Goal: Task Accomplishment & Management: Use online tool/utility

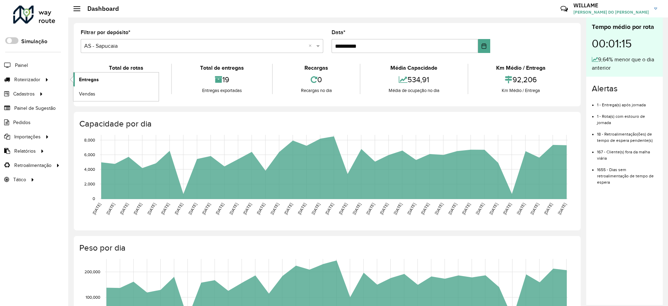
click at [85, 74] on link "Entregas" at bounding box center [115, 79] width 85 height 14
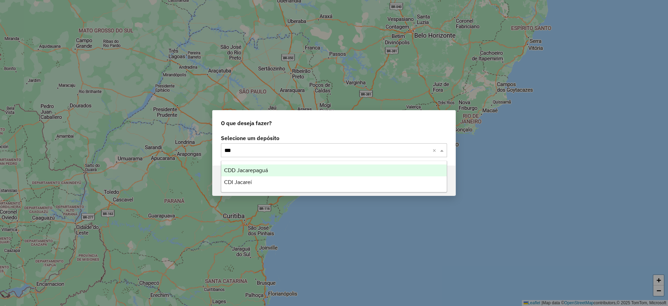
type input "****"
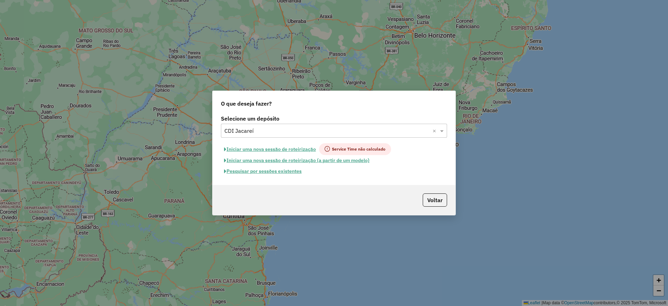
click at [272, 146] on button "Iniciar uma nova sessão de roteirização" at bounding box center [270, 149] width 98 height 12
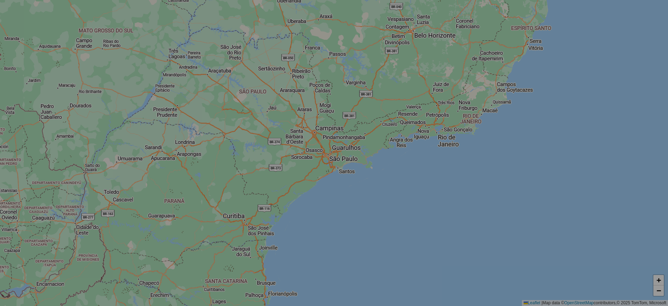
select select "*"
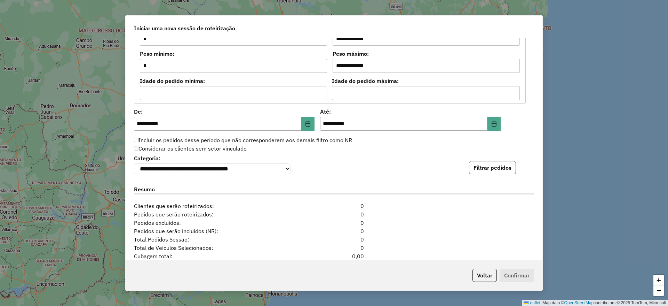
scroll to position [697, 0]
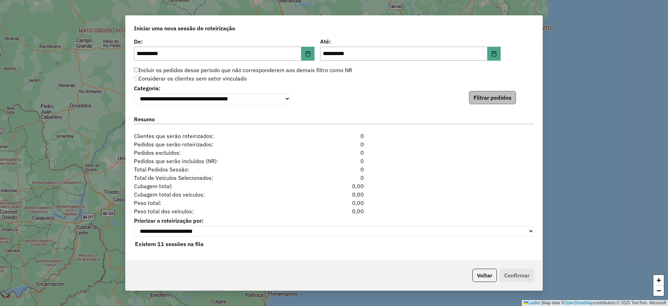
drag, startPoint x: 485, startPoint y: 109, endPoint x: 481, endPoint y: 101, distance: 9.1
click at [483, 107] on div "**********" at bounding box center [334, 149] width 417 height 222
click at [481, 101] on button "Filtrar pedidos" at bounding box center [492, 97] width 47 height 13
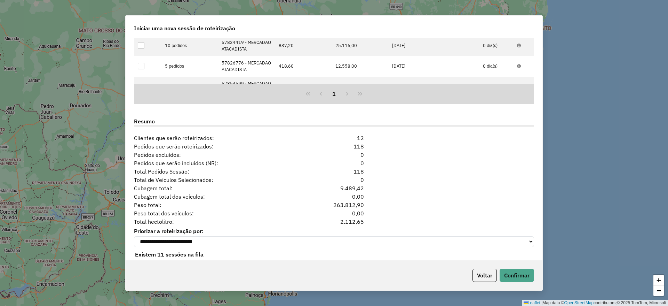
scroll to position [848, 0]
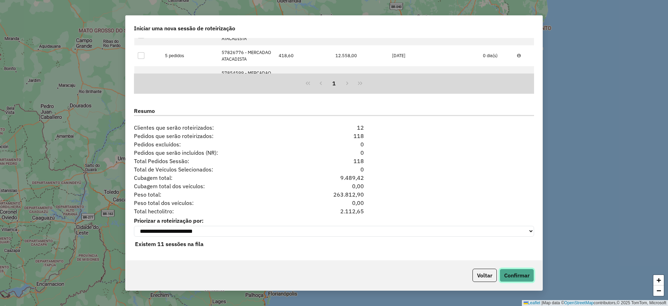
click at [522, 274] on button "Confirmar" at bounding box center [517, 274] width 34 height 13
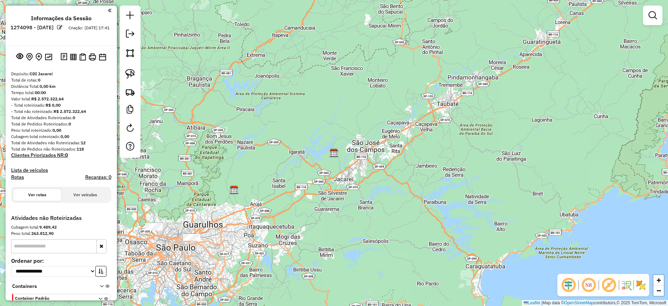
drag, startPoint x: 235, startPoint y: 204, endPoint x: 384, endPoint y: 227, distance: 150.3
click at [383, 227] on div "Janela de atendimento Grade de atendimento Capacidade Transportadoras Veículos …" at bounding box center [334, 153] width 668 height 306
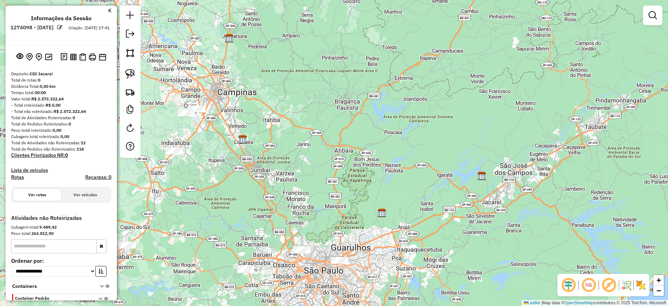
drag, startPoint x: 220, startPoint y: 166, endPoint x: 305, endPoint y: 216, distance: 98.8
click at [305, 216] on div "Janela de atendimento Grade de atendimento Capacidade Transportadoras Veículos …" at bounding box center [334, 153] width 668 height 306
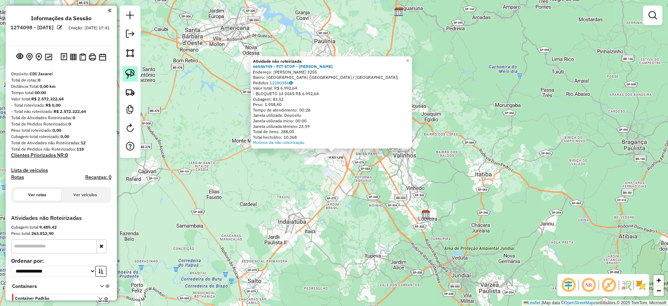
click at [126, 79] on link at bounding box center [130, 73] width 15 height 15
drag, startPoint x: 356, startPoint y: 137, endPoint x: 285, endPoint y: 112, distance: 75.1
click at [285, 112] on div "Atividade não roteirizada 66546749 - PIT STOP - [PERSON_NAME] Endereço: [PERSON…" at bounding box center [334, 153] width 668 height 306
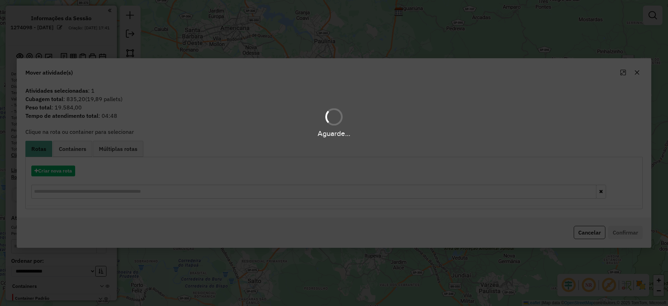
click at [55, 166] on div "Aguarde..." at bounding box center [334, 153] width 668 height 306
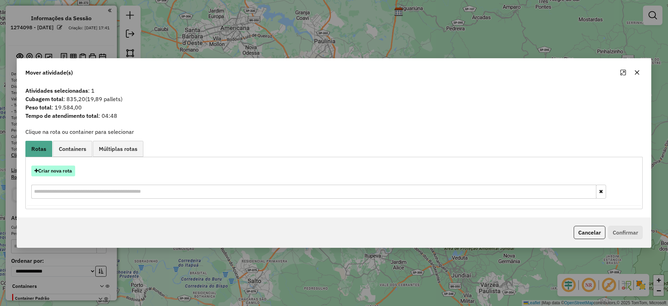
click at [54, 165] on button "Criar nova rota" at bounding box center [53, 170] width 44 height 11
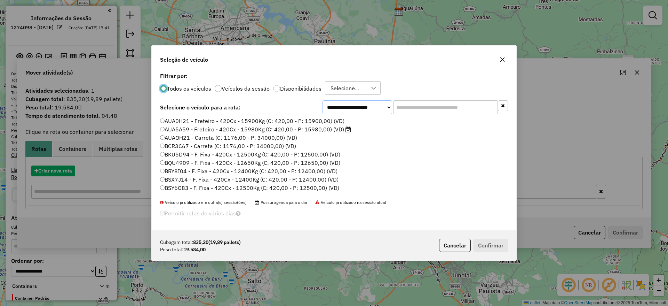
scroll to position [4, 2]
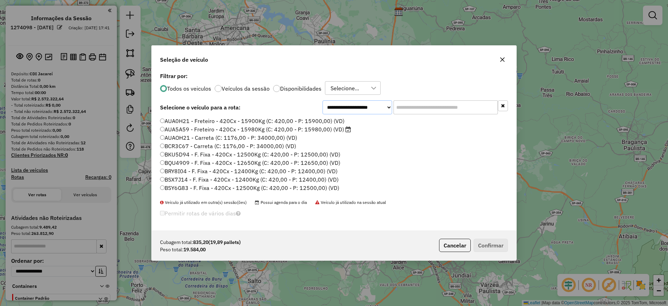
click at [392, 110] on select "**********" at bounding box center [358, 107] width 70 height 14
click at [400, 110] on input "text" at bounding box center [446, 107] width 104 height 14
paste input "*******"
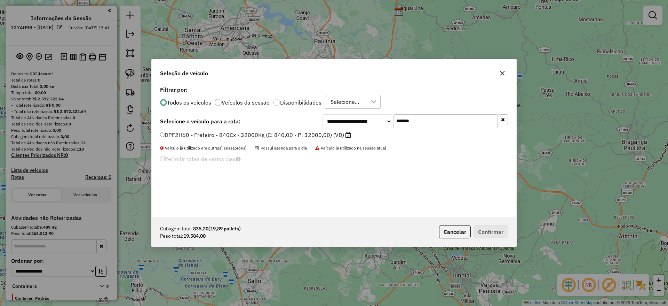
type input "*******"
drag, startPoint x: 252, startPoint y: 134, endPoint x: 306, endPoint y: 150, distance: 56.4
click at [252, 134] on label "DPF2H60 - Freteiro - 840Cx - 32000Kg (C: 840,00 - P: 32000,00) (VD)" at bounding box center [255, 135] width 191 height 8
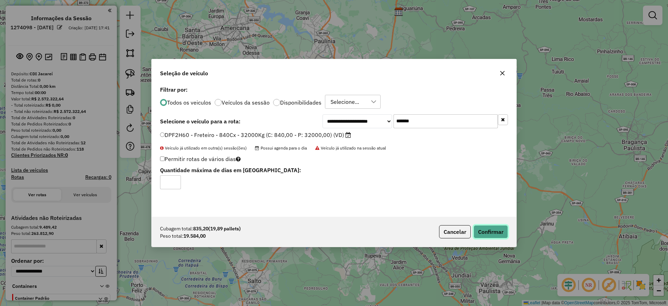
click at [477, 230] on button "Confirmar" at bounding box center [491, 231] width 34 height 13
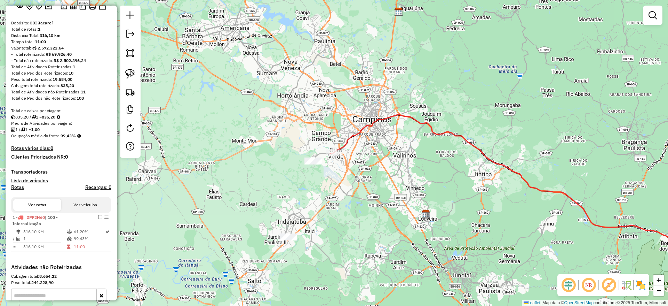
scroll to position [104, 0]
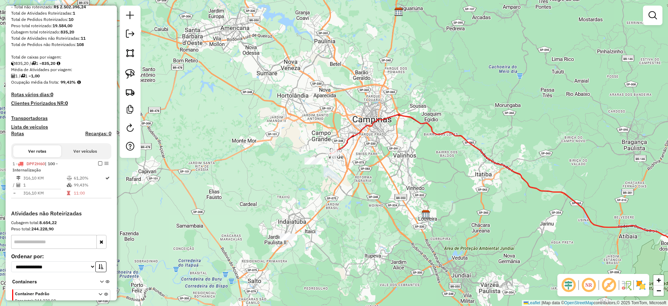
drag, startPoint x: 98, startPoint y: 163, endPoint x: 140, endPoint y: 163, distance: 41.4
click at [98, 163] on em at bounding box center [100, 163] width 4 height 4
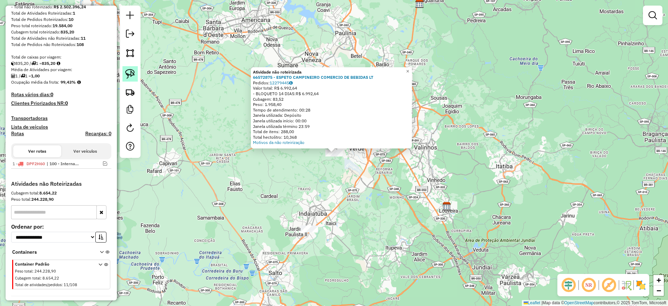
click at [131, 68] on link at bounding box center [130, 73] width 15 height 15
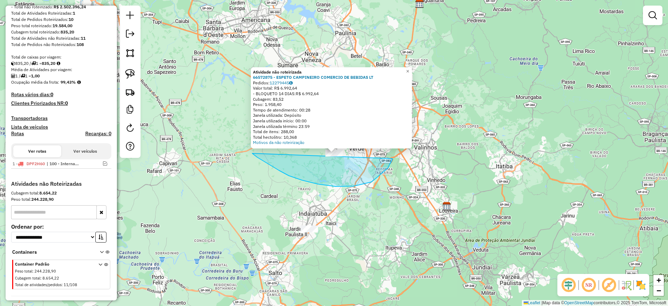
drag, startPoint x: 289, startPoint y: 175, endPoint x: 376, endPoint y: 103, distance: 113.5
click at [376, 103] on div "Atividade não roteirizada 66572875 - ESPETO CAMPINEIRO COMERCIO DE BEBIDAS LT P…" at bounding box center [334, 153] width 668 height 306
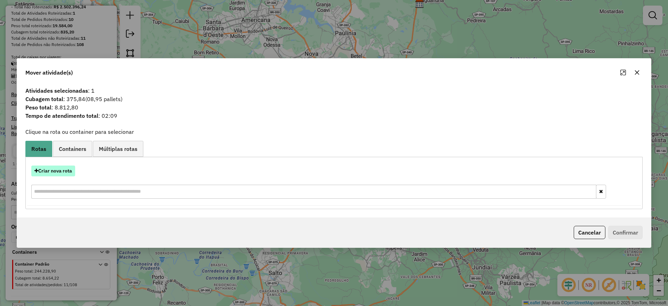
click at [61, 168] on button "Criar nova rota" at bounding box center [53, 170] width 44 height 11
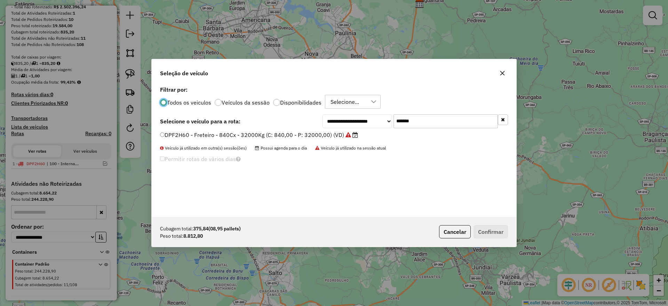
scroll to position [4, 2]
drag, startPoint x: 304, startPoint y: 110, endPoint x: 291, endPoint y: 114, distance: 13.4
click at [300, 110] on div "**********" at bounding box center [334, 150] width 365 height 132
paste input "text"
type input "*******"
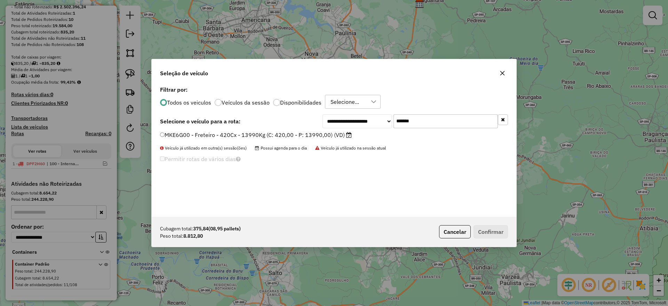
click at [251, 135] on label "MKE6G00 - Freteiro - 420Cx - 13990Kg (C: 420,00 - P: 13990,00) (VD)" at bounding box center [256, 135] width 192 height 8
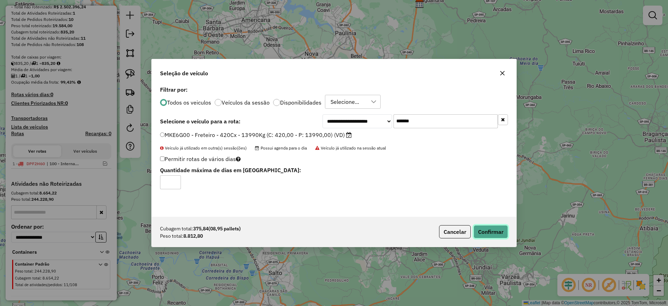
drag, startPoint x: 479, startPoint y: 235, endPoint x: 468, endPoint y: 233, distance: 11.3
click at [478, 236] on button "Confirmar" at bounding box center [491, 231] width 34 height 13
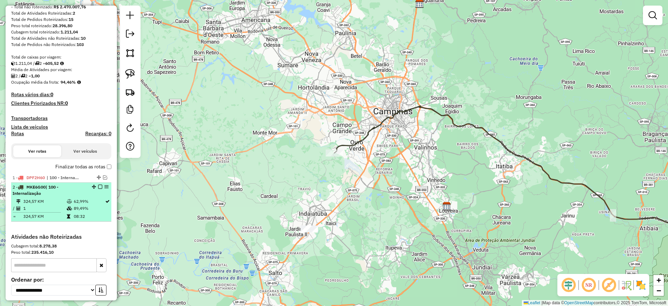
click at [98, 186] on em at bounding box center [100, 186] width 4 height 4
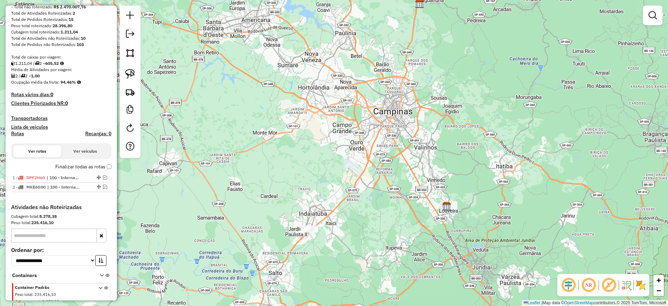
click at [305, 223] on div "Janela de atendimento Grade de atendimento Capacidade Transportadoras Veículos …" at bounding box center [334, 153] width 668 height 306
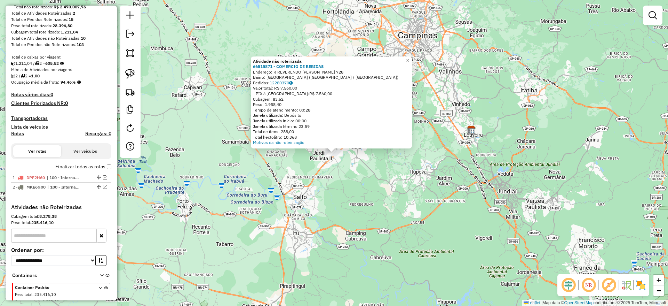
click at [123, 73] on link at bounding box center [130, 73] width 15 height 15
click at [127, 73] on img at bounding box center [130, 74] width 10 height 10
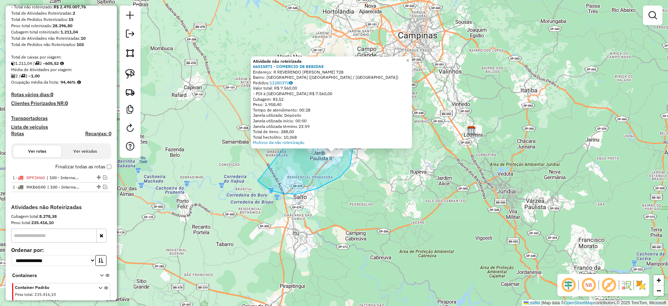
drag, startPoint x: 340, startPoint y: 177, endPoint x: 271, endPoint y: 110, distance: 96.2
click at [315, 79] on div "Atividade não roteirizada 66515871 - COMERCIO DE BEBIDAS Endereço: R [PERSON_NA…" at bounding box center [334, 153] width 668 height 306
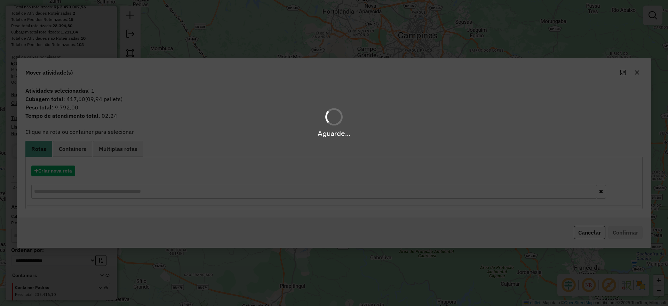
click at [58, 168] on hb-app "Aguarde... Pop-up bloqueado! Seu navegador bloqueou automáticamente a abertura …" at bounding box center [334, 153] width 668 height 306
click at [58, 168] on button "Criar nova rota" at bounding box center [53, 170] width 44 height 11
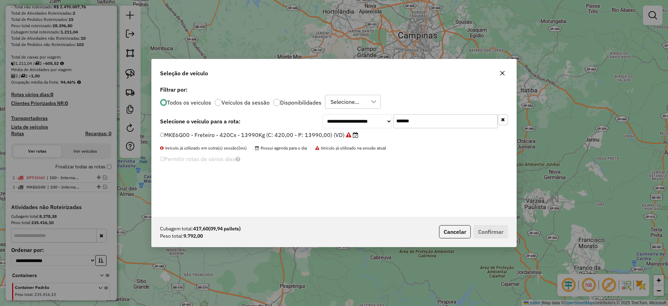
drag, startPoint x: 426, startPoint y: 123, endPoint x: 312, endPoint y: 124, distance: 114.2
click at [321, 118] on div "**********" at bounding box center [334, 121] width 348 height 14
paste input "text"
type input "*******"
click at [290, 132] on label "DMA5I06 - Freteiro - 420Cx - 13500Kg (C: 420,00 - P: 13500,00) (VD)" at bounding box center [255, 135] width 191 height 8
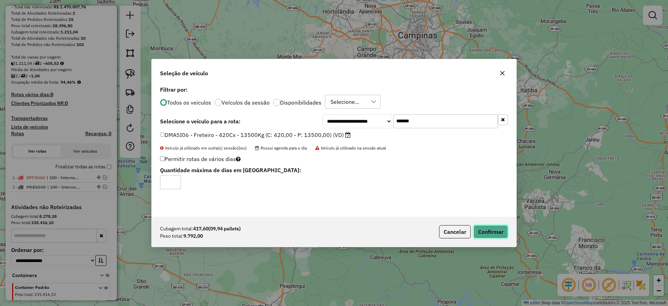
click at [499, 236] on button "Confirmar" at bounding box center [491, 231] width 34 height 13
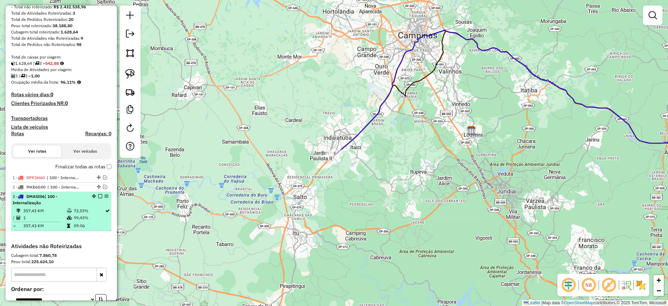
click at [98, 197] on em at bounding box center [100, 196] width 4 height 4
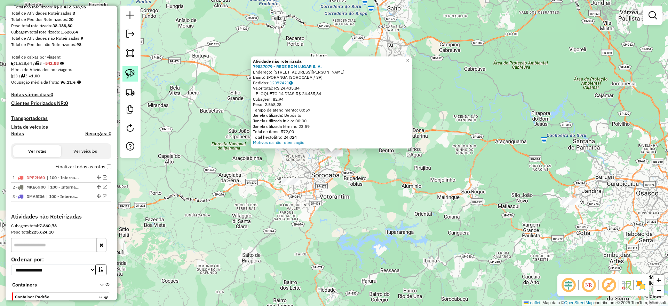
click at [129, 79] on link at bounding box center [130, 73] width 15 height 15
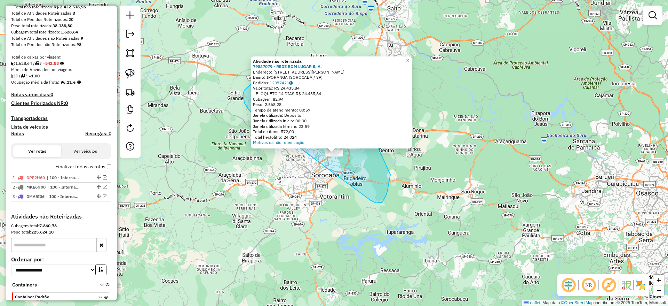
drag, startPoint x: 382, startPoint y: 202, endPoint x: 253, endPoint y: 112, distance: 157.8
click at [253, 112] on div "Atividade não roteirizada 79837079 - REDE BOM [PERSON_NAME] Endereço: [PERSON_N…" at bounding box center [334, 153] width 668 height 306
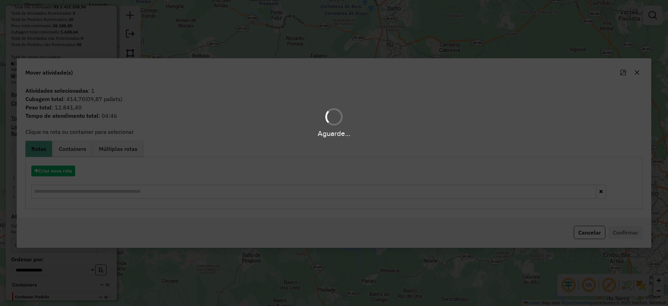
click at [56, 171] on div "Aguarde..." at bounding box center [334, 153] width 668 height 306
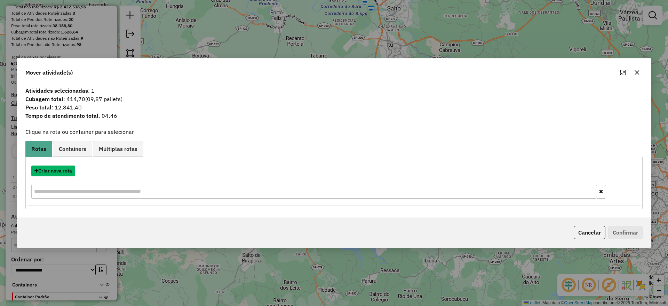
click at [56, 171] on button "Criar nova rota" at bounding box center [53, 170] width 44 height 11
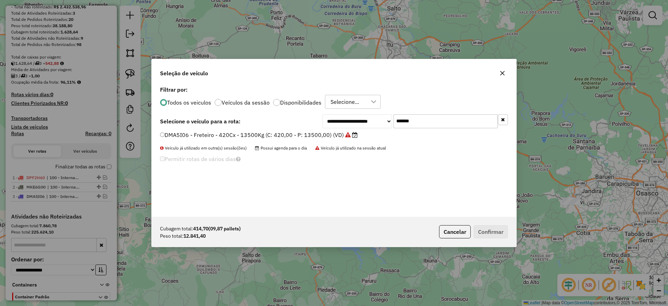
drag, startPoint x: 423, startPoint y: 114, endPoint x: 333, endPoint y: 121, distance: 89.8
click at [336, 121] on div "**********" at bounding box center [416, 121] width 186 height 14
paste input "text"
type input "*******"
click at [296, 132] on label "DBC9B45 - Freteiro - 420Cx - 24000Kg (C: 420,00 - P: 24000,00) (VD)" at bounding box center [255, 135] width 191 height 8
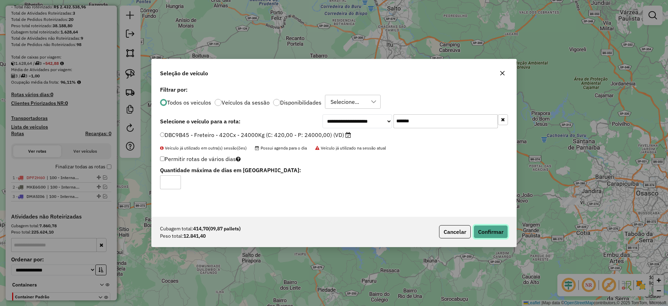
click at [490, 232] on button "Confirmar" at bounding box center [491, 231] width 34 height 13
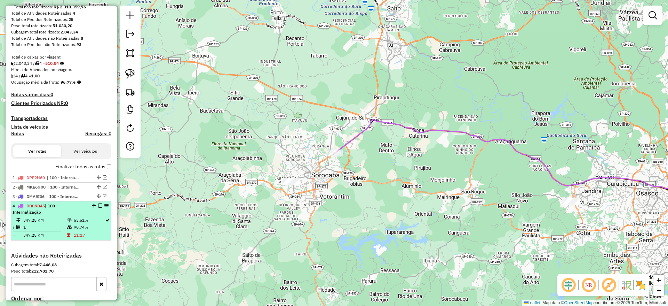
click at [98, 206] on em at bounding box center [100, 205] width 4 height 4
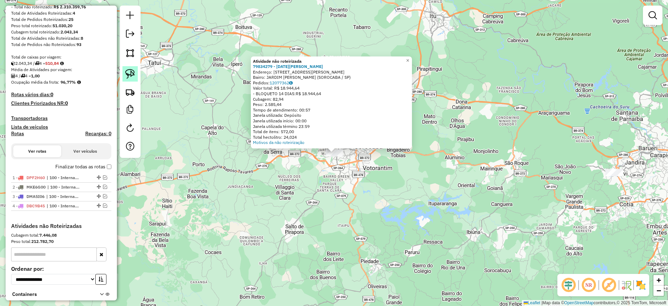
click at [128, 69] on img at bounding box center [130, 74] width 10 height 10
drag, startPoint x: 364, startPoint y: 207, endPoint x: 351, endPoint y: 107, distance: 101.4
click at [351, 107] on div "Atividade não roteirizada 79834279 - [PERSON_NAME] [PERSON_NAME] Endereço: [STR…" at bounding box center [334, 153] width 668 height 306
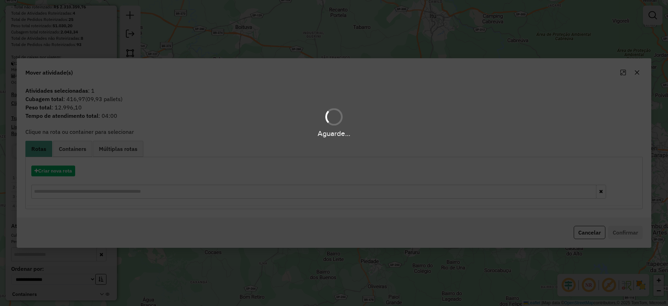
click at [57, 169] on div "Aguarde..." at bounding box center [334, 153] width 668 height 306
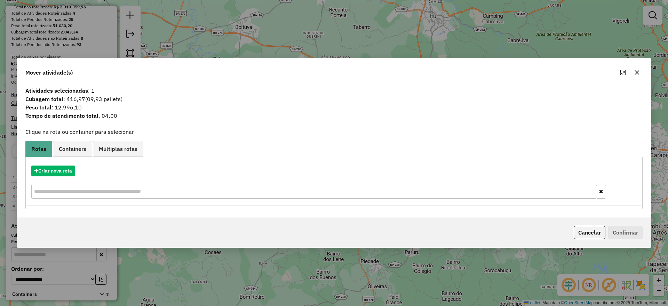
click at [60, 178] on div "Criar nova rota" at bounding box center [334, 182] width 614 height 45
click at [64, 167] on button "Criar nova rota" at bounding box center [53, 170] width 44 height 11
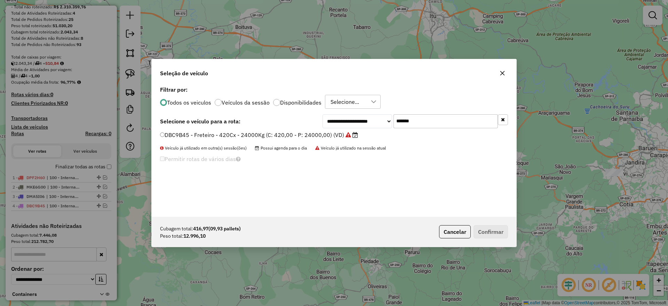
drag, startPoint x: 425, startPoint y: 117, endPoint x: 310, endPoint y: 128, distance: 115.0
click at [314, 128] on div "**********" at bounding box center [334, 150] width 365 height 132
paste input "text"
type input "*******"
click at [270, 137] on label "FOI1789 - Freteiro - 420Cx - 13360Kg (C: 420,00 - P: 13360,00) (VD)" at bounding box center [254, 135] width 189 height 8
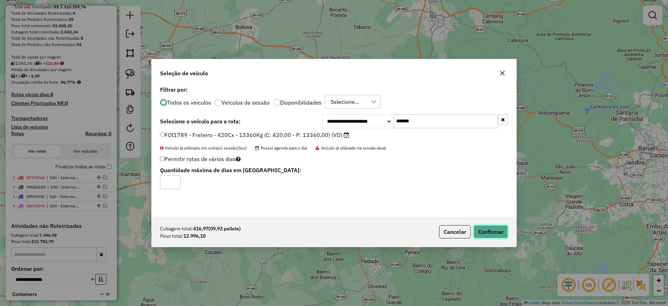
drag, startPoint x: 503, startPoint y: 230, endPoint x: 493, endPoint y: 229, distance: 10.5
click at [500, 229] on button "Confirmar" at bounding box center [491, 231] width 34 height 13
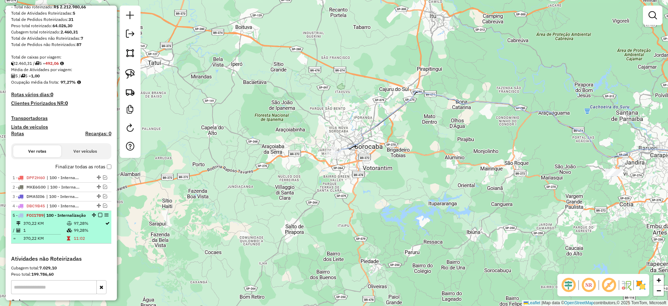
click at [99, 217] on div "5 - FOI1789 | 100 - Internalização" at bounding box center [61, 215] width 97 height 6
select select "**********"
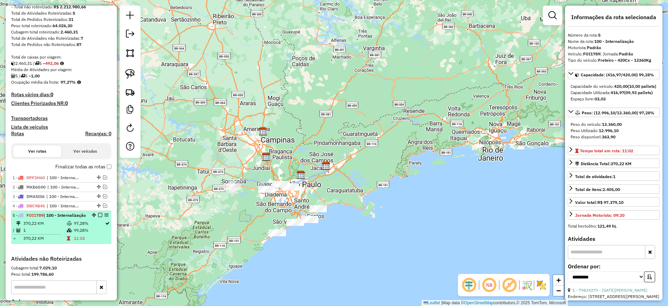
click at [98, 216] on em at bounding box center [100, 215] width 4 height 4
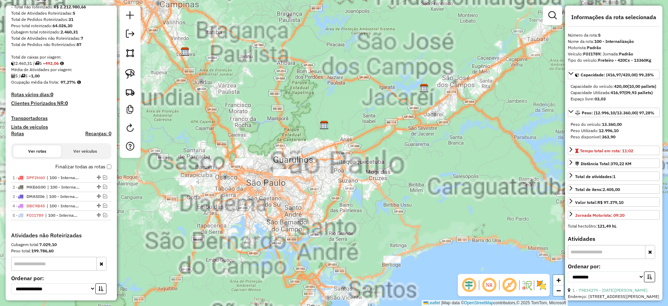
drag, startPoint x: 236, startPoint y: 211, endPoint x: 284, endPoint y: 210, distance: 47.3
click at [284, 210] on div "Janela de atendimento Grade de atendimento Capacidade Transportadoras Veículos …" at bounding box center [334, 153] width 668 height 306
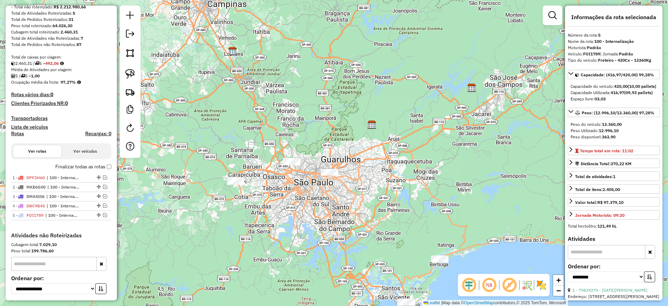
click at [229, 187] on div "Janela de atendimento Grade de atendimento Capacidade Transportadoras Veículos …" at bounding box center [334, 153] width 668 height 306
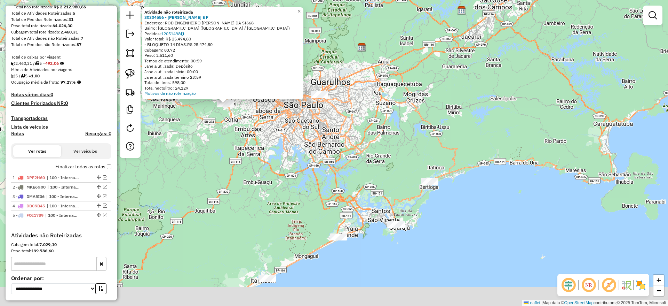
drag, startPoint x: 411, startPoint y: 201, endPoint x: 301, endPoint y: 151, distance: 120.4
click at [301, 151] on div "Atividade não roteirizada 30304556 - [PERSON_NAME] Endereço: ROD ENGENHEIRO [PE…" at bounding box center [334, 153] width 668 height 306
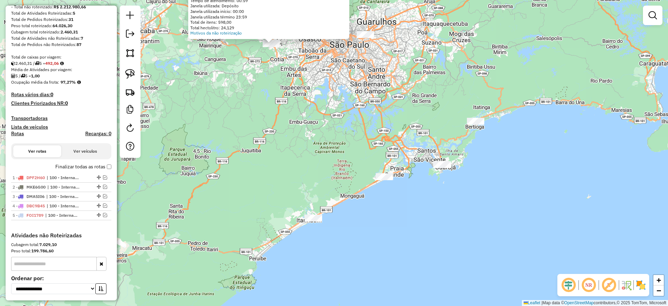
drag, startPoint x: 330, startPoint y: 248, endPoint x: 355, endPoint y: 205, distance: 50.2
click at [368, 198] on div "Atividade não roteirizada 30304556 - [PERSON_NAME] Endereço: ROD ENGENHEIRO [PE…" at bounding box center [334, 153] width 668 height 306
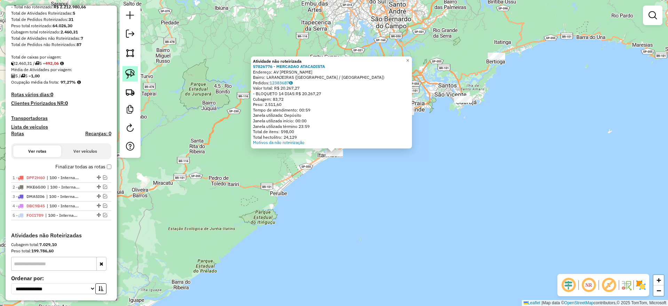
click at [126, 71] on img at bounding box center [130, 74] width 10 height 10
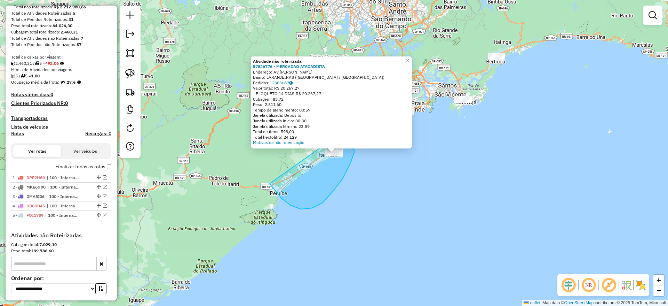
drag, startPoint x: 312, startPoint y: 208, endPoint x: 342, endPoint y: 132, distance: 81.3
click at [342, 132] on div "Atividade não roteirizada 57826776 - MERCADAO ATACADISTA Endereço: AV [PERSON_N…" at bounding box center [334, 153] width 668 height 306
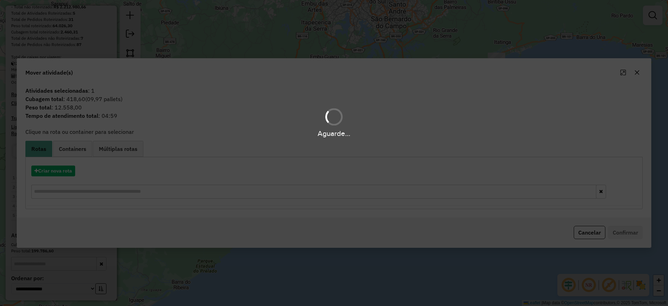
click at [61, 169] on hb-app "Aguarde... Pop-up bloqueado! Seu navegador bloqueou automáticamente a abertura …" at bounding box center [334, 153] width 668 height 306
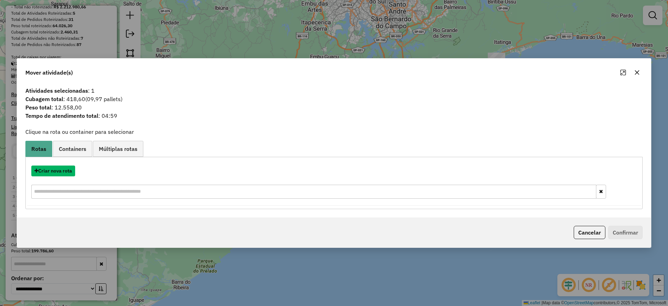
click at [61, 169] on button "Criar nova rota" at bounding box center [53, 170] width 44 height 11
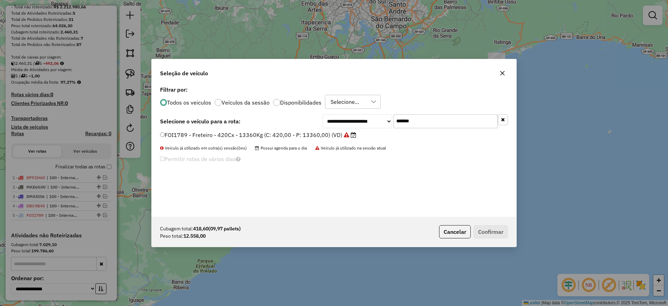
drag, startPoint x: 433, startPoint y: 121, endPoint x: 304, endPoint y: 128, distance: 129.3
click at [308, 127] on div "**********" at bounding box center [334, 121] width 348 height 14
paste input "text"
type input "*******"
click at [274, 129] on div "**********" at bounding box center [334, 150] width 365 height 132
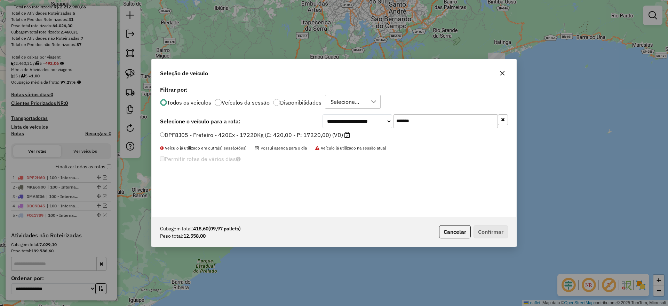
click at [280, 132] on label "DPF8J05 - Freteiro - 420Cx - 17220Kg (C: 420,00 - P: 17220,00) (VD)" at bounding box center [255, 135] width 190 height 8
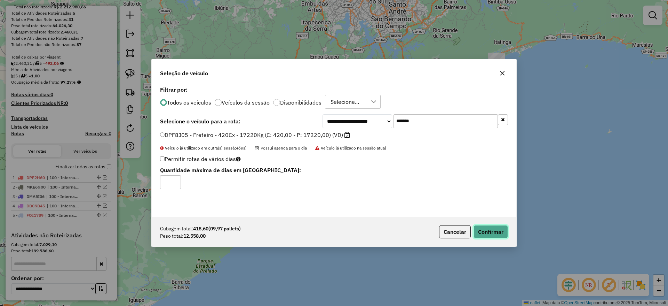
drag, startPoint x: 490, startPoint y: 226, endPoint x: 483, endPoint y: 227, distance: 7.0
click at [491, 226] on button "Confirmar" at bounding box center [491, 231] width 34 height 13
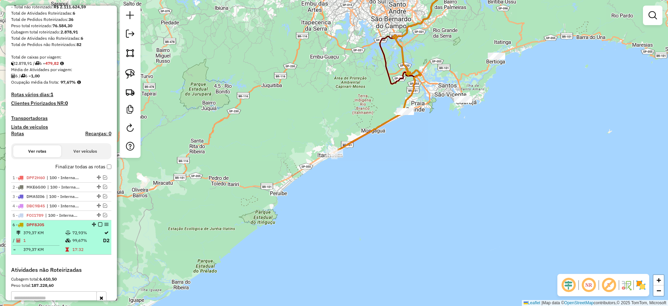
click at [98, 222] on em at bounding box center [100, 224] width 4 height 4
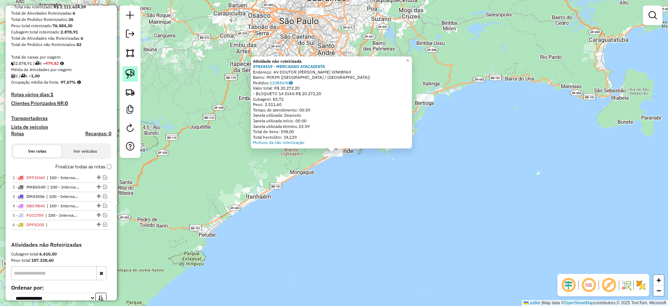
click at [133, 76] on img at bounding box center [130, 74] width 10 height 10
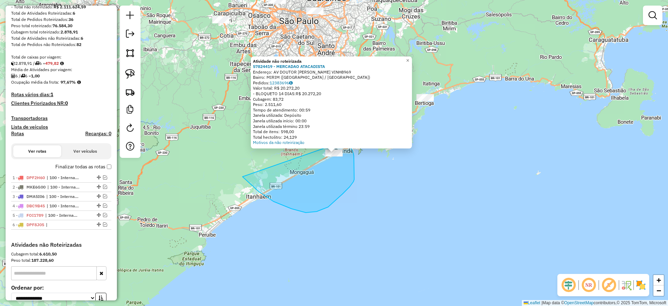
drag, startPoint x: 343, startPoint y: 194, endPoint x: 346, endPoint y: 137, distance: 57.2
click at [346, 137] on div "Atividade não roteirizada 57824419 - MERCADAO ATACADISTA Endereço: AV DOUTOR [P…" at bounding box center [334, 153] width 668 height 306
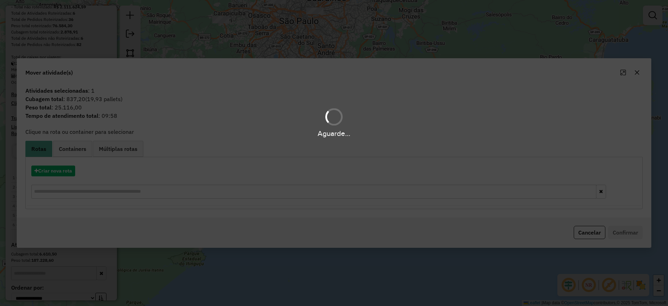
click at [53, 170] on div "Aguarde..." at bounding box center [334, 153] width 668 height 306
click at [53, 170] on button "Criar nova rota" at bounding box center [53, 170] width 44 height 11
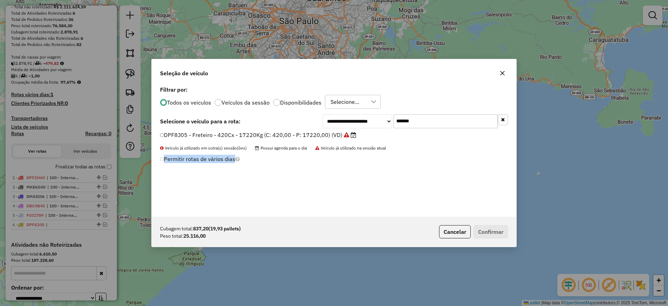
click at [53, 170] on div "**********" at bounding box center [334, 153] width 668 height 306
drag, startPoint x: 443, startPoint y: 115, endPoint x: 297, endPoint y: 130, distance: 147.3
click at [320, 125] on div "**********" at bounding box center [334, 121] width 348 height 14
paste input "text"
type input "*******"
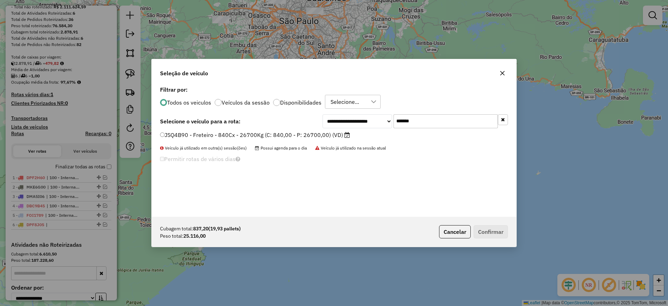
click at [254, 133] on label "JSQ4B90 - Freteiro - 840Cx - 26700Kg (C: 840,00 - P: 26700,00) (VD)" at bounding box center [255, 135] width 190 height 8
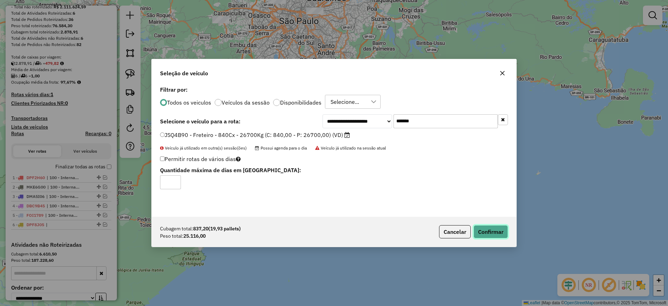
click at [492, 228] on button "Confirmar" at bounding box center [491, 231] width 34 height 13
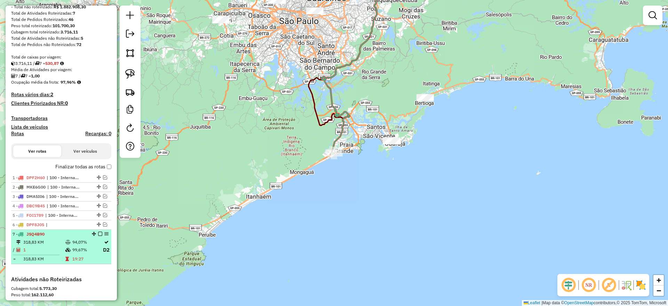
click at [98, 233] on em at bounding box center [100, 233] width 4 height 4
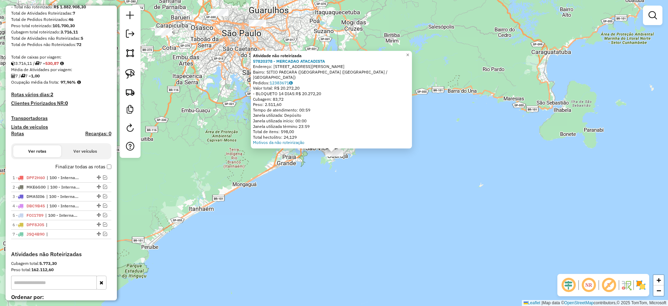
drag, startPoint x: 125, startPoint y: 70, endPoint x: 212, endPoint y: 128, distance: 103.9
click at [126, 70] on img at bounding box center [130, 74] width 10 height 10
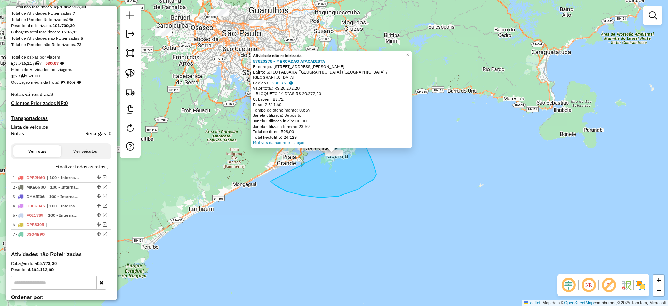
drag, startPoint x: 358, startPoint y: 189, endPoint x: 360, endPoint y: 135, distance: 54.3
click at [360, 135] on div "Atividade não roteirizada 57820378 - MERCADAO ATACADISTA Endereço: [PERSON_NAME…" at bounding box center [334, 153] width 668 height 306
click at [360, 135] on hb-app "Aguarde... Pop-up bloqueado! Seu navegador bloqueou automáticamente a abertura …" at bounding box center [334, 153] width 668 height 306
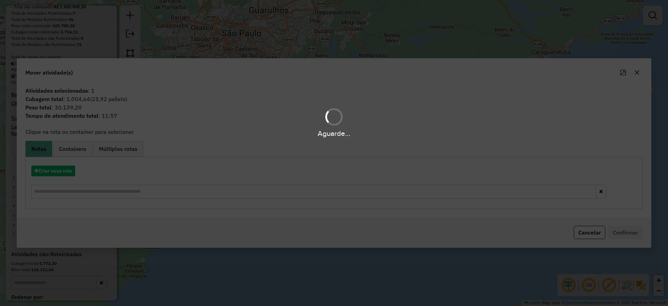
click at [56, 170] on div "Aguarde..." at bounding box center [334, 153] width 668 height 306
click at [56, 170] on hb-app "Aguarde... Pop-up bloqueado! Seu navegador bloqueou automáticamente a abertura …" at bounding box center [334, 153] width 668 height 306
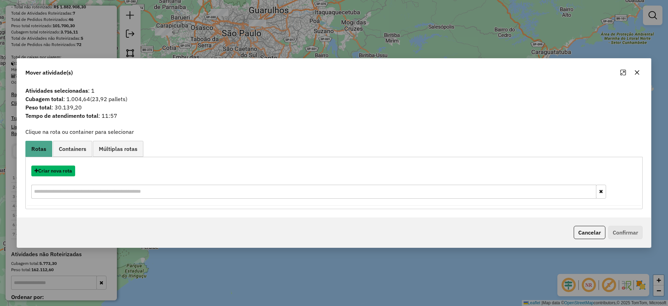
click at [56, 170] on button "Criar nova rota" at bounding box center [53, 170] width 44 height 11
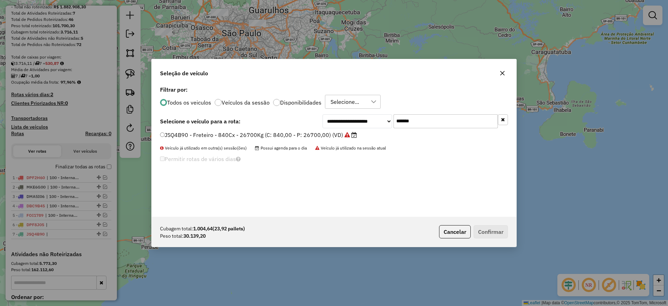
drag, startPoint x: 421, startPoint y: 123, endPoint x: 310, endPoint y: 132, distance: 111.1
click at [320, 129] on div "**********" at bounding box center [334, 150] width 365 height 132
paste input "text"
type input "*******"
click at [298, 134] on label "KAI6279 - Freteiro - 1176Cx - 35000Kg (C: 1176,00 - P: 35000,00) (VD)" at bounding box center [258, 135] width 196 height 8
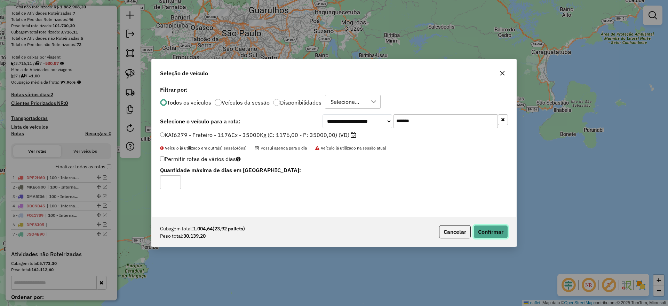
click at [484, 231] on button "Confirmar" at bounding box center [491, 231] width 34 height 13
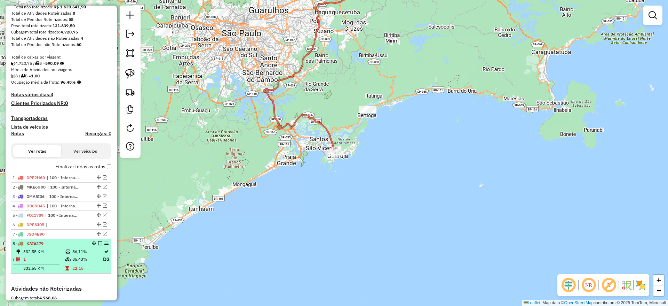
drag, startPoint x: 97, startPoint y: 241, endPoint x: 100, endPoint y: 243, distance: 3.6
click at [98, 242] on em at bounding box center [100, 243] width 4 height 4
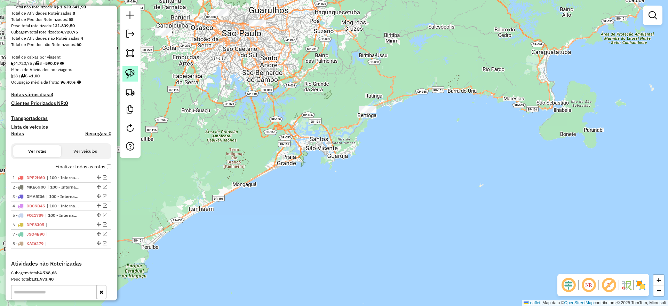
click at [135, 78] on link at bounding box center [130, 73] width 15 height 15
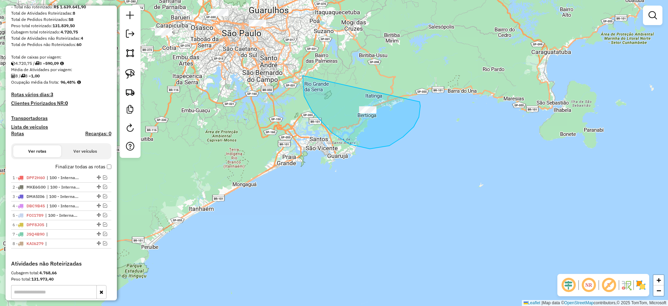
drag, startPoint x: 303, startPoint y: 76, endPoint x: 418, endPoint y: 104, distance: 118.4
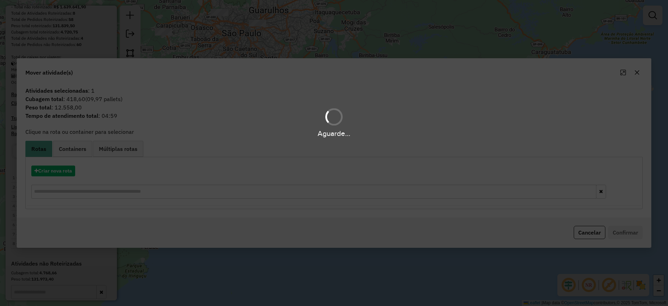
click at [635, 76] on div "Aguarde..." at bounding box center [334, 153] width 668 height 306
click at [637, 74] on div "Aguarde..." at bounding box center [334, 153] width 668 height 306
click at [637, 74] on hb-app "Aguarde... Pop-up bloqueado! Seu navegador bloqueou automáticamente a abertura …" at bounding box center [334, 153] width 668 height 306
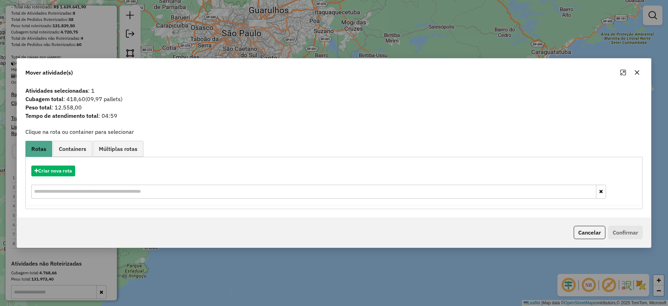
click at [637, 74] on icon "button" at bounding box center [638, 73] width 6 height 6
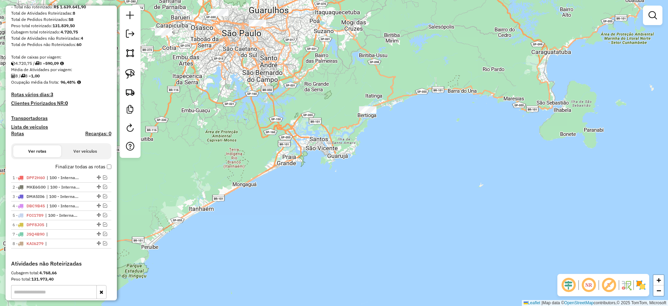
click at [366, 113] on div at bounding box center [367, 109] width 17 height 7
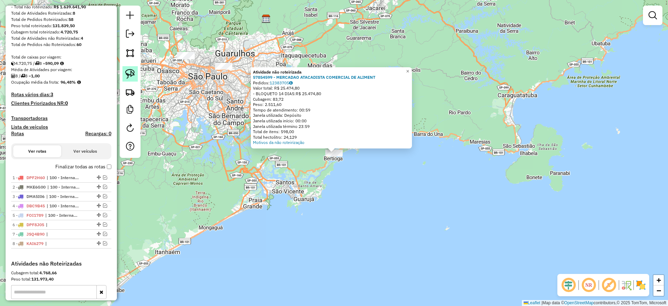
click at [128, 76] on img at bounding box center [130, 74] width 10 height 10
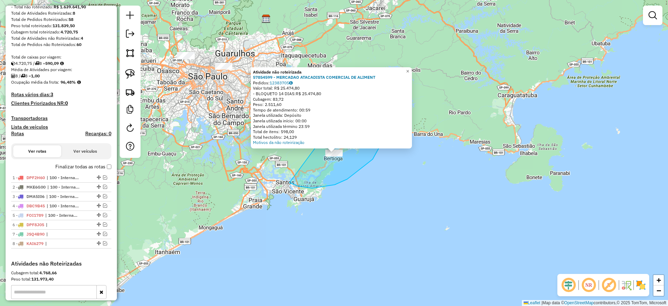
drag, startPoint x: 360, startPoint y: 170, endPoint x: 359, endPoint y: 87, distance: 82.2
click at [359, 87] on div "Atividade não roteirizada 57854599 - MERCADAO ATACADISTA COMERCIAL DE ALIMENT P…" at bounding box center [334, 153] width 668 height 306
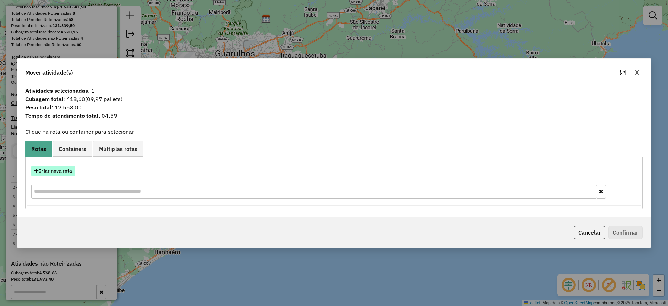
click at [58, 166] on button "Criar nova rota" at bounding box center [53, 170] width 44 height 11
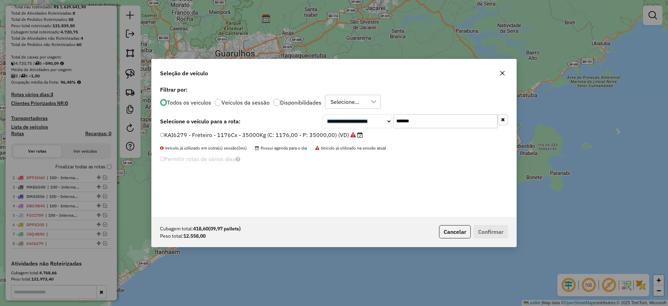
drag, startPoint x: 436, startPoint y: 111, endPoint x: 310, endPoint y: 122, distance: 126.1
click at [310, 122] on div "**********" at bounding box center [334, 150] width 365 height 132
drag, startPoint x: 430, startPoint y: 121, endPoint x: 290, endPoint y: 128, distance: 140.1
click at [291, 128] on div "**********" at bounding box center [334, 150] width 365 height 132
paste input "text"
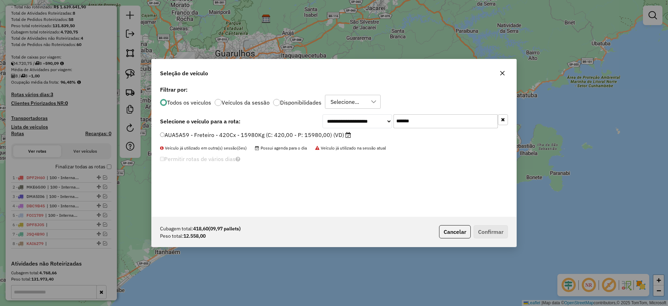
type input "*******"
click at [276, 132] on label "AUA5A59 - Freteiro - 420Cx - 15980Kg (C: 420,00 - P: 15980,00) (VD)" at bounding box center [255, 135] width 191 height 8
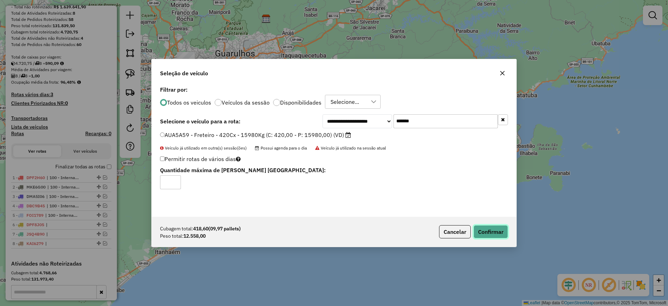
click at [496, 230] on button "Confirmar" at bounding box center [491, 231] width 34 height 13
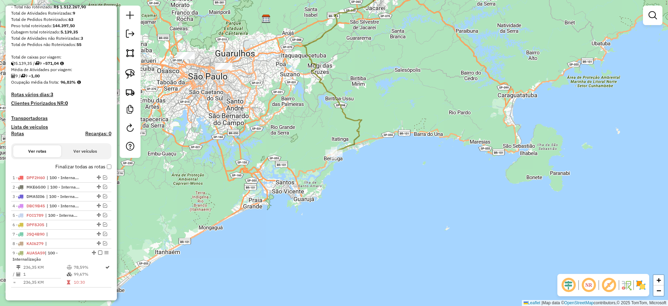
click at [325, 151] on div "Janela de atendimento Grade de atendimento Capacidade Transportadoras Veículos …" at bounding box center [334, 153] width 668 height 306
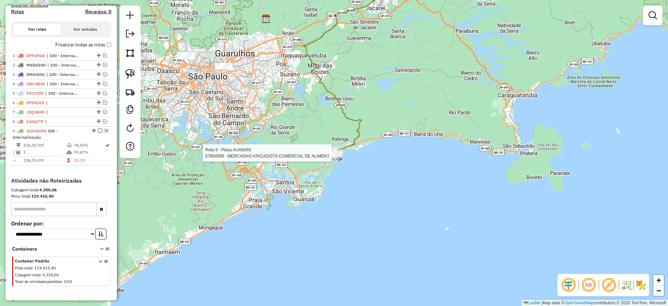
select select "**********"
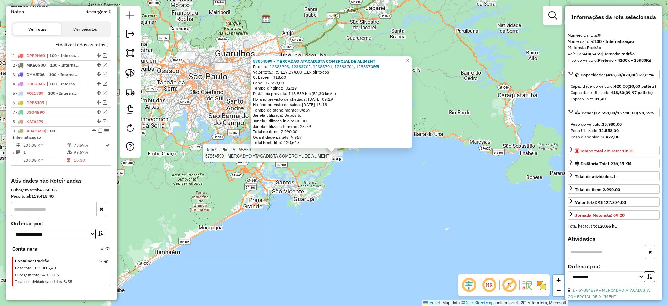
scroll to position [247, 0]
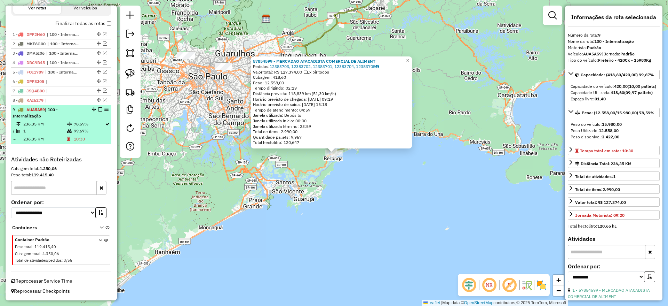
click at [99, 108] on em at bounding box center [100, 109] width 4 height 4
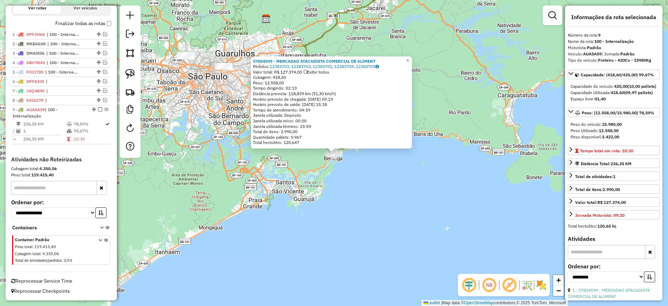
scroll to position [218, 0]
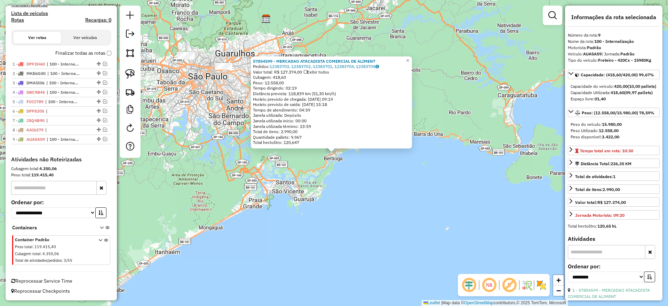
click at [175, 150] on div "57854599 - MERCADAO ATACADISTA COMERCIAL DE ALIMENT Pedidos: 12383703, 12383702…" at bounding box center [334, 153] width 668 height 306
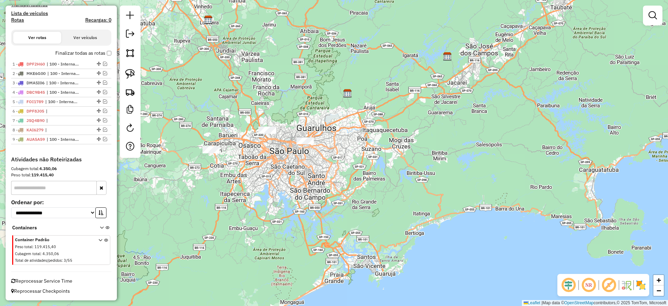
drag, startPoint x: 185, startPoint y: 129, endPoint x: 261, endPoint y: 174, distance: 88.8
click at [265, 199] on div "Janela de atendimento Grade de atendimento Capacidade Transportadoras Veículos …" at bounding box center [334, 153] width 668 height 306
click at [211, 153] on div at bounding box center [211, 149] width 17 height 7
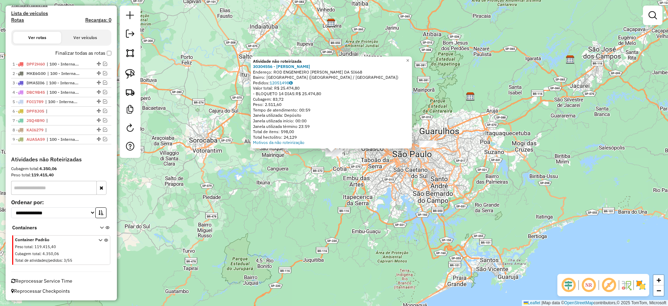
drag, startPoint x: 412, startPoint y: 172, endPoint x: 423, endPoint y: 160, distance: 15.6
click at [414, 173] on div "Atividade não roteirizada 30304556 - [PERSON_NAME] Endereço: ROD ENGENHEIRO [PE…" at bounding box center [334, 153] width 668 height 306
drag, startPoint x: 431, startPoint y: 135, endPoint x: 434, endPoint y: 152, distance: 17.1
click at [432, 140] on div "Atividade não roteirizada 30304556 - [PERSON_NAME] Endereço: ROD ENGENHEIRO [PE…" at bounding box center [334, 153] width 668 height 306
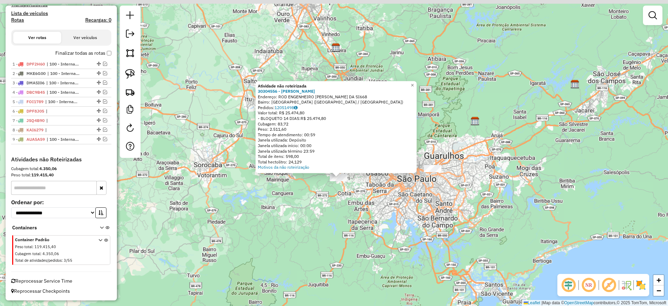
drag, startPoint x: 434, startPoint y: 152, endPoint x: 434, endPoint y: 173, distance: 20.9
click at [433, 151] on div "Atividade não roteirizada 30304556 - [PERSON_NAME] Endereço: ROD ENGENHEIRO [PE…" at bounding box center [334, 153] width 668 height 306
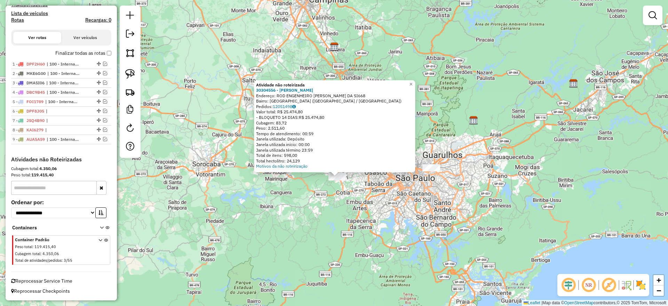
click at [438, 181] on div "Atividade não roteirizada 30304556 - [PERSON_NAME] Endereço: ROD ENGENHEIRO [PE…" at bounding box center [334, 153] width 668 height 306
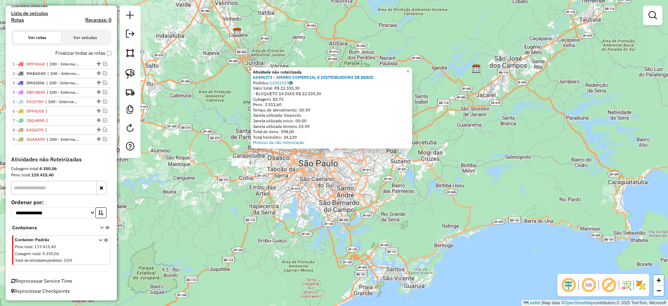
click at [331, 178] on div "Atividade não roteirizada 63496273 - [PERSON_NAME] COMERCIAL E DISTRIBUIDORA DE…" at bounding box center [334, 153] width 668 height 306
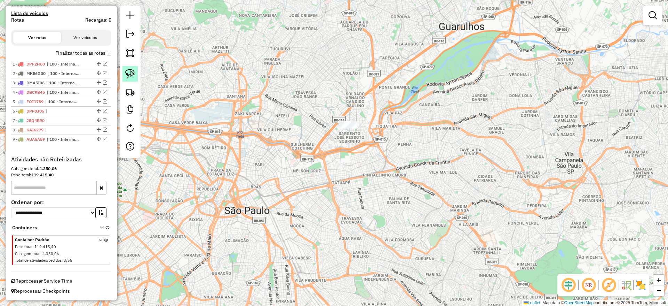
click at [135, 69] on link at bounding box center [130, 73] width 15 height 15
drag, startPoint x: 343, startPoint y: 65, endPoint x: 406, endPoint y: 138, distance: 96.8
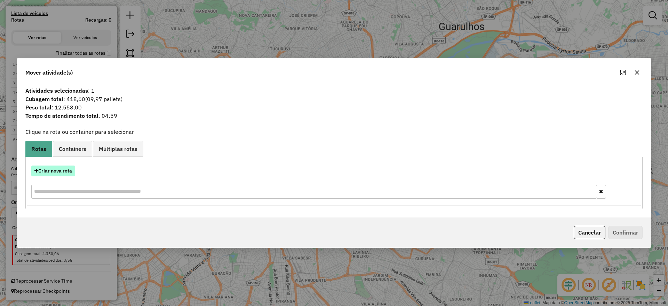
click at [58, 172] on button "Criar nova rota" at bounding box center [53, 170] width 44 height 11
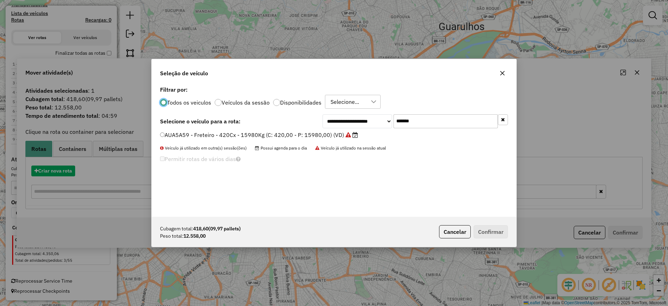
scroll to position [4, 2]
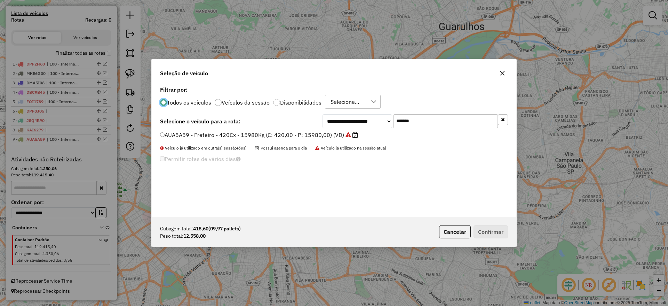
drag, startPoint x: 426, startPoint y: 123, endPoint x: 303, endPoint y: 123, distance: 122.9
click at [306, 123] on div "**********" at bounding box center [334, 121] width 348 height 14
paste input "text"
type input "*******"
click at [259, 131] on label "EWU5F57 - Freteiro - 420Cx - 13500Kg (C: 420,00 - P: 13500,00) (VD)" at bounding box center [256, 135] width 192 height 8
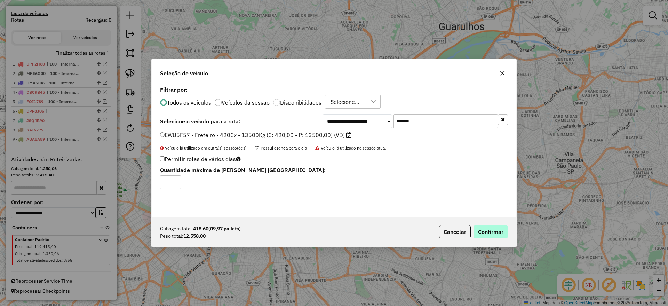
click at [476, 227] on div "Cubagem total: 418,60 (09,97 pallets) Peso total: 12.558,00 Cancelar Confirmar" at bounding box center [334, 232] width 365 height 30
click at [480, 229] on button "Confirmar" at bounding box center [491, 231] width 34 height 13
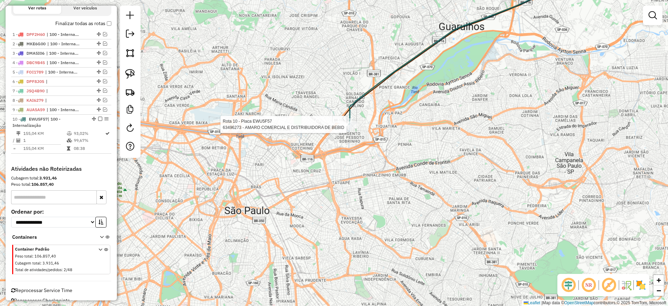
select select "**********"
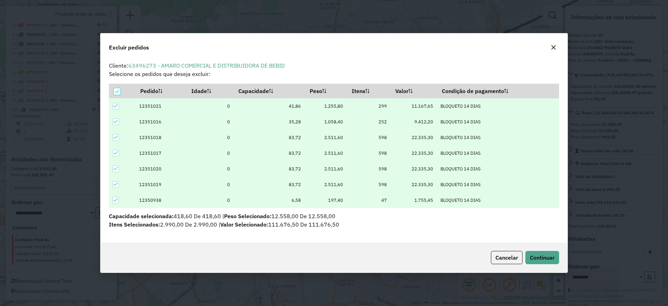
scroll to position [0, 0]
click at [555, 43] on button "button" at bounding box center [553, 47] width 11 height 11
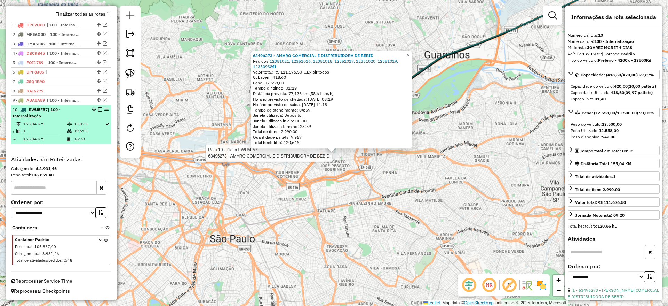
click at [98, 110] on em at bounding box center [100, 109] width 4 height 4
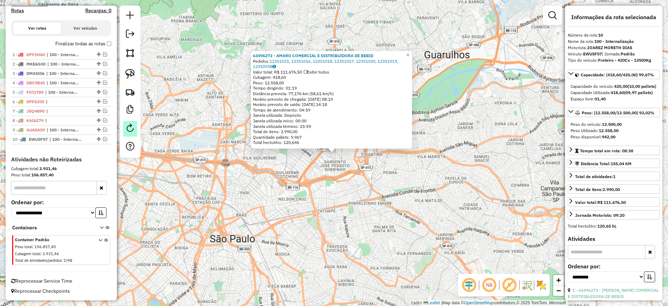
scroll to position [227, 0]
click at [203, 201] on div "63496273 - [PERSON_NAME] COMERCIAL E DISTRIBUIDORA DE BEBID Pedidos: 12351021, …" at bounding box center [334, 153] width 668 height 306
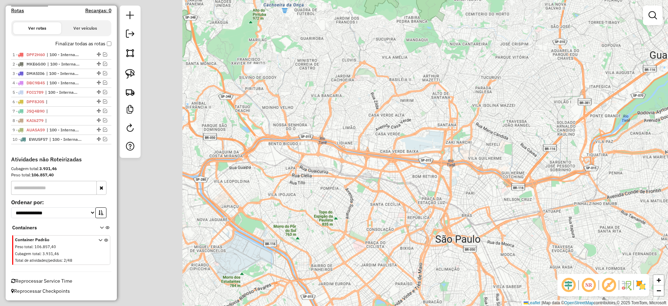
drag, startPoint x: 414, startPoint y: 206, endPoint x: 457, endPoint y: 198, distance: 43.7
click at [464, 201] on div "Janela de atendimento Grade de atendimento Capacidade Transportadoras Veículos …" at bounding box center [334, 153] width 668 height 306
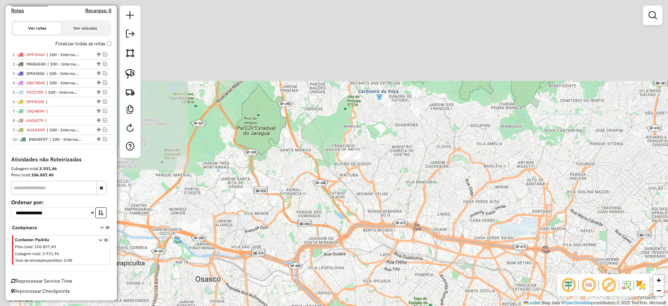
drag, startPoint x: 336, startPoint y: 239, endPoint x: 382, endPoint y: 286, distance: 66.2
click at [382, 286] on div "Janela de atendimento Grade de atendimento Capacidade Transportadoras Veículos …" at bounding box center [334, 153] width 668 height 306
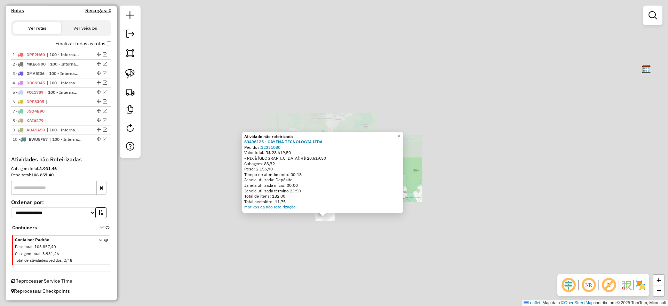
drag, startPoint x: 183, startPoint y: 237, endPoint x: 285, endPoint y: 192, distance: 110.8
click at [285, 193] on div "Atividade não roteirizada 63496125 - CAYENA TECNOLOGIA LTDA Pedidos: 12351080 V…" at bounding box center [334, 153] width 668 height 306
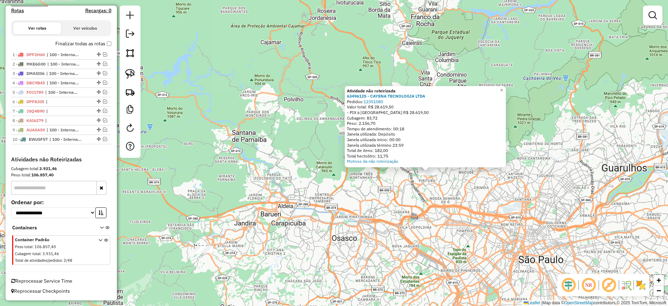
drag, startPoint x: 126, startPoint y: 74, endPoint x: 166, endPoint y: 97, distance: 46.0
click at [126, 74] on img at bounding box center [130, 74] width 10 height 10
drag, startPoint x: 199, startPoint y: 175, endPoint x: 272, endPoint y: 231, distance: 92.1
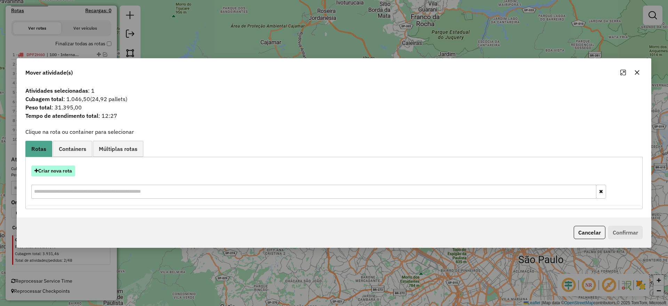
click at [60, 168] on button "Criar nova rota" at bounding box center [53, 170] width 44 height 11
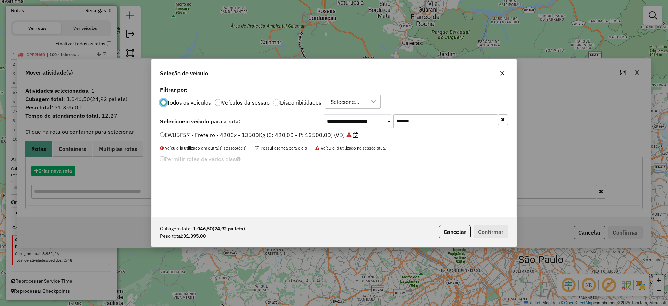
scroll to position [4, 2]
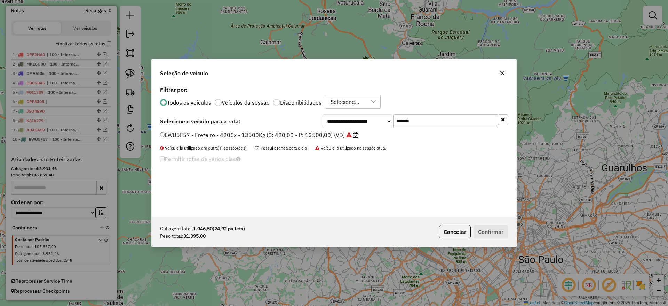
drag, startPoint x: 381, startPoint y: 130, endPoint x: 292, endPoint y: 141, distance: 89.5
click at [310, 136] on div "**********" at bounding box center [334, 150] width 365 height 132
paste input "text"
type input "*******"
click at [275, 136] on label "DPB8G21 - Freteiro - 1176Cx - 35000Kg (C: 1176,00 - P: 35000,00) (VD)" at bounding box center [259, 135] width 198 height 8
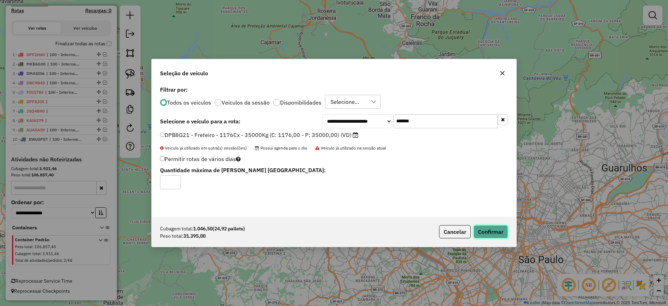
click at [482, 232] on button "Confirmar" at bounding box center [491, 231] width 34 height 13
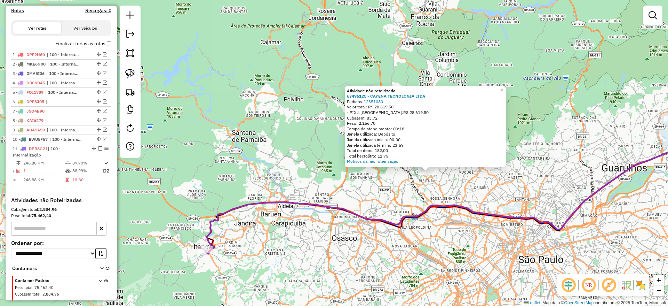
scroll to position [257, 0]
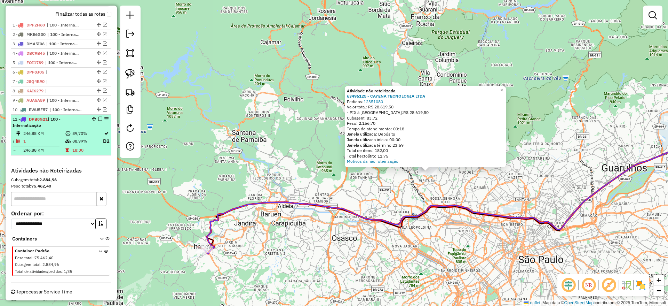
click at [98, 118] on em at bounding box center [100, 119] width 4 height 4
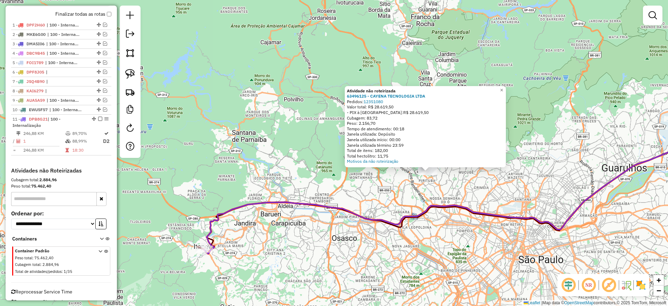
scroll to position [237, 0]
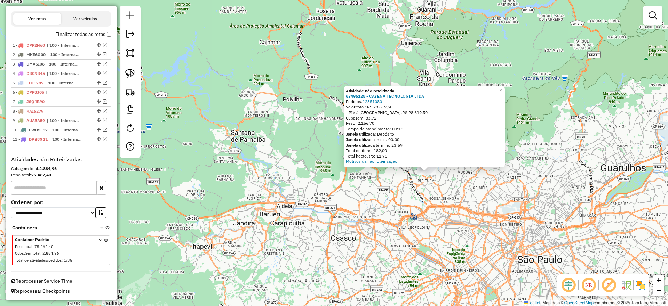
drag, startPoint x: 438, startPoint y: 256, endPoint x: 245, endPoint y: 231, distance: 194.5
click at [235, 229] on div "Atividade não roteirizada 63496125 - CAYENA TECNOLOGIA LTDA Pedidos: 12351080 V…" at bounding box center [334, 153] width 668 height 306
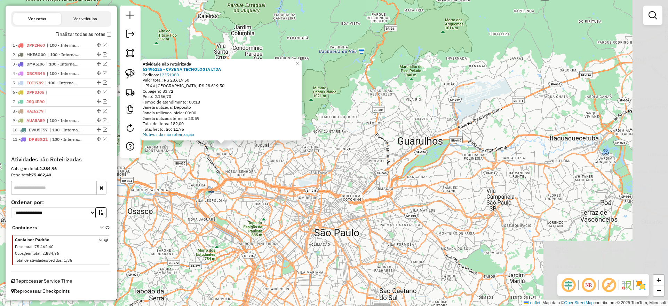
click at [314, 222] on div "Atividade não roteirizada 63496125 - CAYENA TECNOLOGIA LTDA Pedidos: 12351080 V…" at bounding box center [334, 153] width 668 height 306
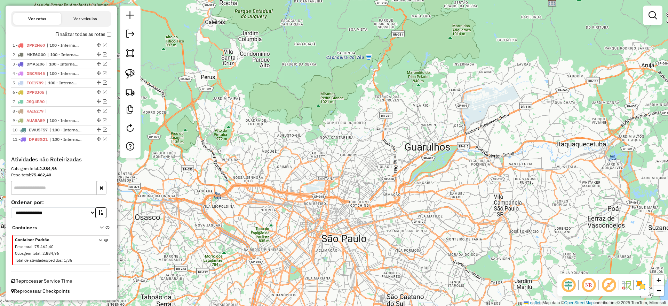
drag, startPoint x: 259, startPoint y: 196, endPoint x: 283, endPoint y: 211, distance: 28.8
click at [286, 215] on div "Janela de atendimento Grade de atendimento Capacidade Transportadoras Veículos …" at bounding box center [334, 153] width 668 height 306
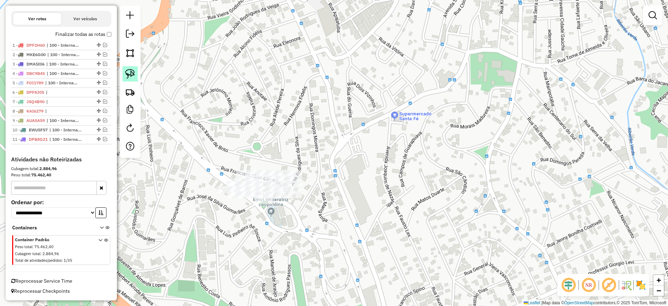
click at [135, 70] on link at bounding box center [130, 73] width 15 height 15
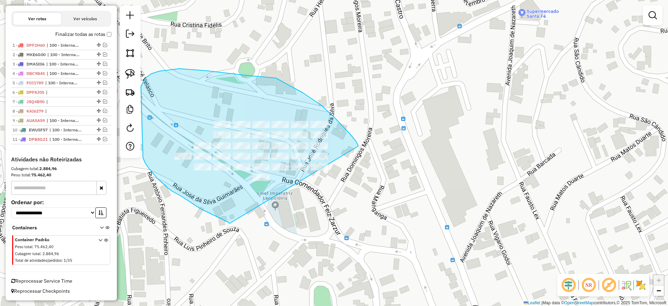
drag, startPoint x: 336, startPoint y: 119, endPoint x: 247, endPoint y: 225, distance: 138.6
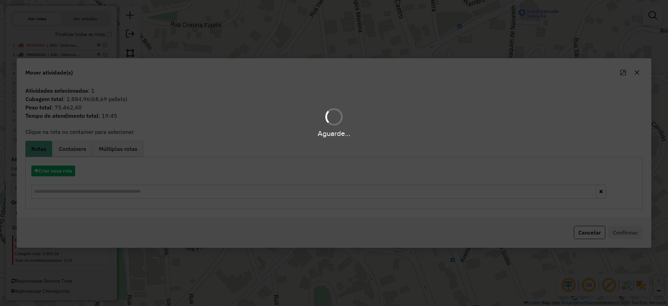
click at [638, 73] on div "Aguarde..." at bounding box center [334, 153] width 668 height 306
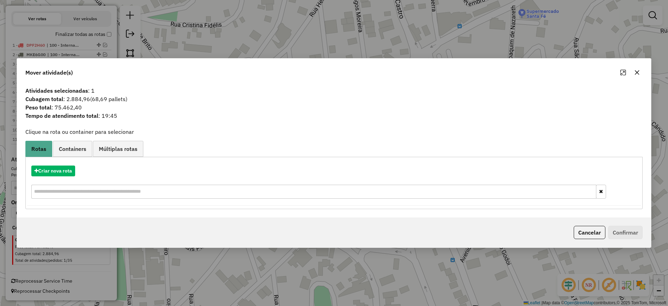
click at [638, 72] on icon "button" at bounding box center [638, 73] width 6 height 6
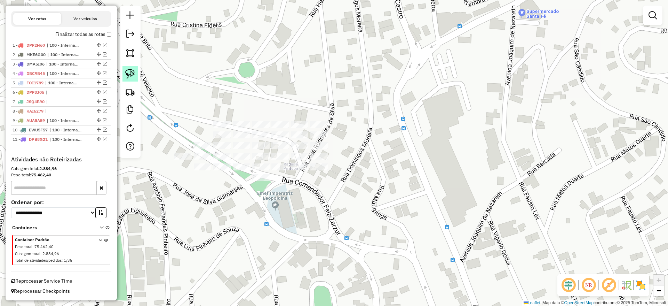
click at [129, 70] on img at bounding box center [130, 74] width 10 height 10
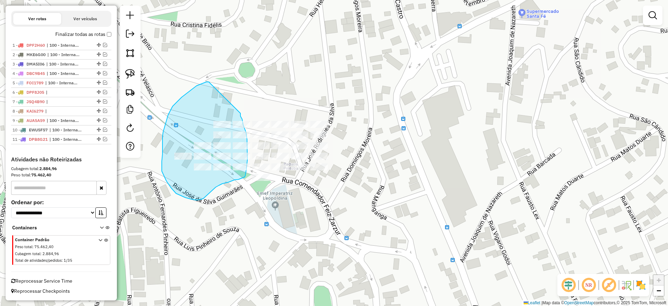
drag, startPoint x: 197, startPoint y: 86, endPoint x: 241, endPoint y: 113, distance: 51.8
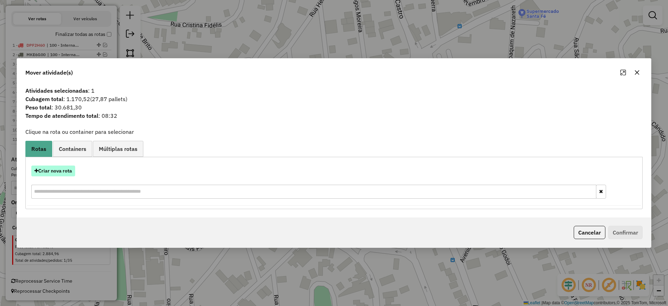
click at [62, 166] on button "Criar nova rota" at bounding box center [53, 170] width 44 height 11
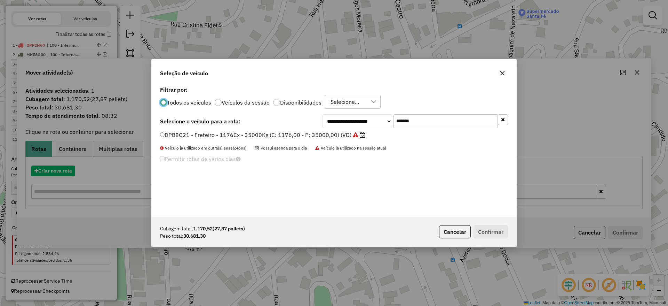
scroll to position [4, 2]
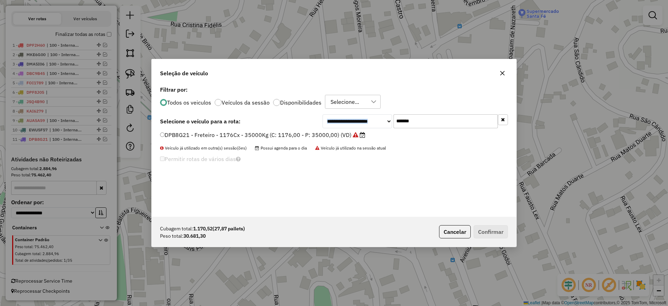
drag, startPoint x: 363, startPoint y: 117, endPoint x: 304, endPoint y: 119, distance: 59.2
click at [317, 120] on div "**********" at bounding box center [334, 150] width 365 height 132
drag, startPoint x: 426, startPoint y: 123, endPoint x: 277, endPoint y: 134, distance: 149.4
click at [278, 135] on div "**********" at bounding box center [334, 150] width 365 height 132
paste input "text"
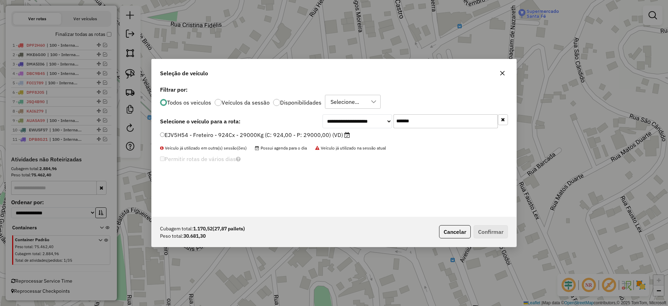
type input "*******"
click at [261, 133] on label "EJV5H54 - Freteiro - 924Cx - 29000Kg (C: 924,00 - P: 29000,00) (VD)" at bounding box center [255, 135] width 190 height 8
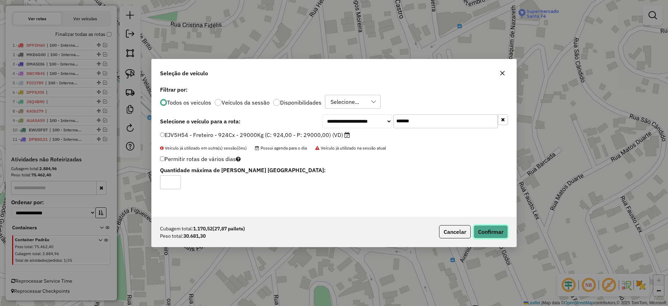
click at [484, 228] on button "Confirmar" at bounding box center [491, 231] width 34 height 13
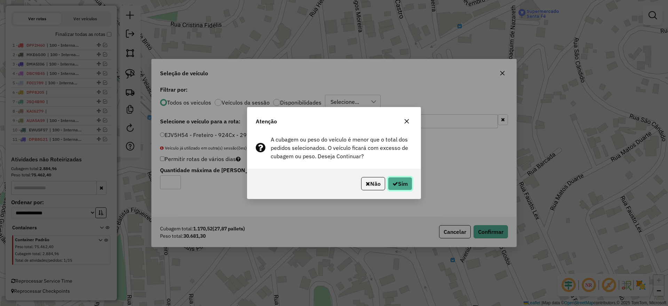
click at [398, 183] on button "Sim" at bounding box center [400, 183] width 24 height 13
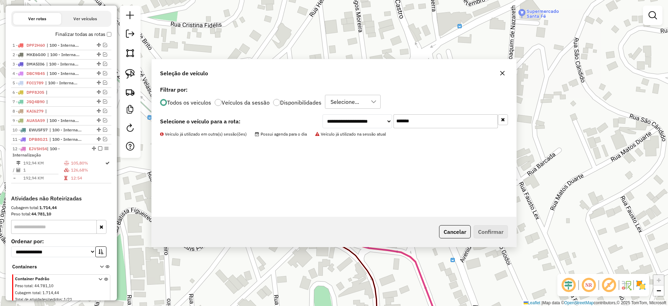
scroll to position [257, 0]
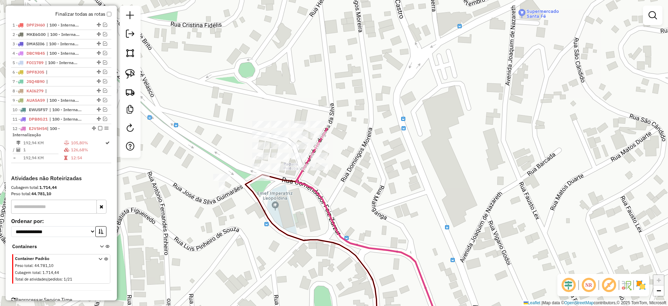
select select "**********"
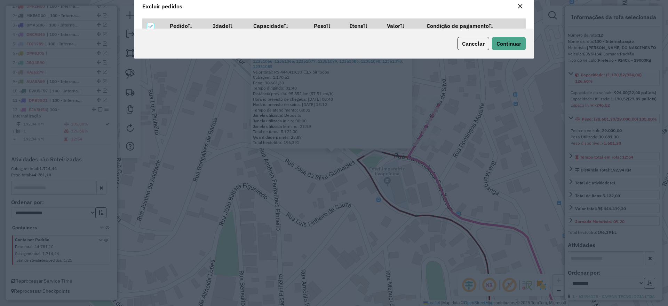
scroll to position [4, 2]
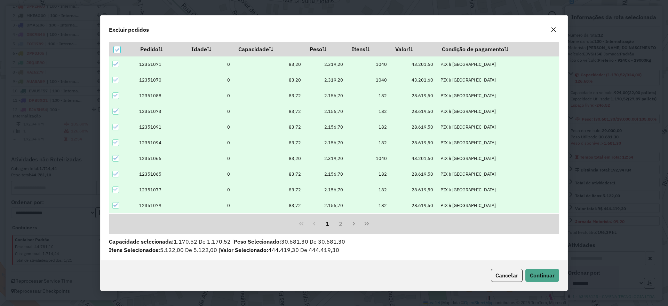
click at [116, 97] on icon at bounding box center [115, 95] width 5 height 5
click at [118, 112] on icon at bounding box center [115, 111] width 5 height 5
click at [117, 129] on div at bounding box center [115, 127] width 7 height 7
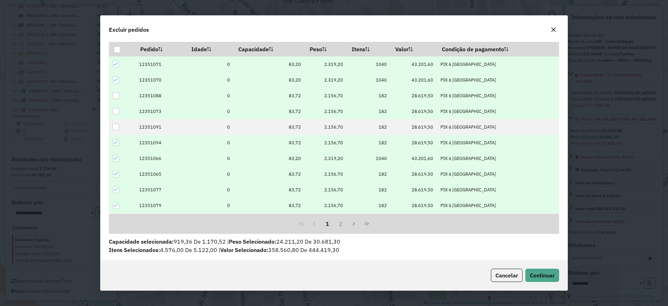
click at [115, 143] on icon at bounding box center [115, 142] width 5 height 5
click at [116, 173] on icon at bounding box center [115, 173] width 5 height 5
click at [118, 187] on div at bounding box center [115, 189] width 7 height 7
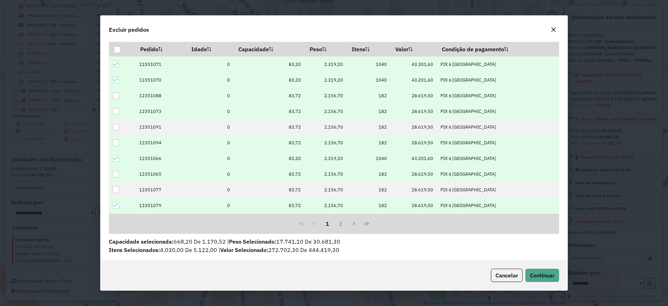
click at [115, 204] on icon at bounding box center [115, 205] width 5 height 5
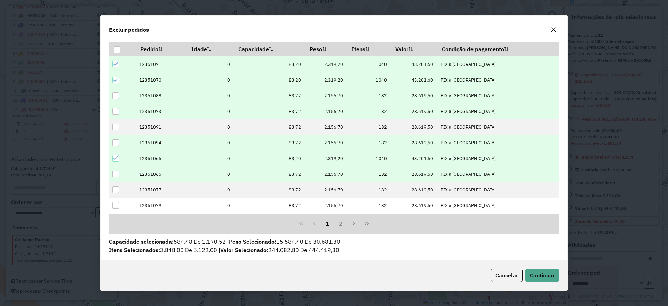
click at [341, 230] on div "1 2" at bounding box center [334, 223] width 450 height 21
click at [339, 229] on button "2" at bounding box center [340, 223] width 13 height 13
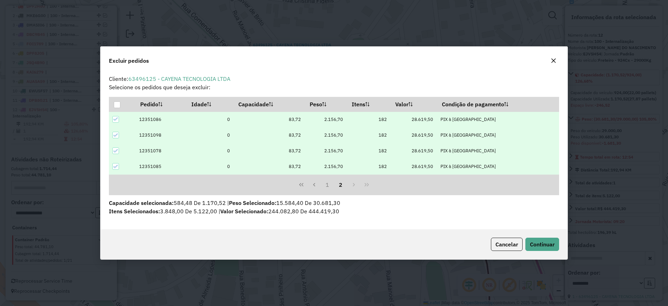
scroll to position [0, 0]
drag, startPoint x: 116, startPoint y: 121, endPoint x: 117, endPoint y: 131, distance: 9.5
click at [116, 122] on div at bounding box center [115, 119] width 7 height 7
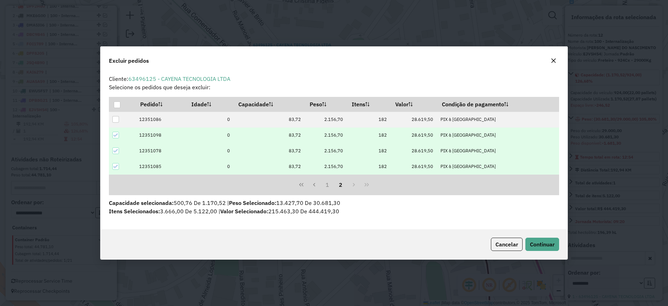
click at [117, 132] on div at bounding box center [115, 135] width 7 height 7
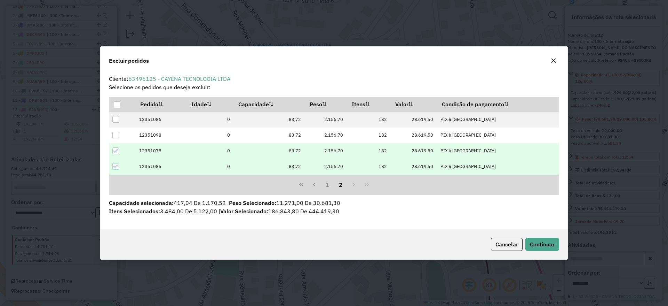
click at [117, 150] on icon at bounding box center [115, 150] width 5 height 3
click at [535, 234] on div "Cancelar Continuar" at bounding box center [334, 244] width 467 height 30
click at [539, 239] on button "Continuar" at bounding box center [543, 243] width 34 height 13
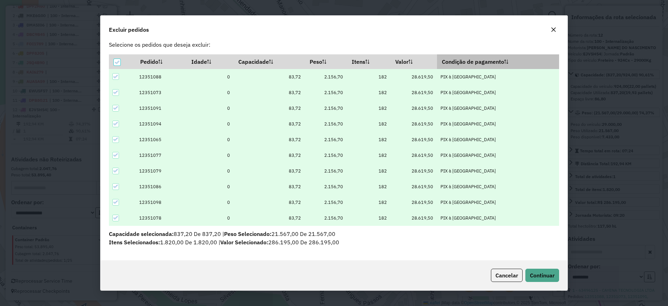
scroll to position [11, 0]
click at [550, 29] on button "button" at bounding box center [553, 29] width 11 height 11
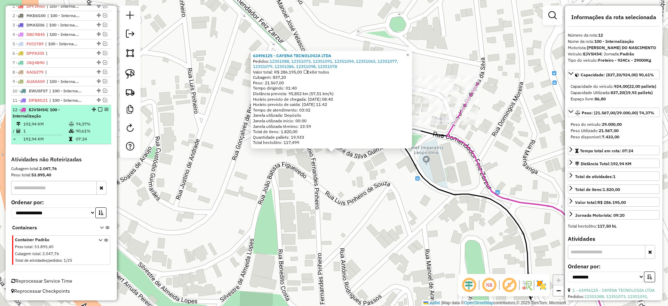
click at [99, 109] on em at bounding box center [100, 109] width 4 height 4
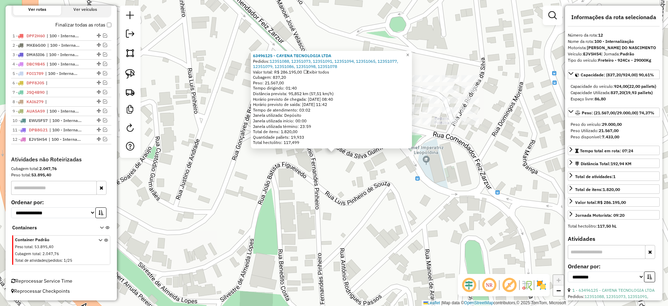
drag, startPoint x: 385, startPoint y: 174, endPoint x: 359, endPoint y: 170, distance: 26.7
click at [385, 173] on div "63496125 - CAYENA TECNOLOGIA LTDA Pedidos: 12351088, 12351073, 12351091, 123510…" at bounding box center [334, 153] width 668 height 306
click at [275, 183] on div "63496125 - CAYENA TECNOLOGIA LTDA Pedidos: 12351088, 12351073, 12351091, 123510…" at bounding box center [334, 153] width 668 height 306
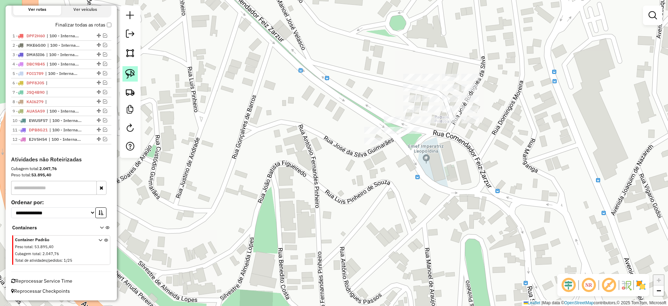
click at [136, 80] on link at bounding box center [130, 73] width 15 height 15
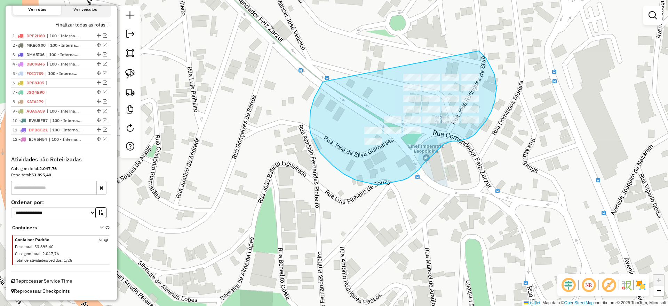
drag, startPoint x: 323, startPoint y: 82, endPoint x: 466, endPoint y: 42, distance: 149.1
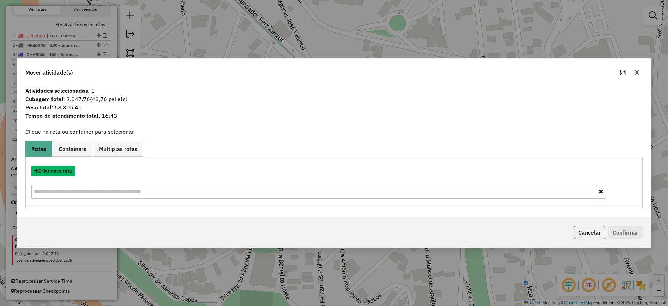
click at [65, 173] on button "Criar nova rota" at bounding box center [53, 170] width 44 height 11
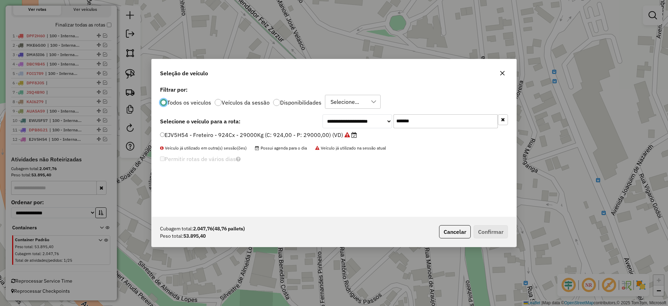
scroll to position [4, 2]
drag, startPoint x: 419, startPoint y: 123, endPoint x: 246, endPoint y: 121, distance: 172.7
click at [246, 121] on div "**********" at bounding box center [334, 121] width 348 height 14
paste input "text"
type input "*******"
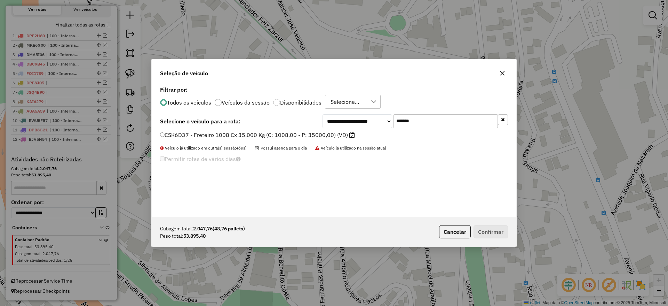
click at [231, 138] on label "CSK6D37 - Freteiro 1008 Cx 35.000 Kg (C: 1008,00 - P: 35000,00) (VD)" at bounding box center [257, 135] width 195 height 8
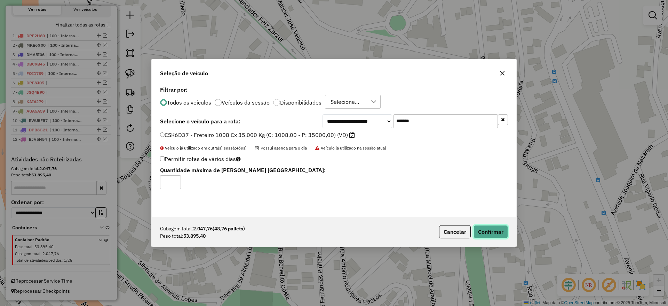
click at [494, 231] on button "Confirmar" at bounding box center [491, 231] width 34 height 13
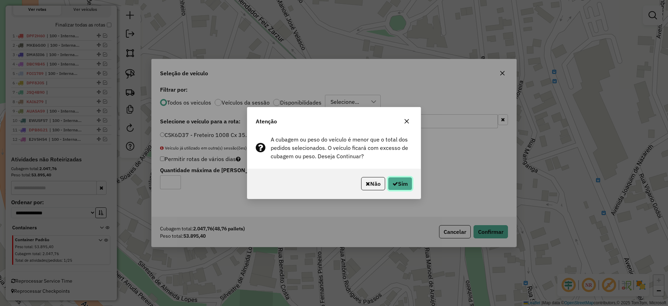
click at [402, 184] on button "Sim" at bounding box center [400, 183] width 24 height 13
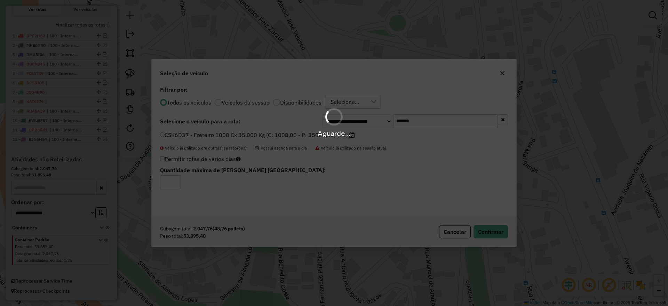
scroll to position [177, 0]
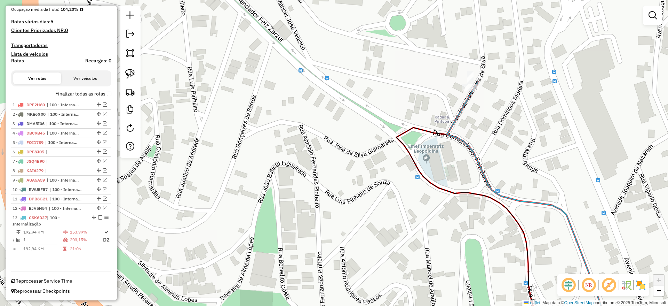
click at [468, 93] on icon at bounding box center [529, 208] width 165 height 255
select select "**********"
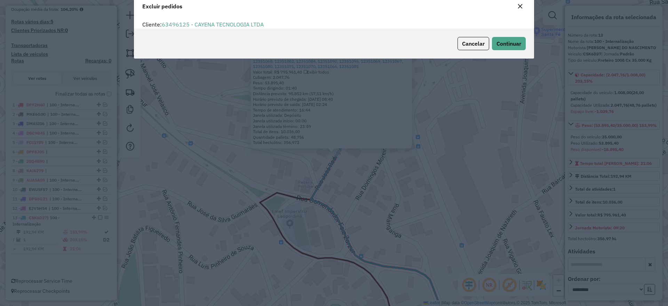
scroll to position [24, 0]
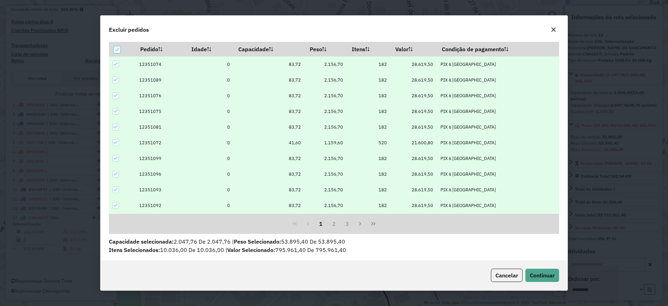
click at [114, 65] on icon at bounding box center [115, 64] width 5 height 5
click at [118, 78] on icon at bounding box center [115, 79] width 5 height 5
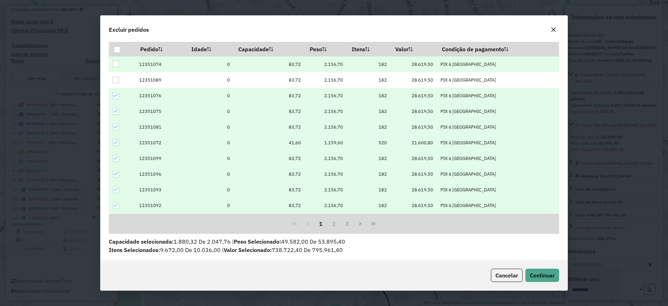
click at [114, 95] on icon at bounding box center [115, 95] width 5 height 5
click at [116, 109] on icon at bounding box center [115, 111] width 5 height 5
click at [111, 127] on td at bounding box center [122, 127] width 26 height 16
click at [113, 128] on div at bounding box center [115, 127] width 7 height 7
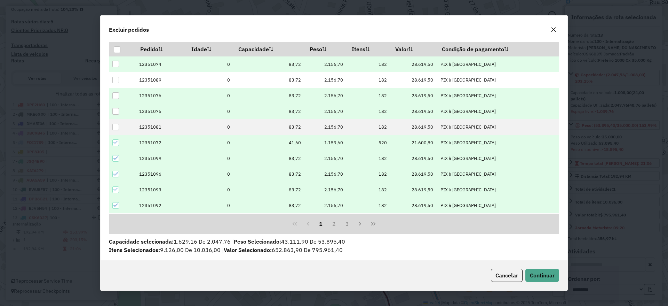
click at [117, 142] on icon at bounding box center [115, 142] width 5 height 5
click at [118, 146] on div at bounding box center [115, 142] width 7 height 7
click at [117, 157] on icon at bounding box center [115, 158] width 5 height 5
click at [115, 174] on icon at bounding box center [115, 173] width 5 height 5
click at [116, 191] on icon at bounding box center [115, 189] width 5 height 5
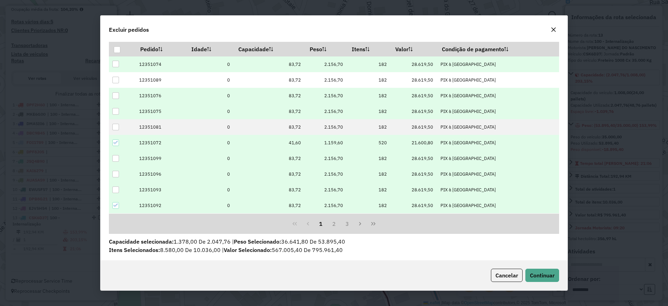
click at [117, 204] on icon at bounding box center [115, 205] width 5 height 5
click at [331, 221] on button "2" at bounding box center [334, 223] width 13 height 13
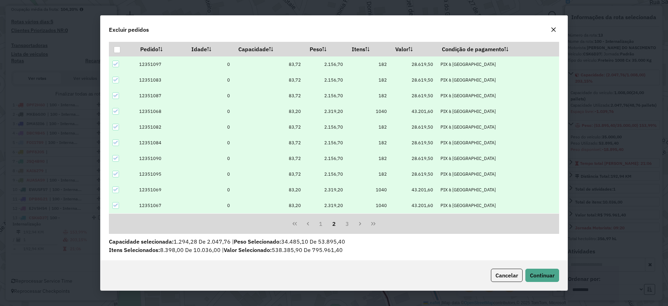
click at [113, 66] on div at bounding box center [115, 64] width 7 height 7
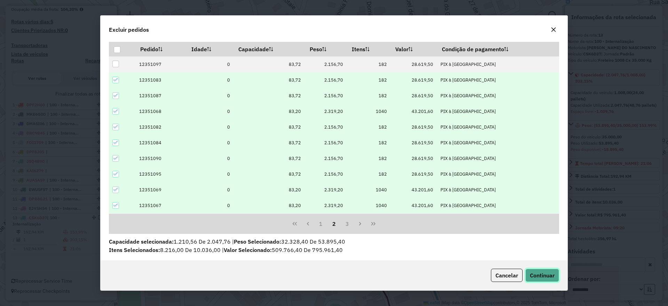
click at [542, 269] on button "Continuar" at bounding box center [543, 274] width 34 height 13
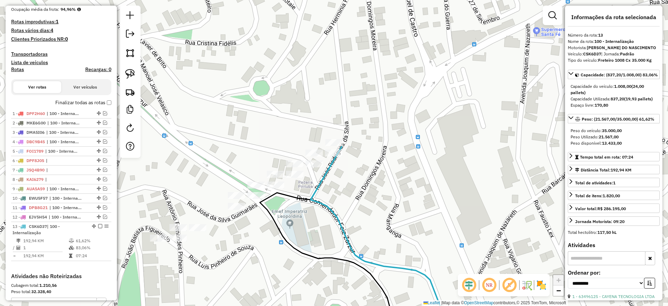
scroll to position [294, 0]
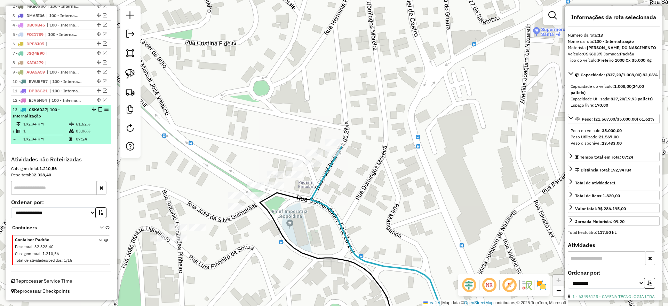
click at [98, 110] on em at bounding box center [100, 109] width 4 height 4
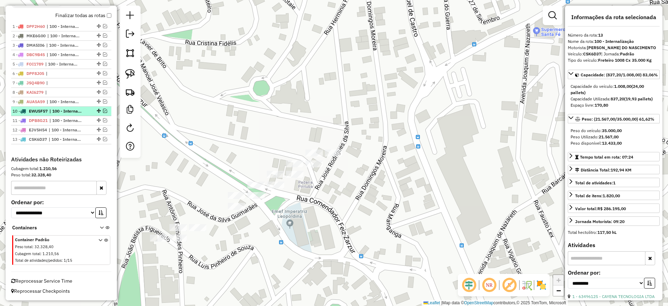
scroll to position [264, 0]
click at [129, 68] on link at bounding box center [130, 73] width 15 height 15
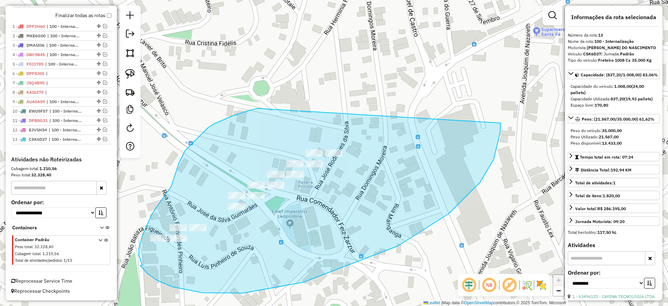
drag, startPoint x: 239, startPoint y: 113, endPoint x: 501, endPoint y: 123, distance: 262.3
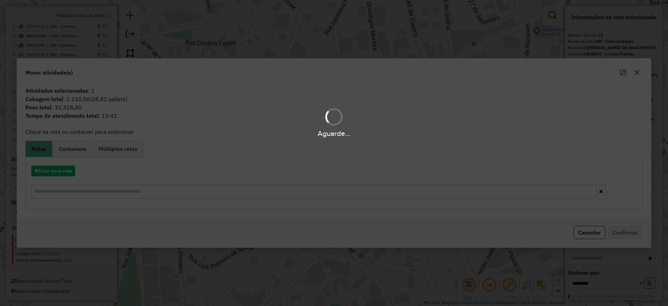
click at [64, 170] on div "Aguarde..." at bounding box center [334, 153] width 668 height 306
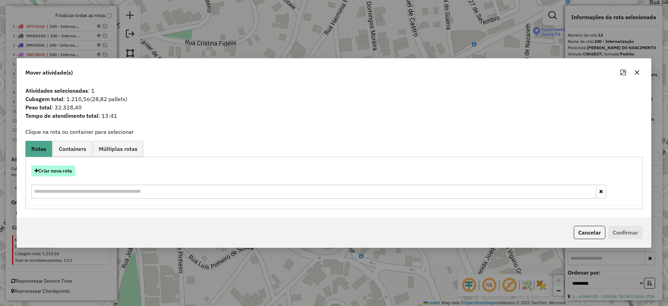
click at [65, 171] on button "Criar nova rota" at bounding box center [53, 170] width 44 height 11
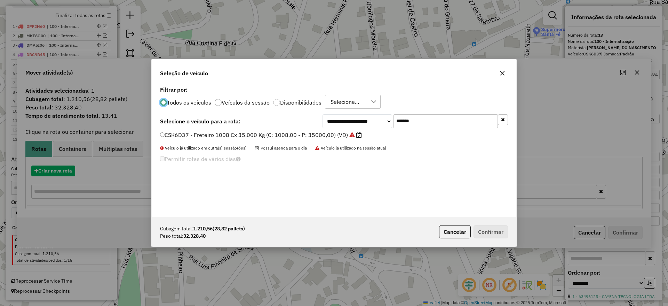
scroll to position [4, 2]
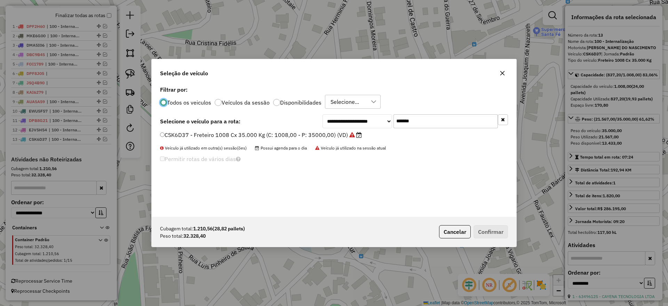
drag, startPoint x: 433, startPoint y: 118, endPoint x: 302, endPoint y: 125, distance: 130.7
click at [304, 124] on div "**********" at bounding box center [334, 121] width 348 height 14
paste input "text"
type input "*******"
click at [276, 134] on label "DHW7E76 - Freteiro - 420Cx - 13500Kg (C: 420,00 - P: 13500,00) (VD)" at bounding box center [256, 135] width 192 height 8
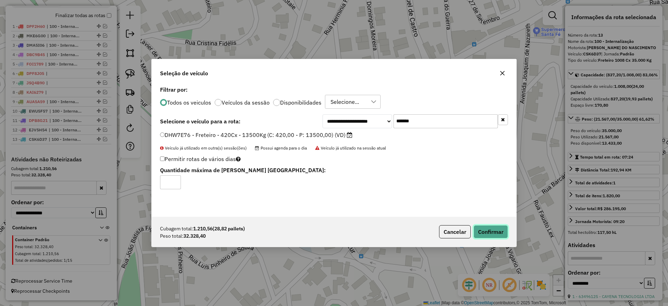
click at [489, 228] on button "Confirmar" at bounding box center [491, 231] width 34 height 13
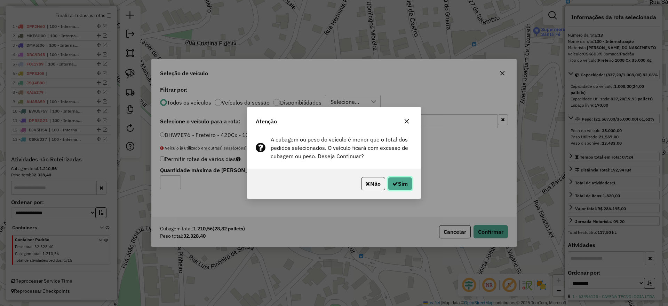
click at [401, 187] on button "Sim" at bounding box center [400, 183] width 24 height 13
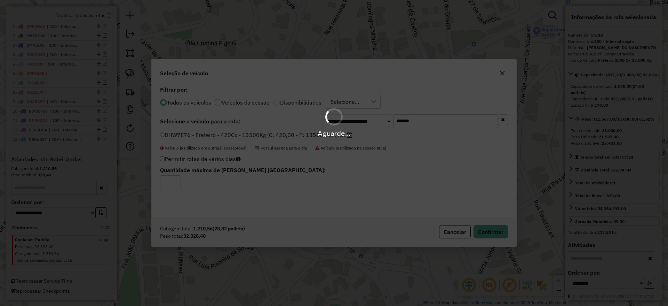
scroll to position [195, 0]
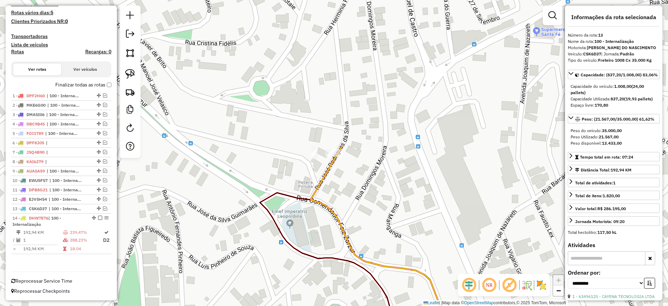
click at [338, 156] on div at bounding box center [333, 152] width 17 height 7
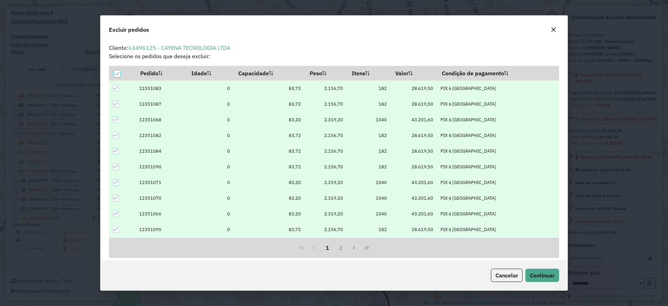
scroll to position [4, 2]
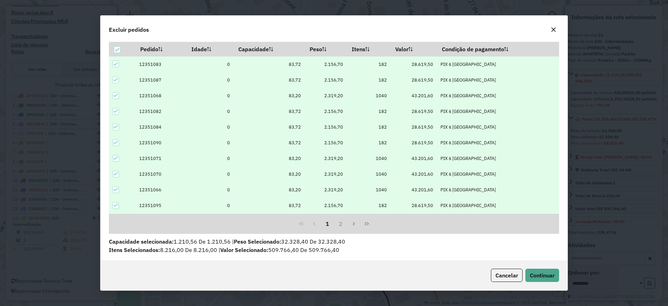
click at [116, 64] on icon at bounding box center [115, 64] width 5 height 5
click at [117, 78] on icon at bounding box center [115, 79] width 5 height 5
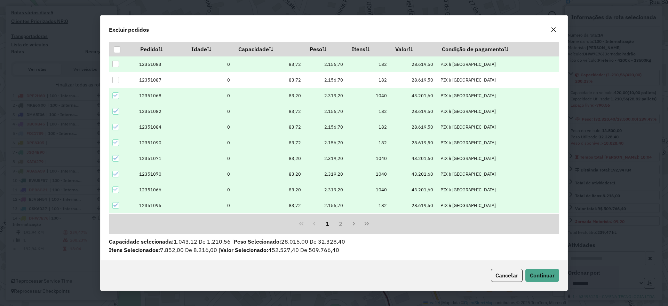
click at [118, 109] on icon at bounding box center [115, 111] width 5 height 5
click at [116, 125] on icon at bounding box center [115, 126] width 5 height 5
click at [116, 142] on icon at bounding box center [115, 142] width 5 height 5
click at [535, 273] on span "Continuar" at bounding box center [542, 275] width 25 height 7
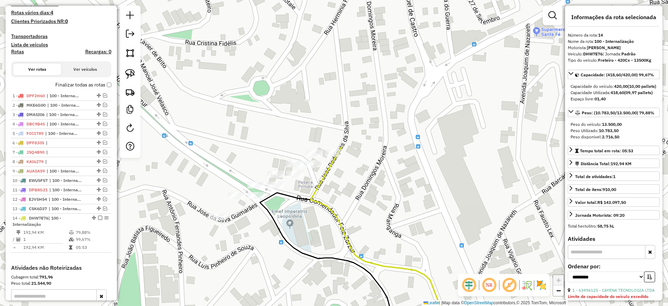
scroll to position [303, 0]
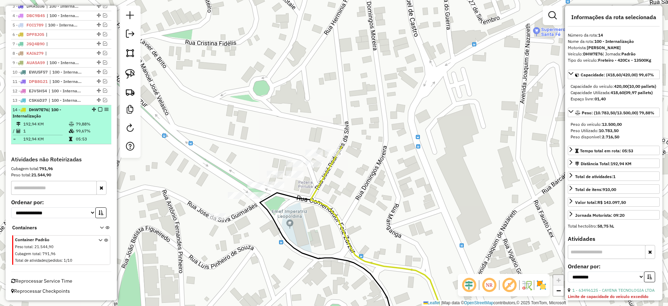
click at [99, 110] on em at bounding box center [100, 109] width 4 height 4
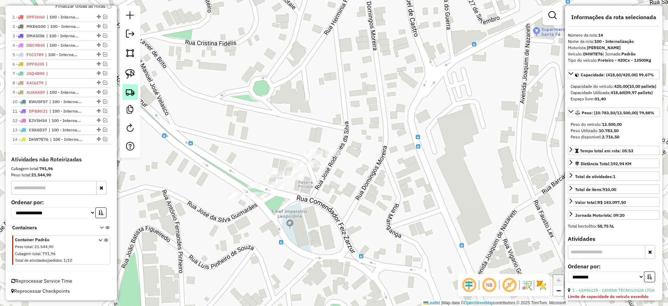
scroll to position [274, 0]
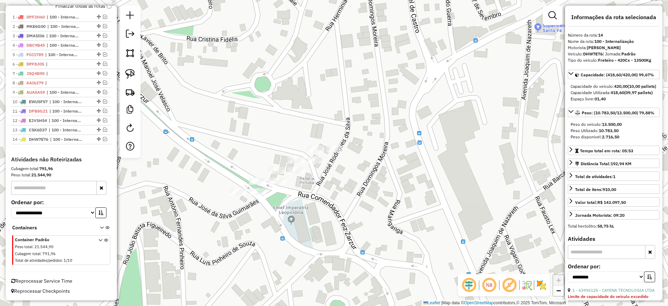
drag, startPoint x: 177, startPoint y: 119, endPoint x: 197, endPoint y: 68, distance: 54.9
click at [197, 68] on div "Janela de atendimento Grade de atendimento Capacidade Transportadoras Veículos …" at bounding box center [334, 153] width 668 height 306
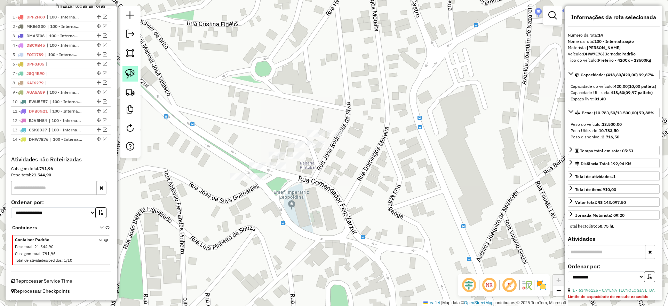
click at [128, 69] on img at bounding box center [130, 74] width 10 height 10
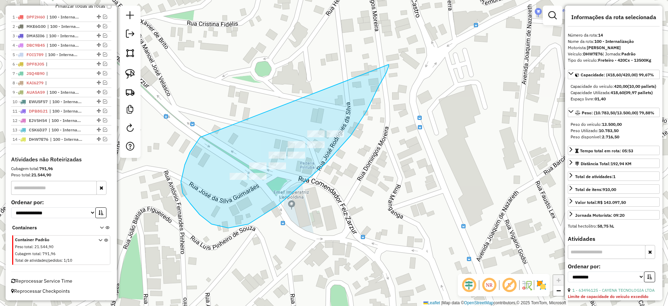
drag, startPoint x: 185, startPoint y: 165, endPoint x: 387, endPoint y: 63, distance: 226.5
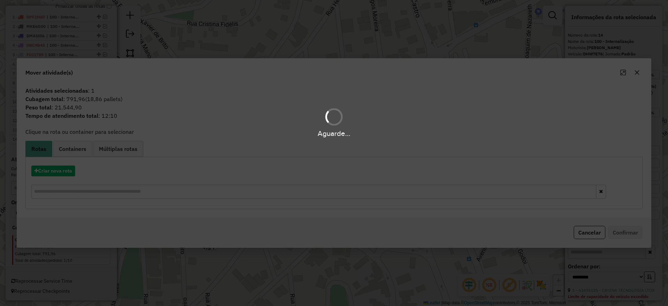
click at [53, 175] on div "Aguarde..." at bounding box center [334, 153] width 668 height 306
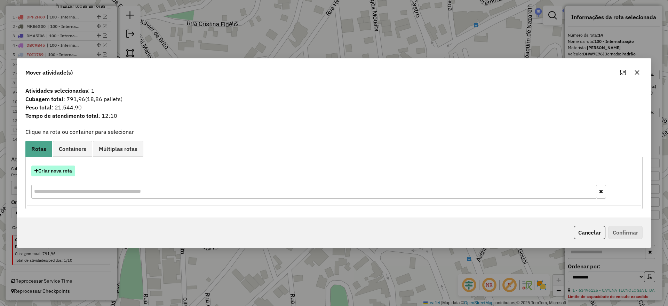
click at [65, 172] on button "Criar nova rota" at bounding box center [53, 170] width 44 height 11
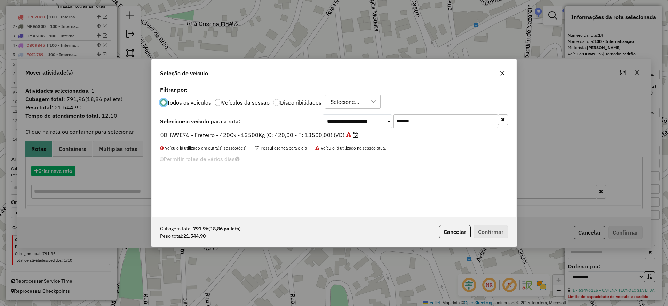
scroll to position [4, 2]
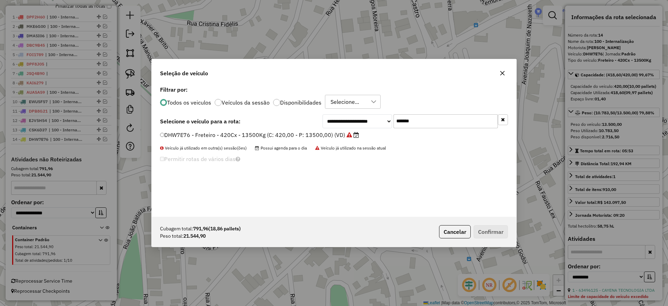
drag, startPoint x: 416, startPoint y: 121, endPoint x: 294, endPoint y: 135, distance: 123.3
click at [294, 135] on div "**********" at bounding box center [334, 150] width 365 height 132
drag, startPoint x: 427, startPoint y: 120, endPoint x: 278, endPoint y: 131, distance: 149.0
click at [278, 131] on div "**********" at bounding box center [334, 150] width 365 height 132
paste input "text"
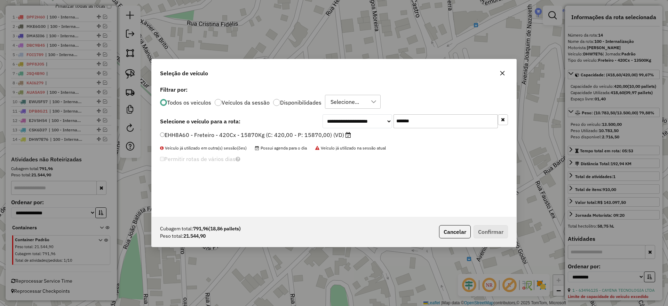
type input "*******"
click at [246, 137] on label "EHH8A60 - Freteiro - 420Cx - 15870Kg (C: 420,00 - P: 15870,00) (VD)" at bounding box center [255, 135] width 191 height 8
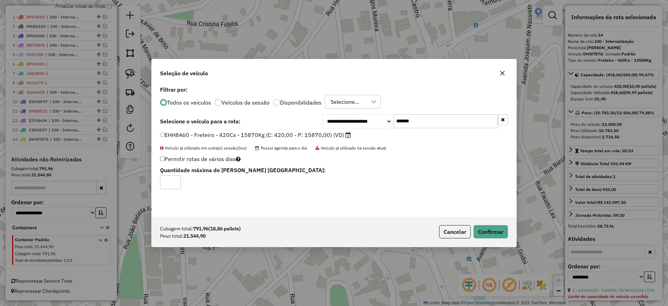
click at [494, 222] on div "Cubagem total: 791,96 (18,86 pallets) Peso total: 21.544,90 Cancelar Confirmar" at bounding box center [334, 232] width 365 height 30
drag, startPoint x: 488, startPoint y: 218, endPoint x: 481, endPoint y: 230, distance: 14.8
click at [487, 218] on div "Cubagem total: 791,96 (18,86 pallets) Peso total: 21.544,90 Cancelar Confirmar" at bounding box center [334, 232] width 365 height 30
click at [480, 233] on button "Confirmar" at bounding box center [491, 231] width 34 height 13
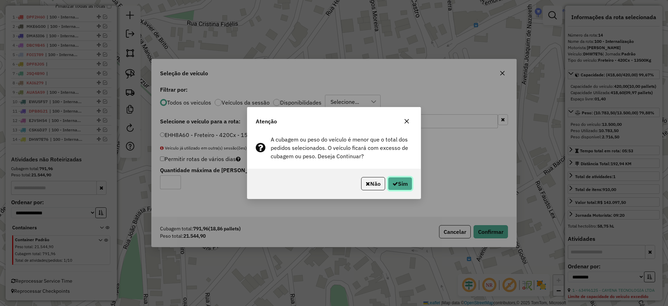
click at [396, 187] on button "Sim" at bounding box center [400, 183] width 24 height 13
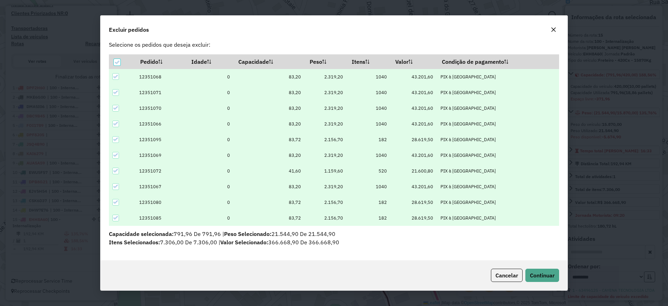
scroll to position [11, 0]
click at [118, 78] on icon at bounding box center [115, 76] width 5 height 5
click at [116, 93] on icon at bounding box center [115, 92] width 5 height 3
click at [117, 108] on icon at bounding box center [115, 107] width 5 height 5
click at [116, 123] on icon at bounding box center [115, 123] width 5 height 5
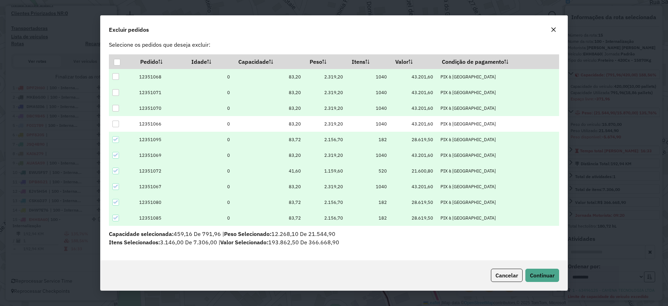
click at [116, 154] on icon at bounding box center [115, 154] width 5 height 5
click at [540, 268] on div "Cancelar Continuar" at bounding box center [334, 275] width 467 height 30
click at [536, 273] on span "Continuar" at bounding box center [542, 275] width 25 height 7
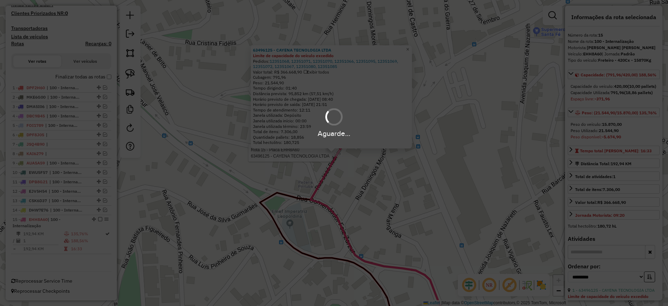
scroll to position [313, 0]
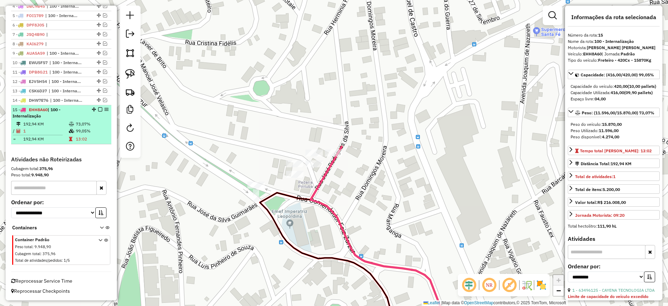
click at [98, 109] on em at bounding box center [100, 109] width 4 height 4
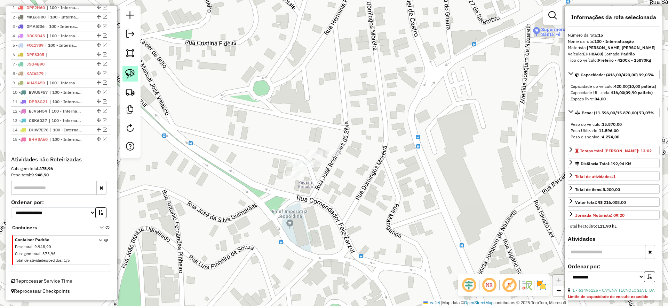
click at [136, 67] on link at bounding box center [130, 73] width 15 height 15
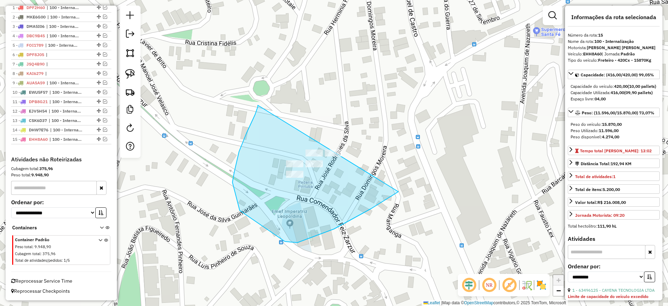
drag, startPoint x: 258, startPoint y: 105, endPoint x: 397, endPoint y: 162, distance: 150.2
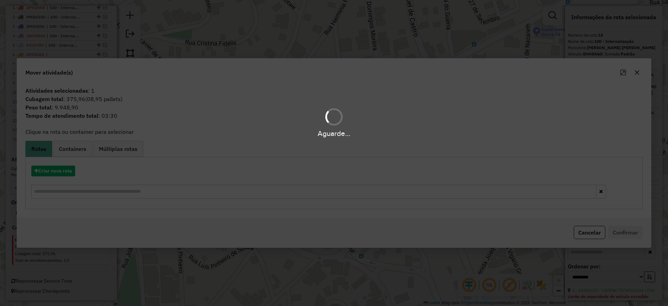
click at [74, 173] on div "Aguarde..." at bounding box center [334, 153] width 668 height 306
click at [71, 171] on div "Aguarde..." at bounding box center [334, 153] width 668 height 306
click at [68, 171] on div "Aguarde..." at bounding box center [334, 153] width 668 height 306
click at [68, 170] on div "Aguarde..." at bounding box center [334, 153] width 668 height 306
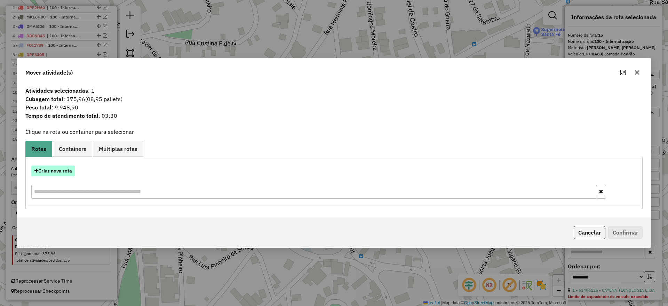
click at [65, 166] on button "Criar nova rota" at bounding box center [53, 170] width 44 height 11
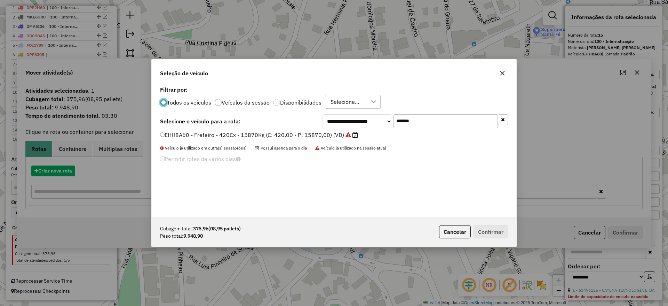
scroll to position [4, 2]
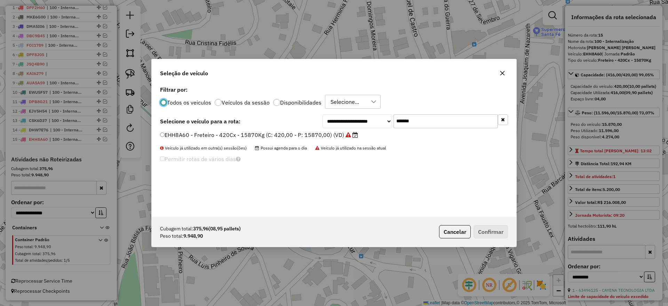
drag, startPoint x: 439, startPoint y: 120, endPoint x: 317, endPoint y: 129, distance: 122.1
click at [317, 129] on div "**********" at bounding box center [334, 150] width 365 height 132
paste input "text"
type input "*******"
click at [266, 129] on div "**********" at bounding box center [334, 150] width 365 height 132
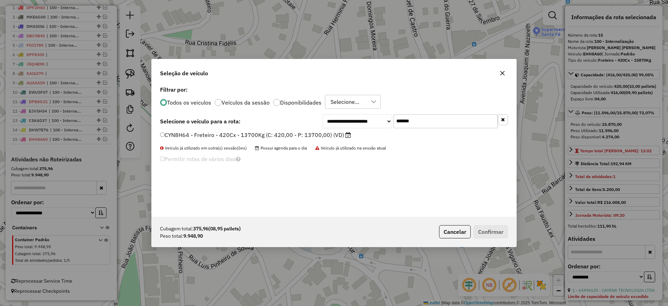
drag, startPoint x: 218, startPoint y: 137, endPoint x: 227, endPoint y: 140, distance: 9.5
click at [218, 136] on label "CYN8H64 - Freteiro - 420Cx - 13700Kg (C: 420,00 - P: 13700,00) (VD)" at bounding box center [255, 135] width 191 height 8
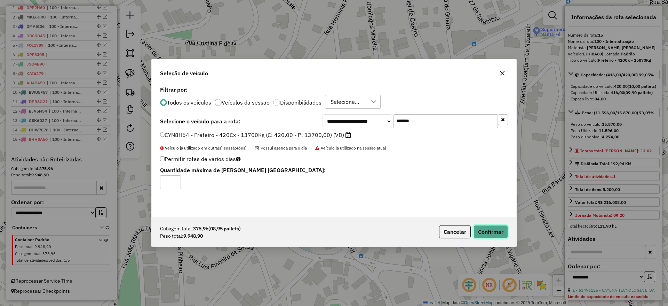
click at [493, 236] on button "Confirmar" at bounding box center [491, 231] width 34 height 13
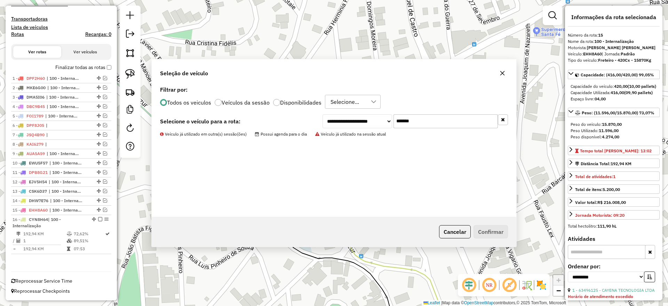
scroll to position [212, 0]
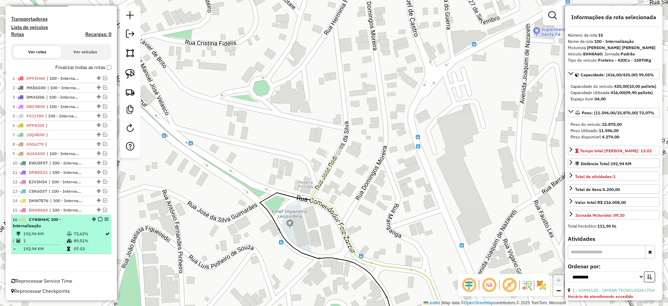
click at [98, 220] on em at bounding box center [100, 219] width 4 height 4
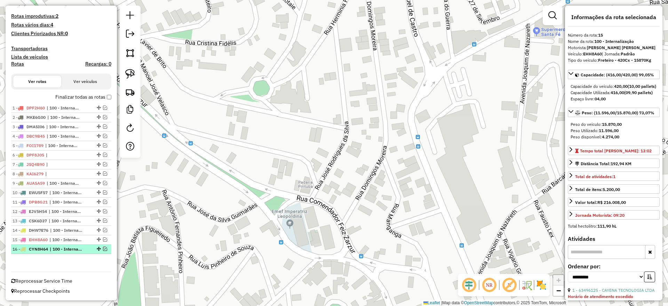
scroll to position [183, 0]
click at [104, 250] on em at bounding box center [105, 248] width 4 height 4
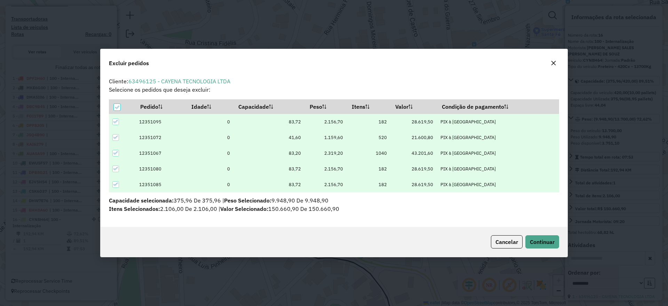
scroll to position [0, 0]
click at [553, 63] on icon "button" at bounding box center [554, 63] width 6 height 6
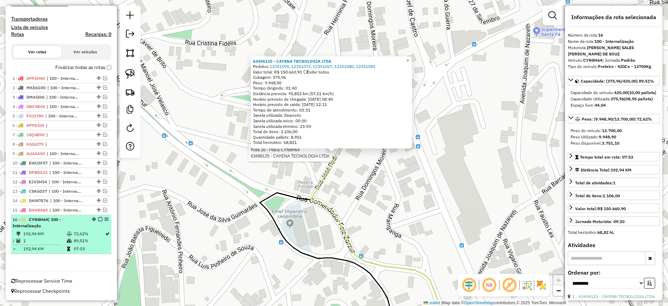
click at [98, 217] on em at bounding box center [100, 219] width 4 height 4
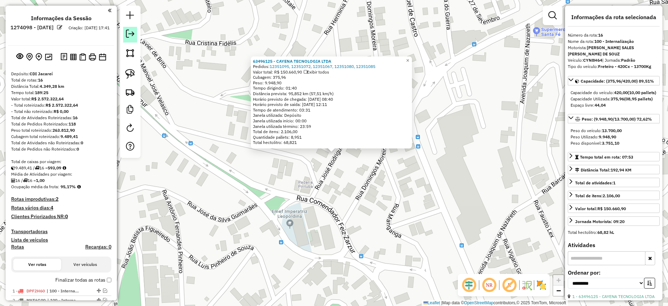
click at [131, 37] on em at bounding box center [130, 34] width 8 height 8
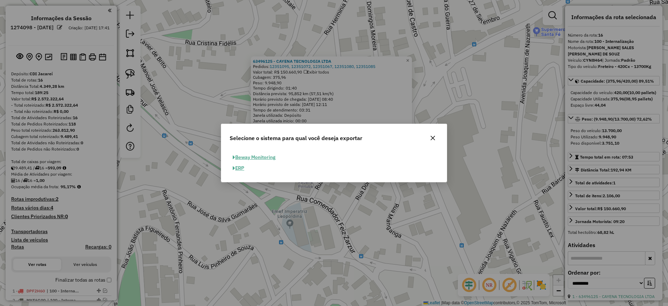
click at [240, 169] on button "ERP" at bounding box center [239, 168] width 18 height 11
select select "**"
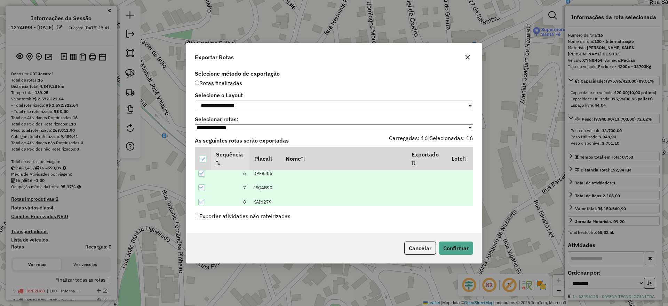
scroll to position [192, 0]
click at [453, 254] on button "Confirmar" at bounding box center [456, 247] width 34 height 13
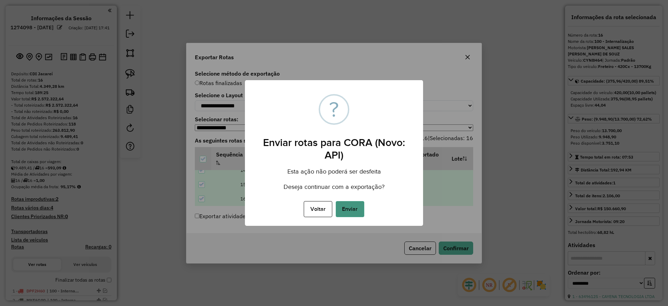
click at [351, 208] on button "Enviar" at bounding box center [350, 209] width 29 height 16
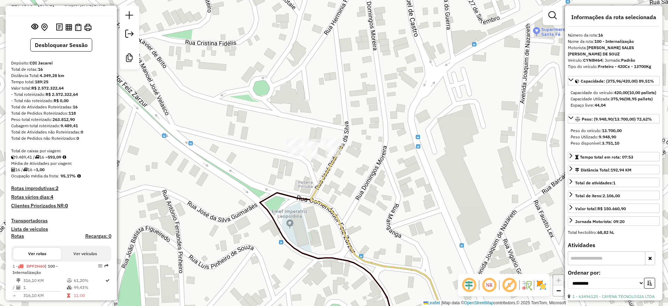
scroll to position [0, 0]
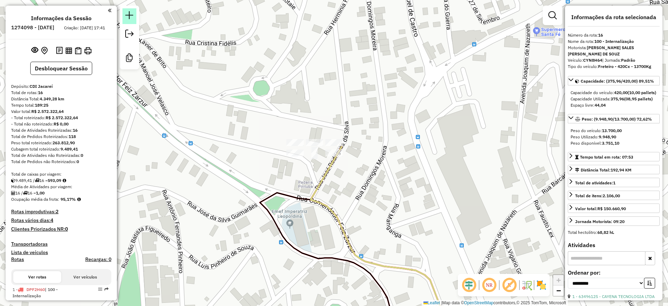
click at [132, 16] on em at bounding box center [129, 15] width 8 height 8
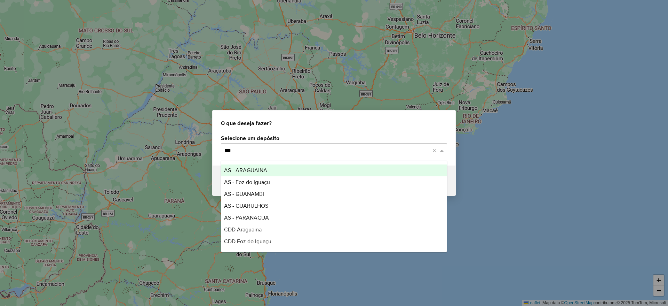
type input "****"
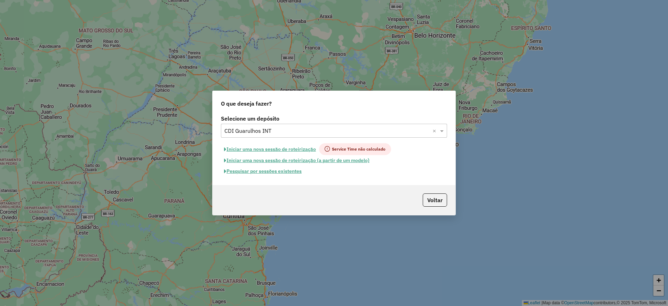
click at [293, 146] on button "Iniciar uma nova sessão de roteirização" at bounding box center [270, 149] width 98 height 12
select select "*"
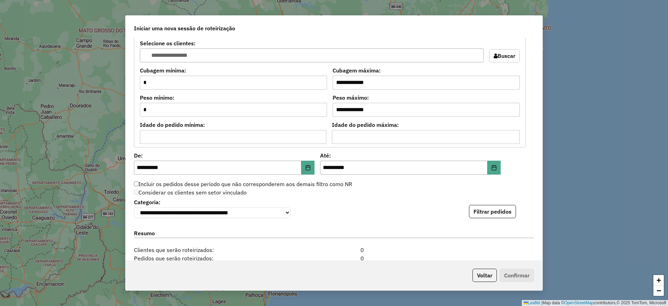
scroll to position [679, 0]
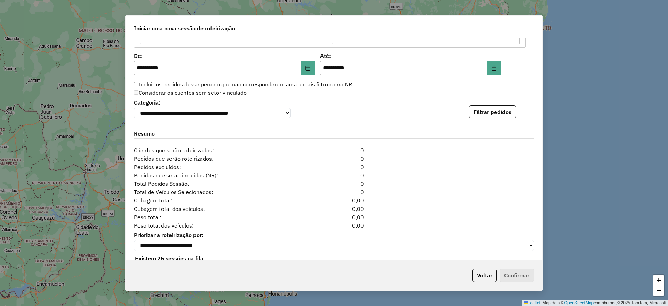
click at [486, 104] on div "**********" at bounding box center [334, 107] width 400 height 21
click at [490, 107] on button "Filtrar pedidos" at bounding box center [492, 111] width 47 height 13
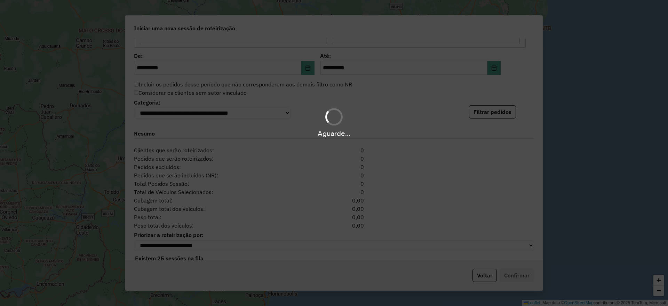
click at [491, 110] on div "Aguarde..." at bounding box center [334, 122] width 668 height 33
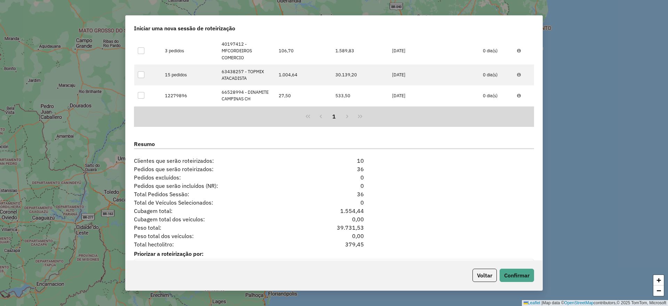
scroll to position [848, 0]
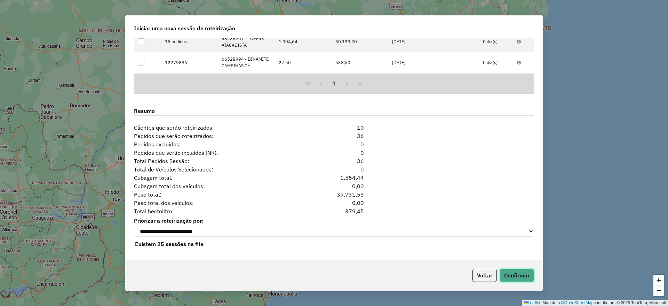
click at [526, 273] on button "Confirmar" at bounding box center [517, 274] width 34 height 13
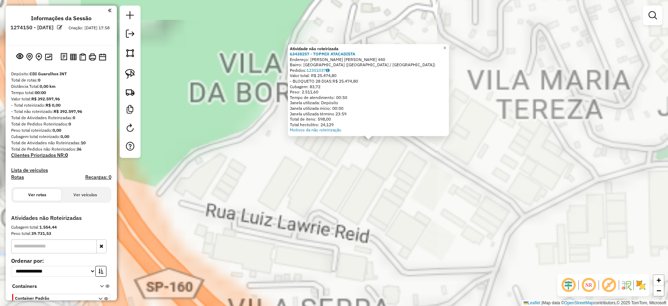
click at [332, 183] on div "Atividade não roteirizada 63438257 - TOPMIX ATACADISTA Endereço: [PERSON_NAME] …" at bounding box center [334, 153] width 668 height 306
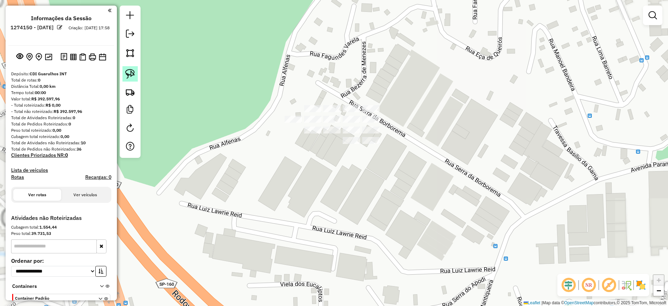
click at [132, 72] on img at bounding box center [130, 74] width 10 height 10
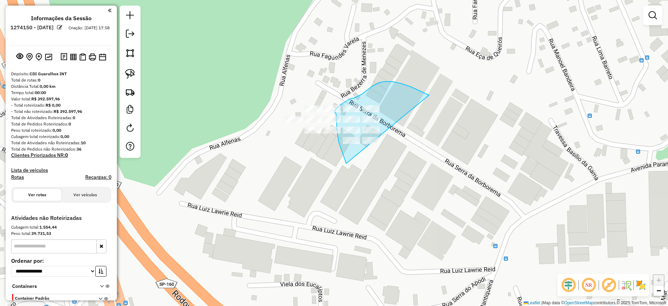
drag, startPoint x: 424, startPoint y: 92, endPoint x: 418, endPoint y: 198, distance: 105.6
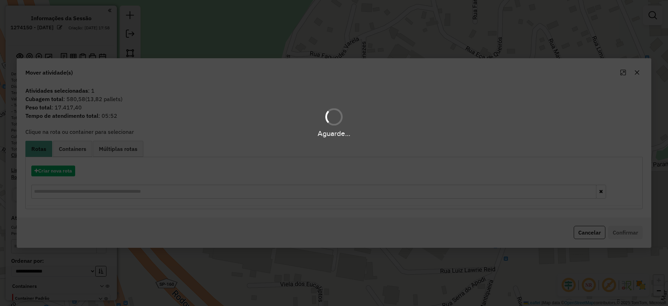
click at [46, 170] on div "Aguarde..." at bounding box center [334, 153] width 668 height 306
click at [46, 170] on button "Criar nova rota" at bounding box center [53, 170] width 44 height 11
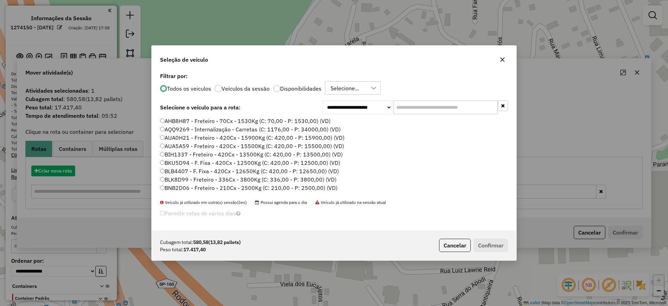
click at [414, 114] on div "**********" at bounding box center [334, 151] width 365 height 160
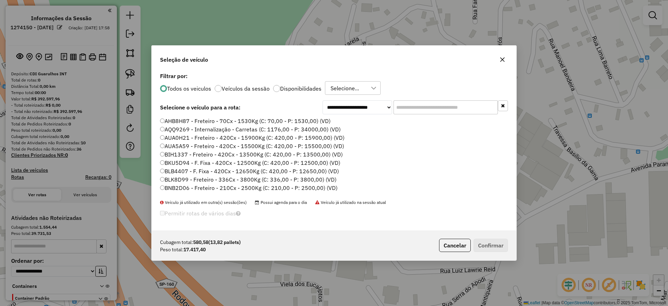
scroll to position [4, 2]
click at [400, 105] on input "text" at bounding box center [446, 107] width 104 height 14
click at [505, 61] on icon "button" at bounding box center [503, 59] width 5 height 5
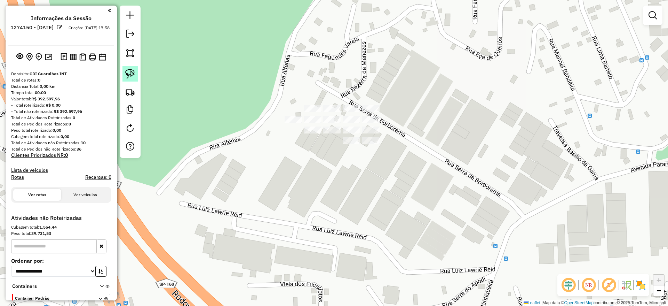
click at [123, 79] on link at bounding box center [130, 73] width 15 height 15
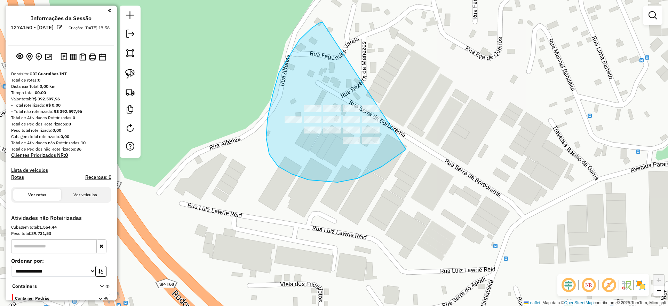
drag, startPoint x: 319, startPoint y: 23, endPoint x: 433, endPoint y: 102, distance: 138.8
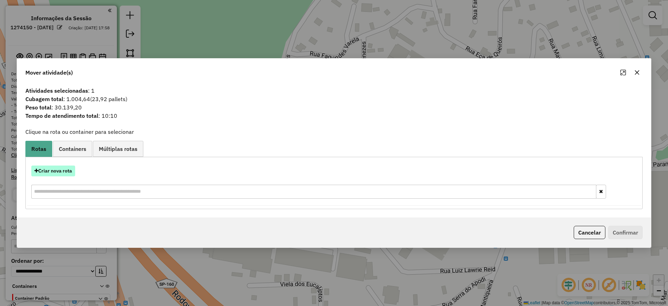
click at [62, 173] on button "Criar nova rota" at bounding box center [53, 170] width 44 height 11
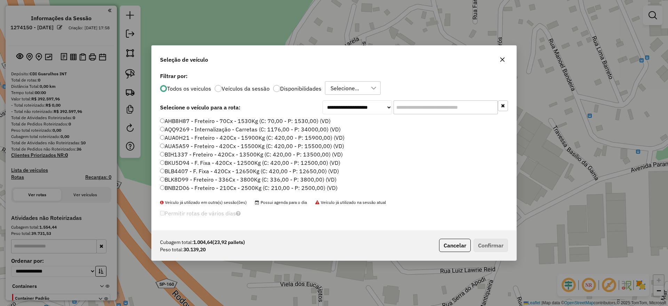
drag, startPoint x: 404, startPoint y: 110, endPoint x: 324, endPoint y: 120, distance: 80.3
click at [404, 110] on input "text" at bounding box center [446, 107] width 104 height 14
paste input "*******"
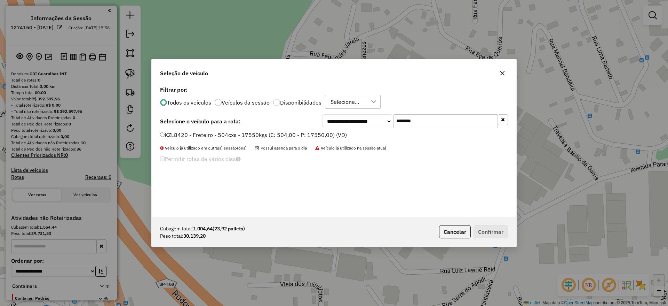
type input "*******"
click at [280, 131] on label "KZL8420 - Freteiro - 504cxs - 17550kgs (C: 504,00 - P: 17550,00) (VD)" at bounding box center [253, 135] width 187 height 8
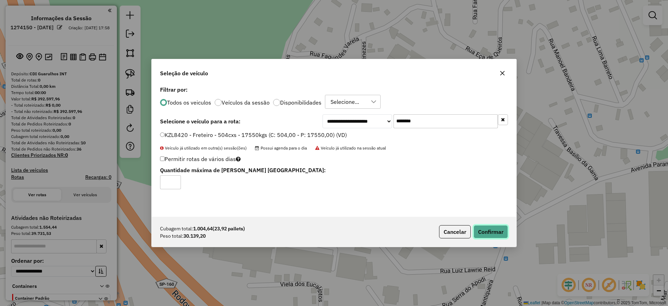
click at [487, 227] on button "Confirmar" at bounding box center [491, 231] width 34 height 13
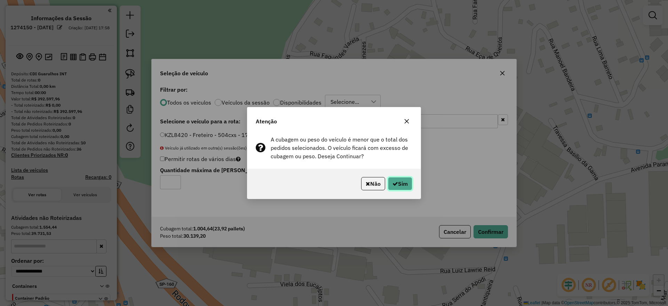
click at [397, 184] on button "Sim" at bounding box center [400, 183] width 24 height 13
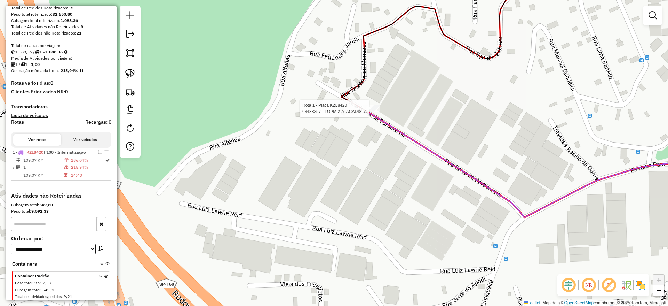
select select "**********"
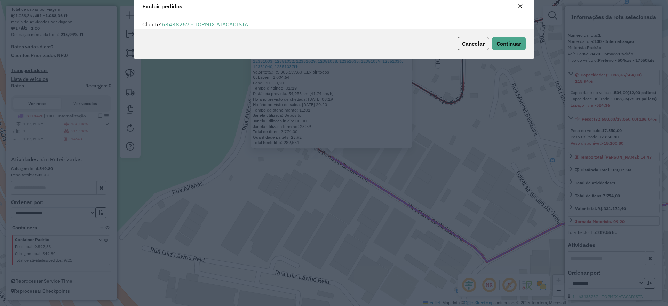
scroll to position [24, 0]
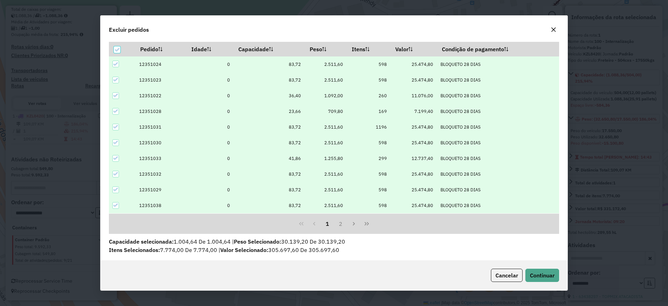
click at [117, 65] on icon at bounding box center [115, 64] width 5 height 5
click at [116, 80] on icon at bounding box center [115, 79] width 5 height 5
click at [116, 143] on icon at bounding box center [115, 142] width 5 height 5
click at [117, 171] on div at bounding box center [115, 174] width 7 height 7
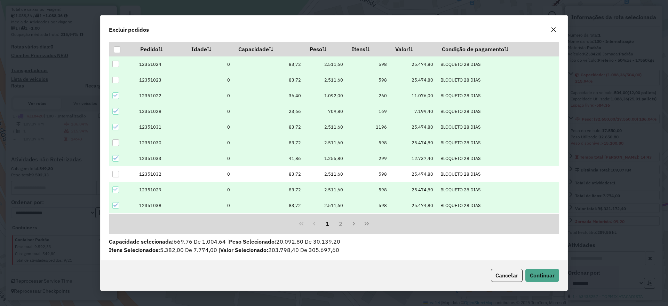
click at [115, 194] on td at bounding box center [122, 190] width 26 height 16
click at [115, 192] on div at bounding box center [115, 189] width 7 height 7
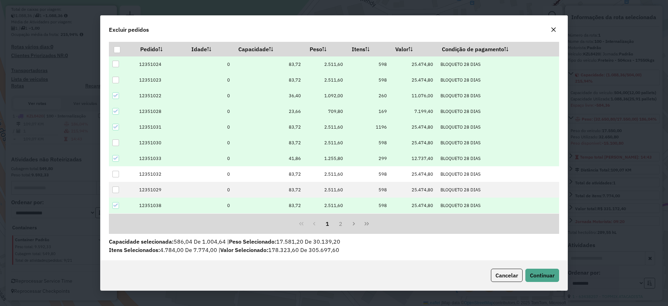
drag, startPoint x: 118, startPoint y: 203, endPoint x: 160, endPoint y: 211, distance: 42.6
click at [118, 203] on icon at bounding box center [115, 205] width 5 height 5
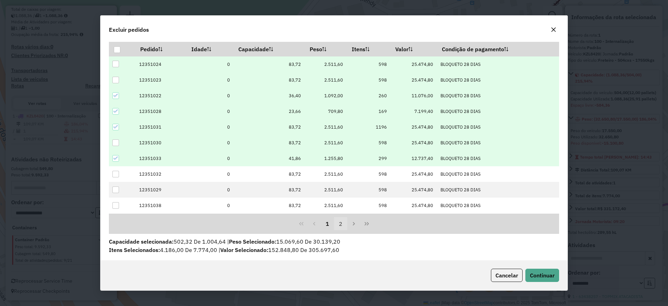
click at [339, 220] on button "2" at bounding box center [340, 223] width 13 height 13
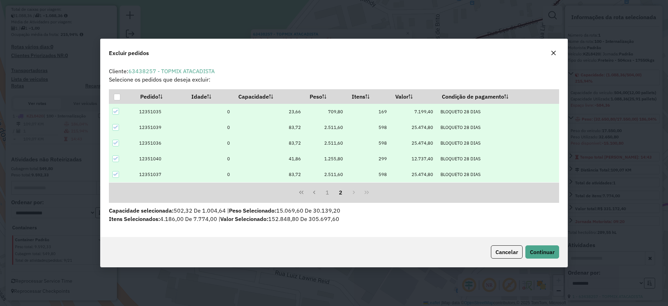
click at [114, 133] on td at bounding box center [122, 127] width 26 height 16
click at [114, 131] on td at bounding box center [122, 127] width 26 height 16
click at [117, 133] on td at bounding box center [122, 127] width 26 height 16
click at [117, 131] on td at bounding box center [122, 127] width 26 height 16
click at [116, 128] on icon at bounding box center [115, 127] width 5 height 5
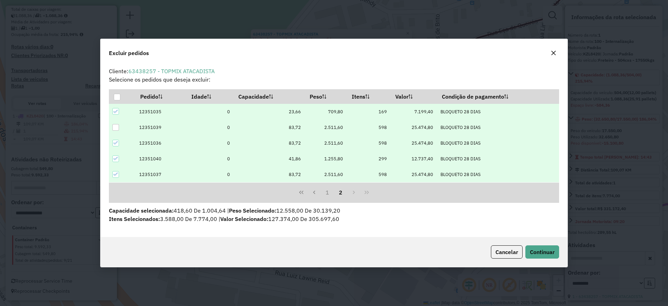
click at [115, 140] on icon at bounding box center [115, 142] width 5 height 5
click at [543, 250] on span "Continuar" at bounding box center [542, 251] width 25 height 7
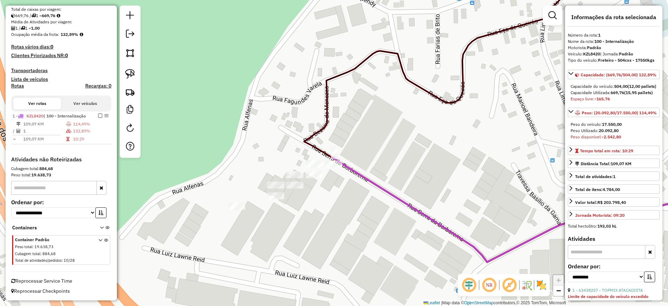
click at [237, 212] on div "Janela de atendimento Grade de atendimento Capacidade Transportadoras Veículos …" at bounding box center [334, 153] width 668 height 306
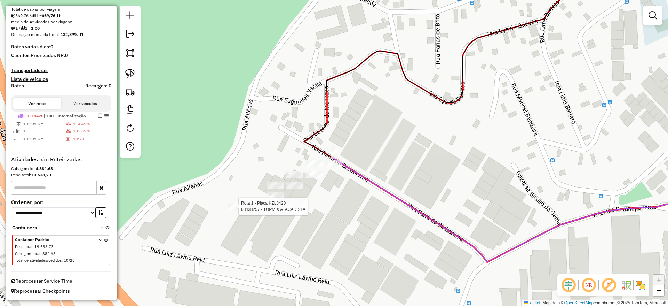
select select "**********"
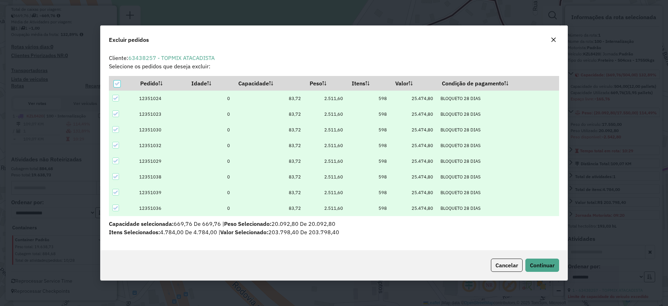
click at [115, 94] on td at bounding box center [122, 99] width 26 height 16
click at [116, 96] on icon at bounding box center [115, 98] width 5 height 5
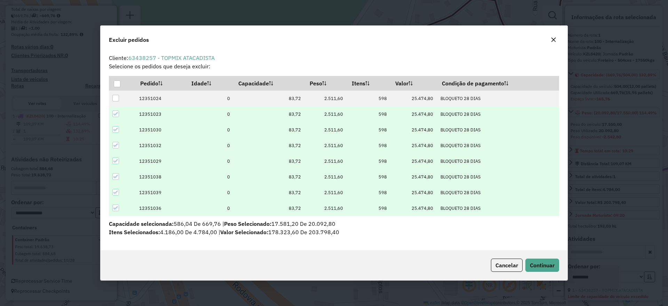
click at [114, 111] on icon at bounding box center [115, 113] width 5 height 5
drag, startPoint x: 114, startPoint y: 127, endPoint x: 113, endPoint y: 139, distance: 11.9
click at [114, 128] on icon at bounding box center [115, 129] width 5 height 5
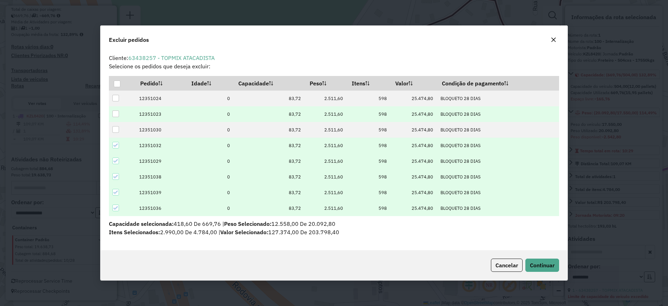
click at [113, 146] on icon at bounding box center [115, 145] width 5 height 5
click at [117, 158] on div at bounding box center [115, 160] width 7 height 7
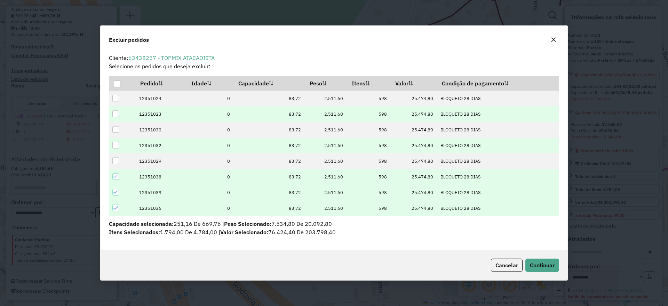
click at [116, 175] on icon at bounding box center [115, 176] width 5 height 5
click at [539, 264] on span "Continuar" at bounding box center [542, 264] width 25 height 7
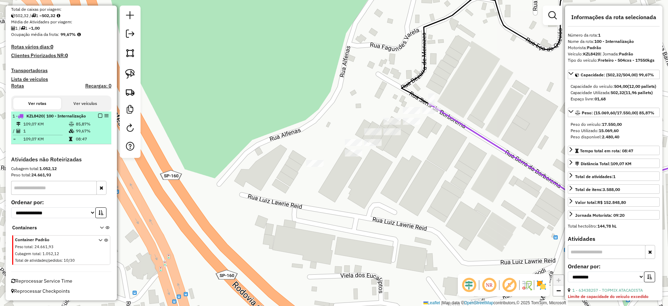
click at [100, 113] on div at bounding box center [98, 115] width 21 height 4
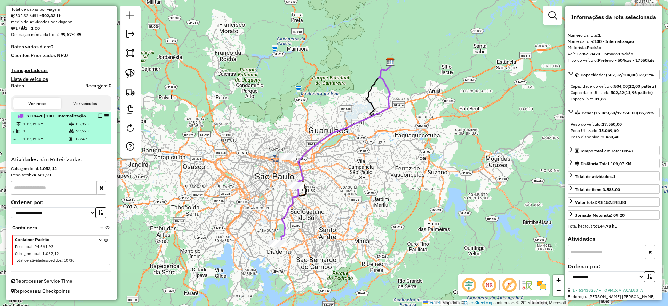
click at [100, 113] on em at bounding box center [100, 115] width 4 height 4
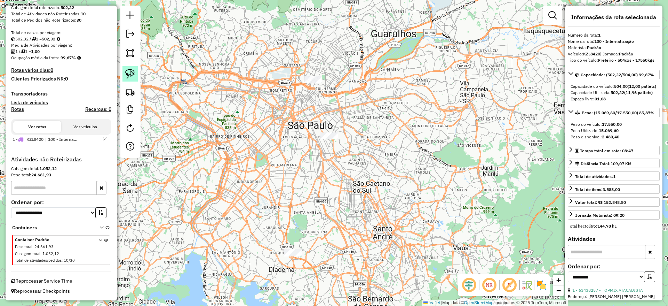
click at [126, 71] on img at bounding box center [130, 74] width 10 height 10
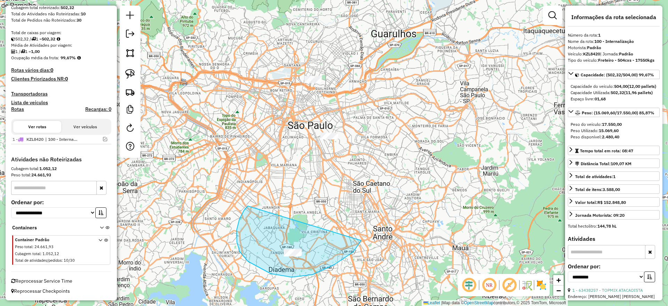
drag, startPoint x: 248, startPoint y: 261, endPoint x: 350, endPoint y: 217, distance: 111.0
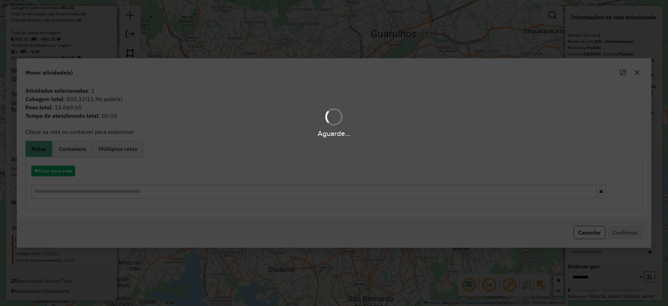
click at [63, 165] on div "Aguarde..." at bounding box center [334, 153] width 668 height 306
click at [63, 165] on button "Criar nova rota" at bounding box center [53, 170] width 44 height 11
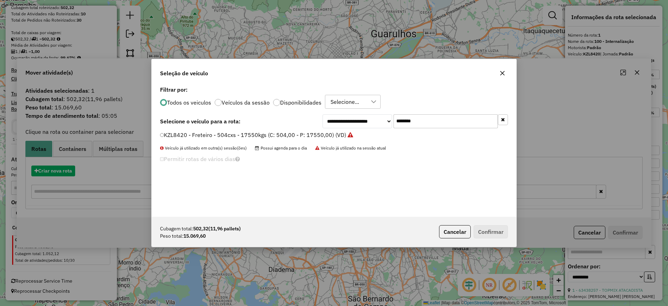
scroll to position [4, 2]
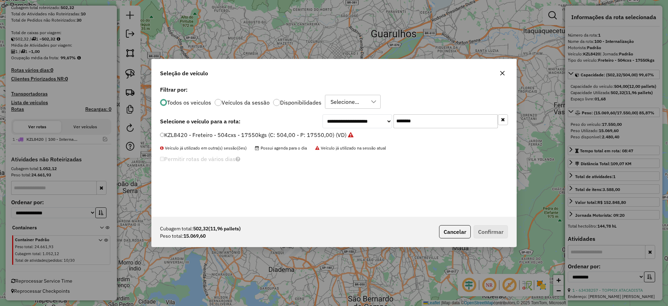
drag, startPoint x: 410, startPoint y: 125, endPoint x: 311, endPoint y: 147, distance: 101.7
click at [321, 142] on div "**********" at bounding box center [334, 150] width 365 height 132
paste input "text"
type input "*******"
click at [288, 136] on label "KZK7H44 - Freteiro - 504cxs - 17550kgs (C: 504,00 - P: 17550,00) (VD)" at bounding box center [254, 135] width 188 height 8
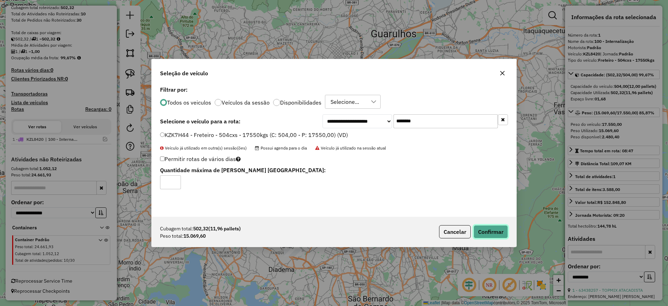
click at [495, 238] on button "Confirmar" at bounding box center [491, 231] width 34 height 13
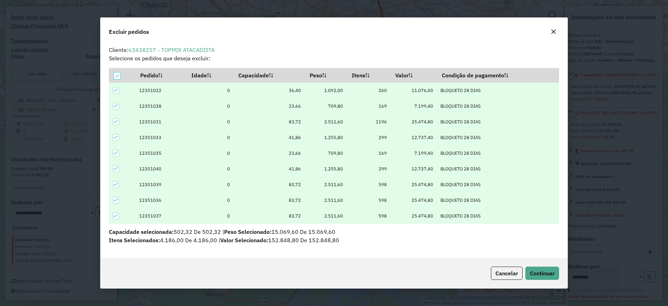
scroll to position [0, 0]
click at [554, 32] on icon "button" at bounding box center [554, 32] width 5 height 5
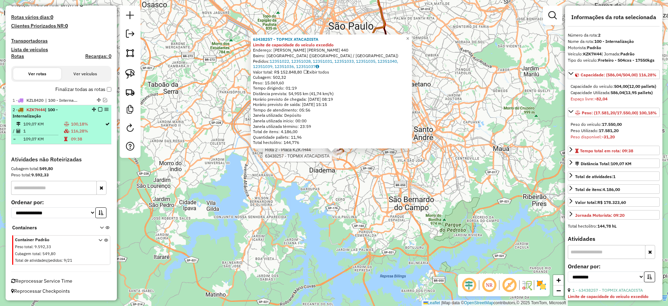
click at [99, 110] on em at bounding box center [100, 109] width 4 height 4
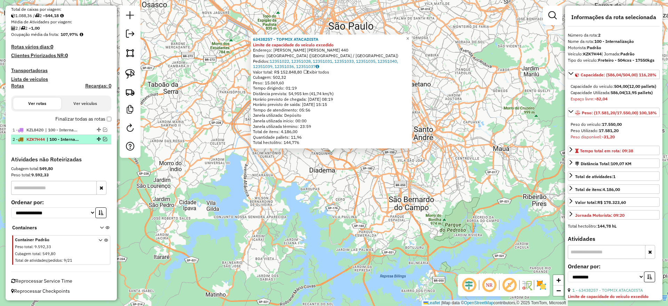
scroll to position [152, 0]
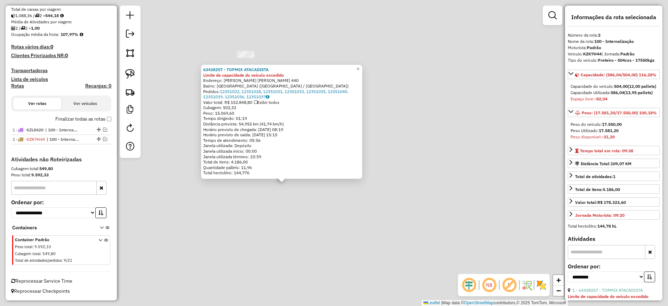
click at [288, 202] on div "63438257 - TOPMIX ATACADISTA Limite de capacidade do veículo excedido Endereço:…" at bounding box center [334, 153] width 668 height 306
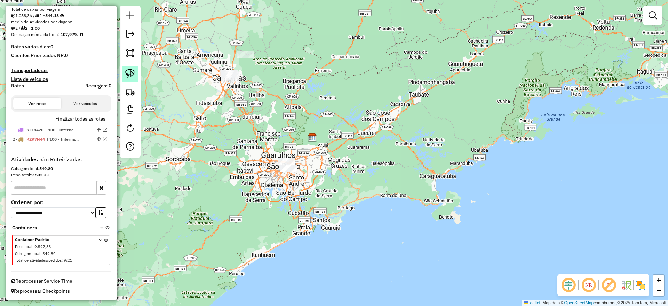
click at [129, 70] on img at bounding box center [130, 74] width 10 height 10
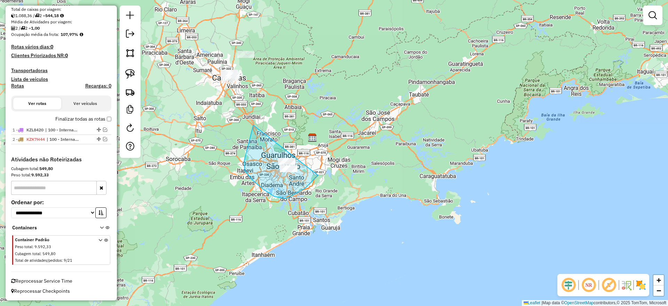
drag, startPoint x: 250, startPoint y: 136, endPoint x: 329, endPoint y: 151, distance: 80.1
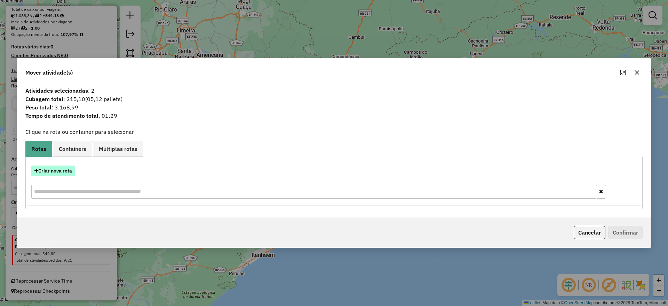
click at [69, 166] on button "Criar nova rota" at bounding box center [53, 170] width 44 height 11
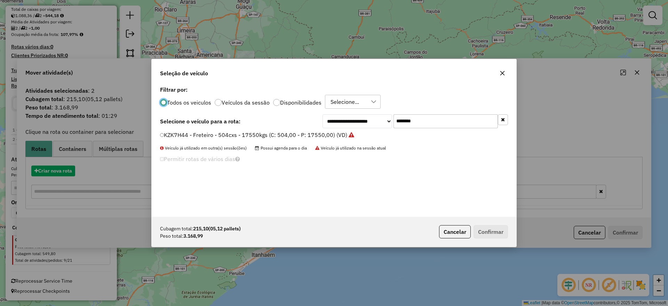
scroll to position [4, 2]
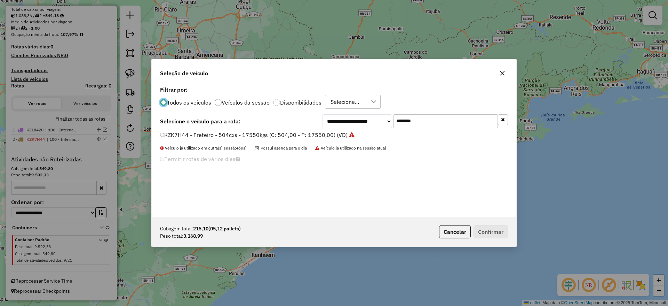
drag, startPoint x: 425, startPoint y: 120, endPoint x: 348, endPoint y: 121, distance: 76.6
click at [348, 121] on div "**********" at bounding box center [416, 121] width 186 height 14
click at [296, 135] on label "KZK7H44 - Freteiro - 504cxs - 17550kgs (C: 504,00 - P: 17550,00) (VD)" at bounding box center [257, 135] width 195 height 8
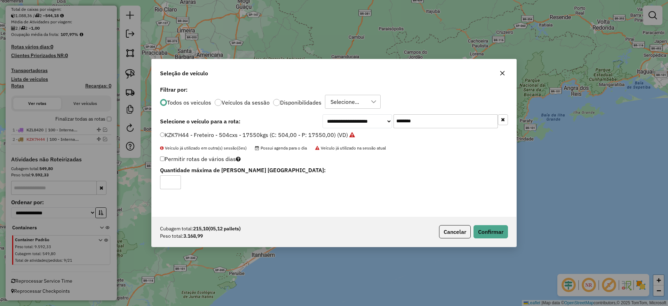
drag, startPoint x: 342, startPoint y: 117, endPoint x: 297, endPoint y: 120, distance: 45.0
click at [297, 120] on div "**********" at bounding box center [334, 121] width 348 height 14
paste input "text"
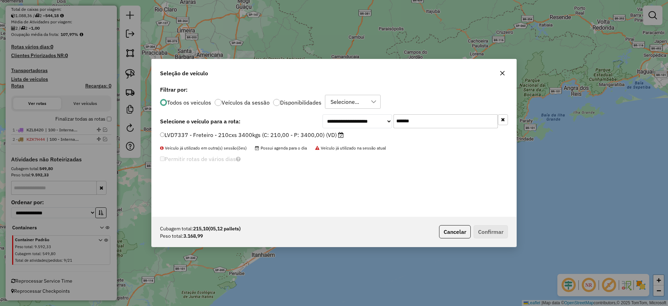
type input "*******"
click at [298, 136] on label "LVD7337 - Freteiro - 210cxs 3400kgs (C: 210,00 - P: 3400,00) (VD)" at bounding box center [252, 135] width 184 height 8
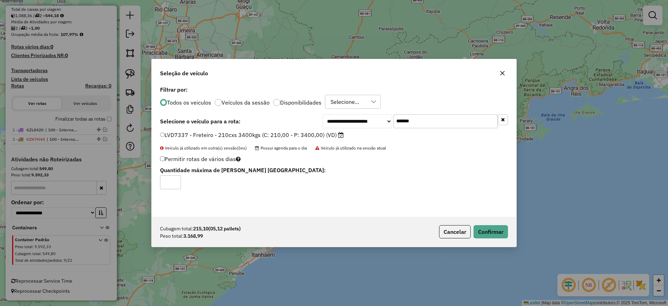
click at [492, 238] on div "Cubagem total: 215,10 (05,12 pallets) Peso total: 3.168,99 Cancelar Confirmar" at bounding box center [334, 232] width 365 height 30
click at [495, 229] on button "Confirmar" at bounding box center [491, 231] width 34 height 13
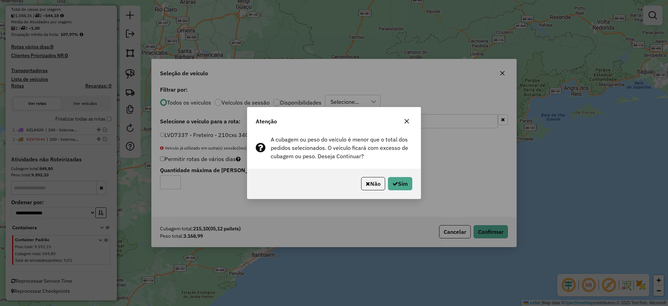
click at [412, 175] on div "Não Sim" at bounding box center [333, 183] width 173 height 30
click at [407, 178] on button "Sim" at bounding box center [400, 183] width 24 height 13
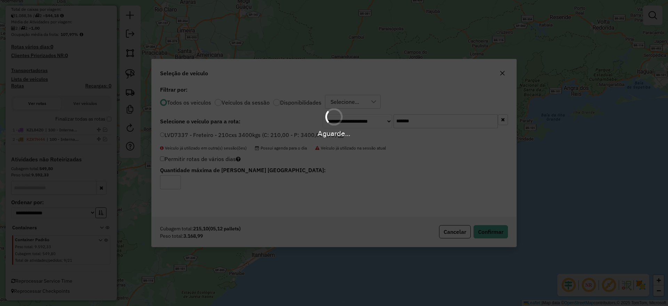
scroll to position [182, 0]
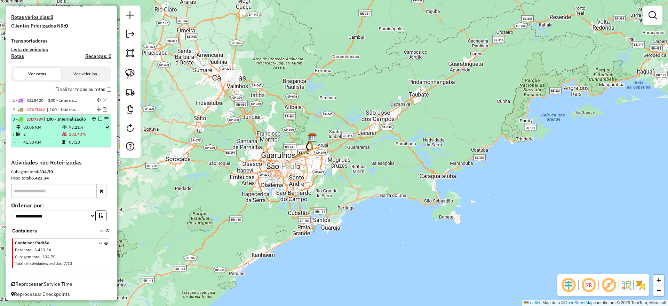
click at [98, 118] on em at bounding box center [100, 119] width 4 height 4
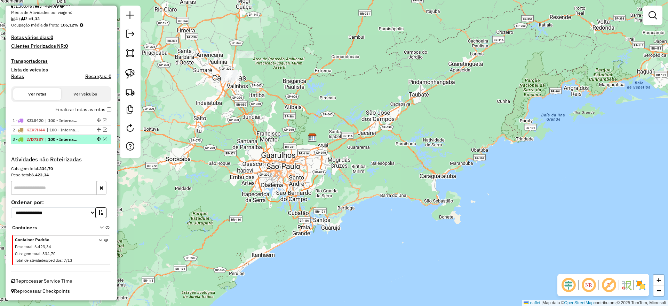
scroll to position [162, 0]
drag, startPoint x: 132, startPoint y: 70, endPoint x: 140, endPoint y: 68, distance: 8.6
click at [132, 70] on img at bounding box center [130, 74] width 10 height 10
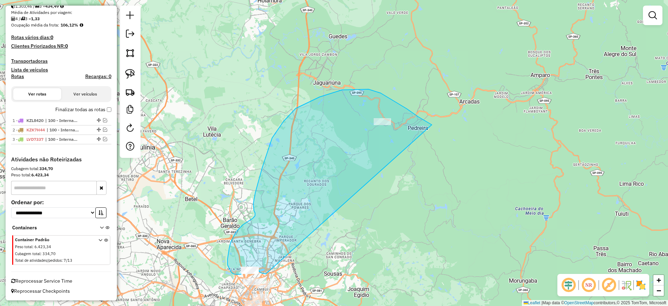
drag, startPoint x: 342, startPoint y: 90, endPoint x: 283, endPoint y: 270, distance: 190.1
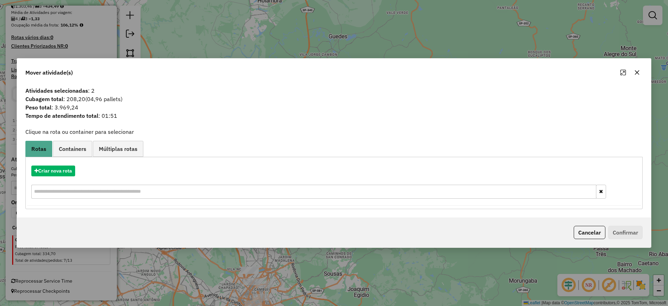
drag, startPoint x: 637, startPoint y: 73, endPoint x: 552, endPoint y: 142, distance: 109.3
click at [636, 73] on icon "button" at bounding box center [638, 73] width 6 height 6
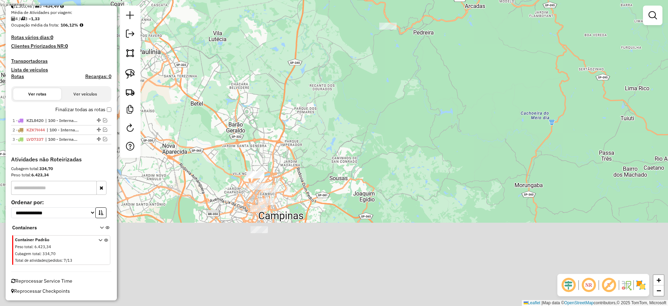
drag, startPoint x: 317, startPoint y: 175, endPoint x: 310, endPoint y: 166, distance: 10.9
click at [312, 168] on div "Janela de atendimento Grade de atendimento Capacidade Transportadoras Veículos …" at bounding box center [334, 153] width 668 height 306
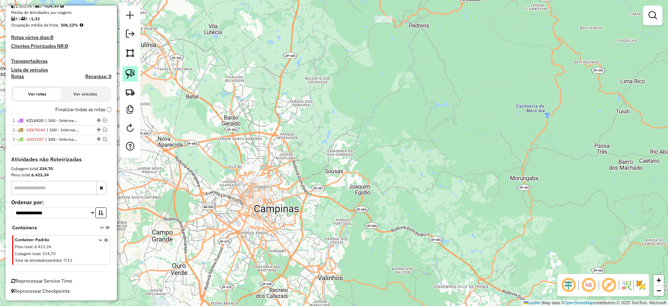
click at [132, 74] on img at bounding box center [130, 74] width 10 height 10
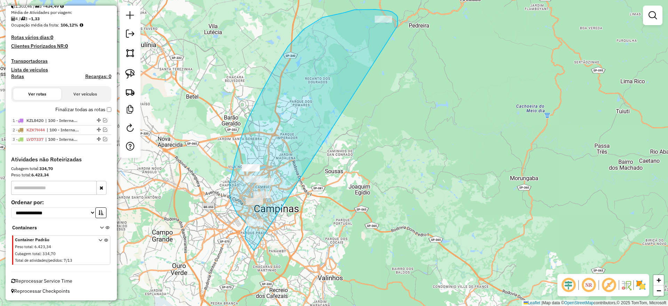
drag, startPoint x: 398, startPoint y: 23, endPoint x: 274, endPoint y: 258, distance: 265.8
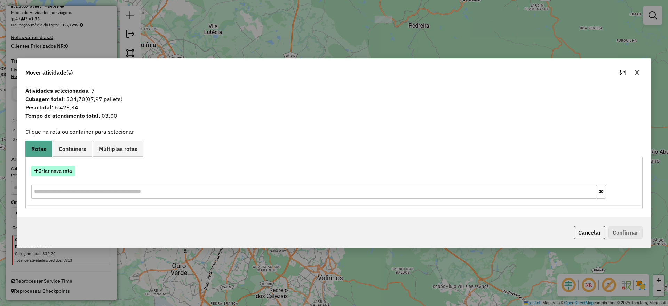
click at [58, 166] on button "Criar nova rota" at bounding box center [53, 170] width 44 height 11
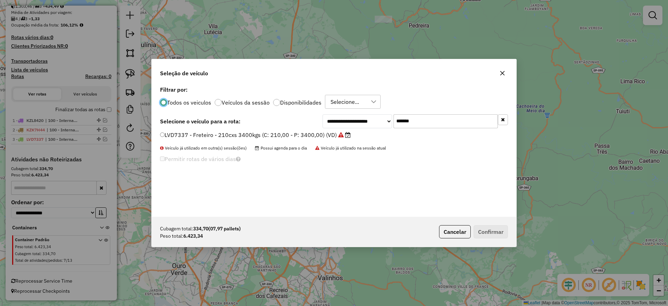
scroll to position [4, 2]
drag, startPoint x: 428, startPoint y: 118, endPoint x: 319, endPoint y: 133, distance: 110.7
click at [321, 132] on div "**********" at bounding box center [334, 150] width 365 height 132
click at [223, 132] on label "LVD7337 - Freteiro - 210cxs 3400kgs (C: 210,00 - P: 3400,00) (VD)" at bounding box center [255, 135] width 191 height 8
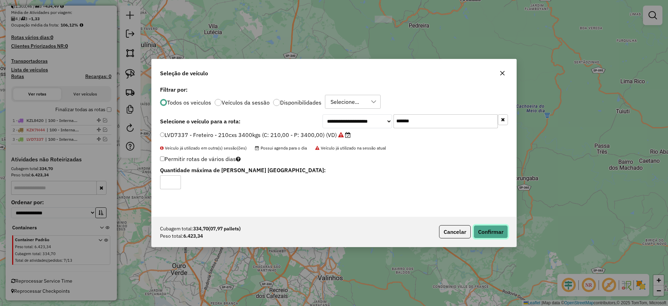
click at [500, 237] on button "Confirmar" at bounding box center [491, 231] width 34 height 13
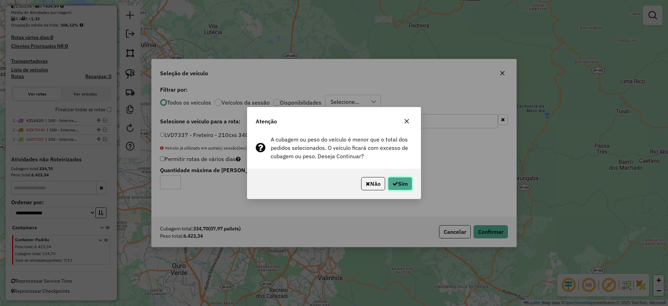
click at [393, 181] on icon "button" at bounding box center [396, 184] width 6 height 6
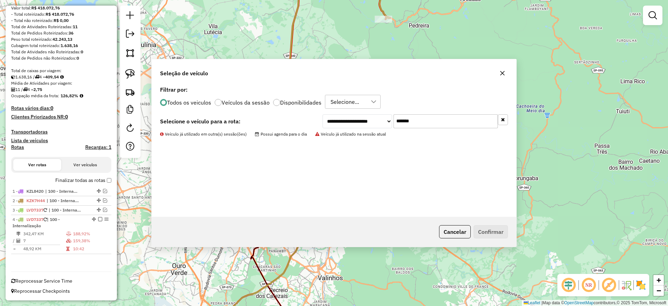
scroll to position [91, 0]
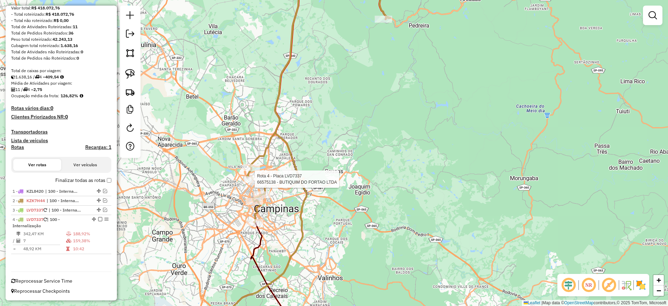
select select "**********"
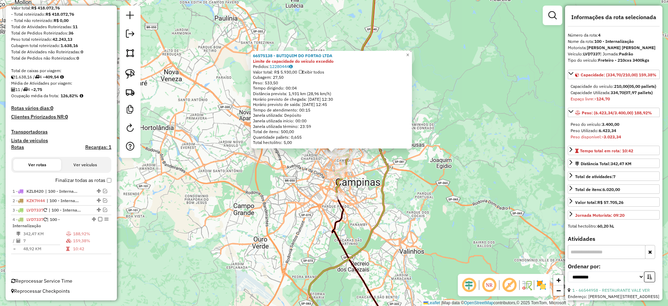
click at [324, 167] on div "66575138 - BUTIQUIM DO FORTAO LTDA Limite de capacidade do veículo excedido Ped…" at bounding box center [334, 153] width 668 height 306
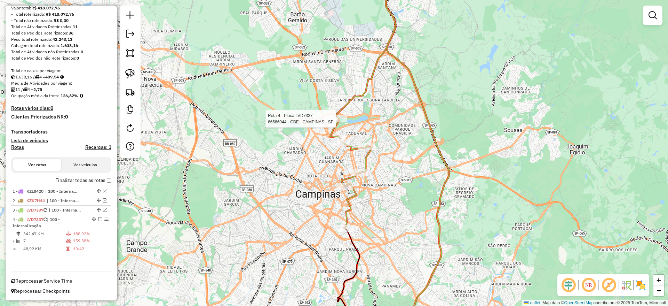
select select "**********"
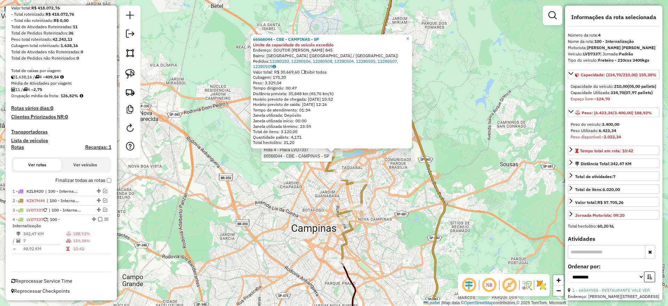
drag, startPoint x: 127, startPoint y: 73, endPoint x: 138, endPoint y: 82, distance: 14.0
click at [128, 73] on img at bounding box center [130, 74] width 10 height 10
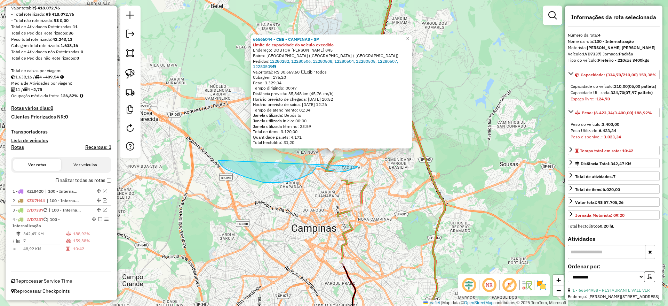
drag, startPoint x: 221, startPoint y: 165, endPoint x: 357, endPoint y: 133, distance: 139.7
click at [357, 133] on div "Rota 4 - Placa LVD7337 66575138 - BUTIQUIM DO FORTAO LTDA 66566044 - CBE - CAMP…" at bounding box center [334, 153] width 668 height 306
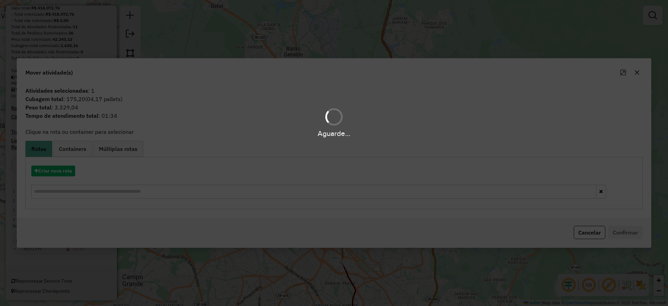
click at [52, 174] on div "Aguarde..." at bounding box center [334, 153] width 668 height 306
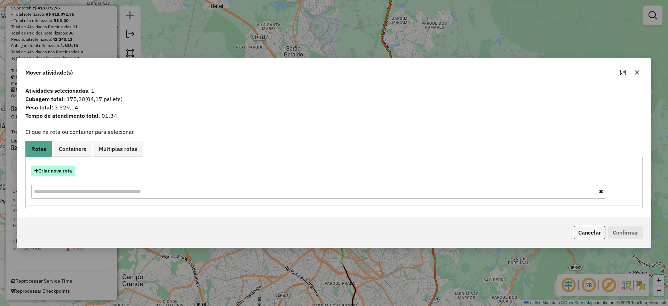
click at [52, 171] on button "Criar nova rota" at bounding box center [53, 170] width 44 height 11
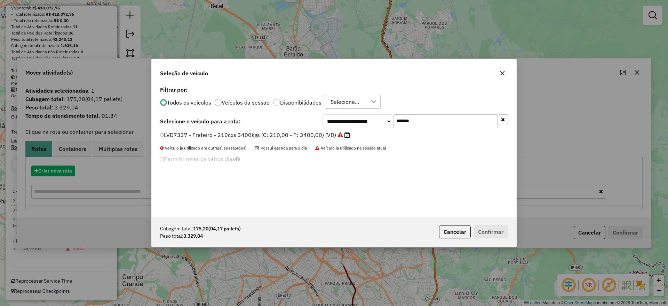
scroll to position [4, 2]
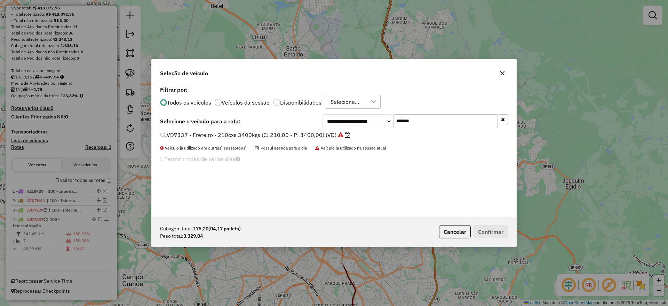
drag, startPoint x: 418, startPoint y: 124, endPoint x: 336, endPoint y: 130, distance: 82.4
click at [341, 130] on div "**********" at bounding box center [334, 150] width 365 height 132
paste input "text"
type input "*******"
click at [320, 132] on label "FCB7J04 - Freteiro - 210Cx - 3400Kg (C: 210,00 - P: 3400,00) (VD)" at bounding box center [251, 135] width 183 height 8
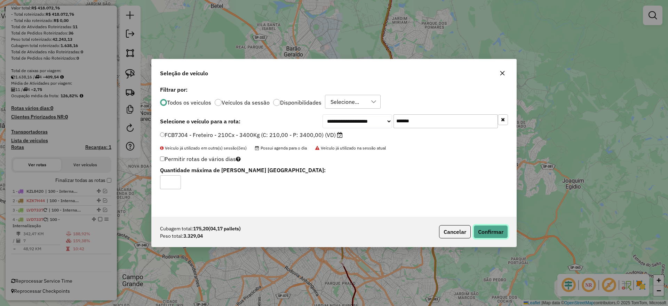
click at [503, 232] on button "Confirmar" at bounding box center [491, 231] width 34 height 13
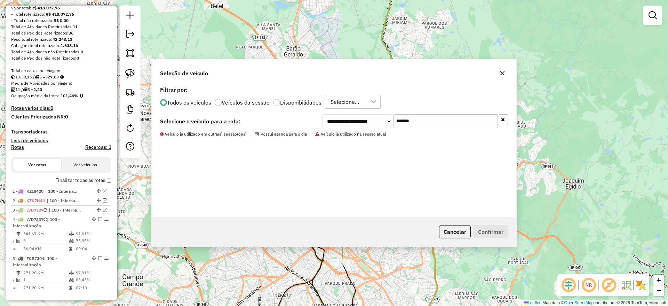
scroll to position [130, 0]
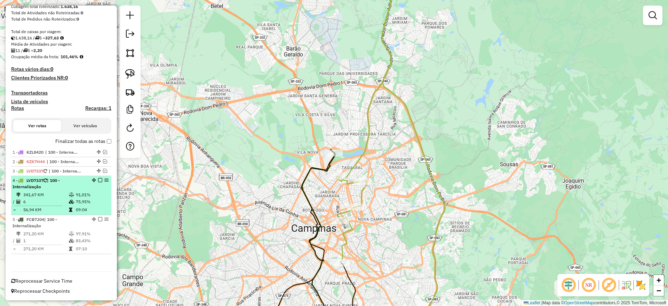
click at [86, 192] on td "91,01%" at bounding box center [92, 194] width 33 height 7
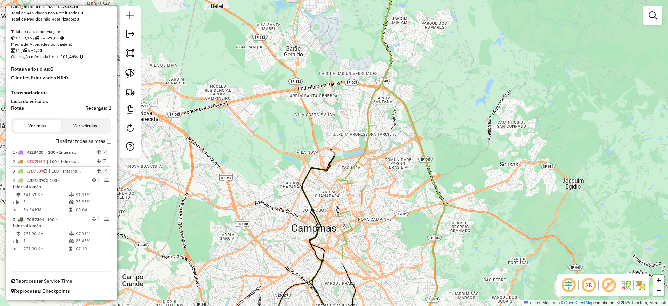
select select "**********"
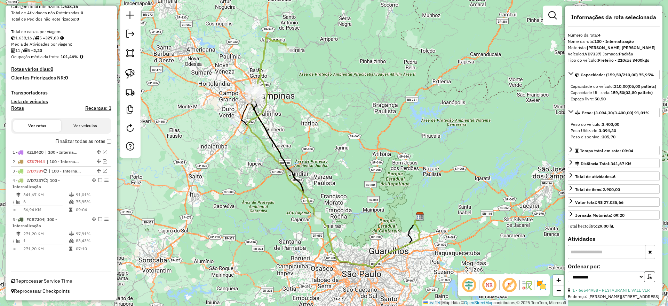
click at [266, 111] on icon at bounding box center [334, 153] width 172 height 230
click at [263, 108] on icon at bounding box center [334, 153] width 172 height 230
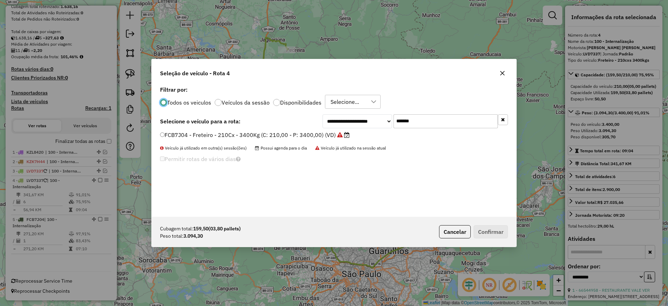
scroll to position [4, 2]
drag, startPoint x: 412, startPoint y: 121, endPoint x: 361, endPoint y: 124, distance: 51.9
click at [361, 124] on div "**********" at bounding box center [416, 121] width 186 height 14
drag, startPoint x: 410, startPoint y: 122, endPoint x: 335, endPoint y: 138, distance: 76.5
click at [337, 137] on div "**********" at bounding box center [334, 150] width 365 height 132
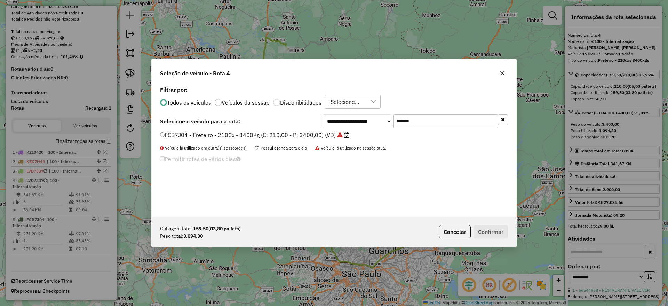
paste input "text"
type input "*******"
click at [290, 137] on label "EIN0G49 - Freteiro - 210cxs 3580kgs (C: 210,00 - P: 3580,00) (VD)" at bounding box center [251, 135] width 183 height 8
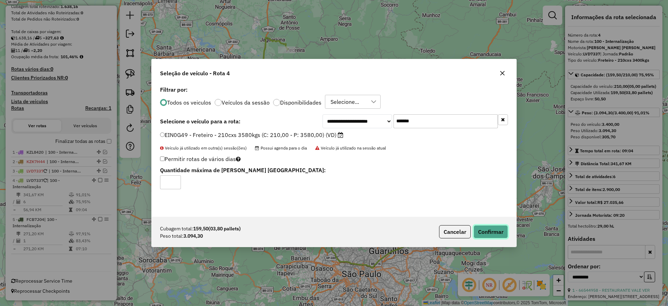
click at [503, 229] on button "Confirmar" at bounding box center [491, 231] width 34 height 13
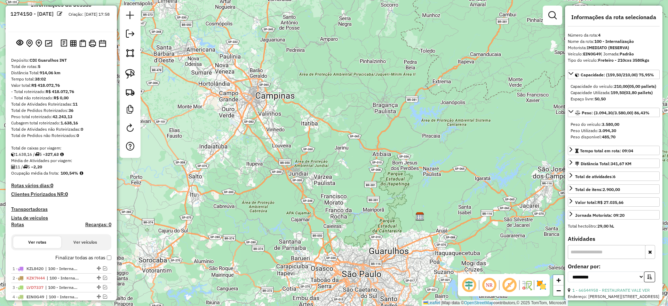
scroll to position [0, 0]
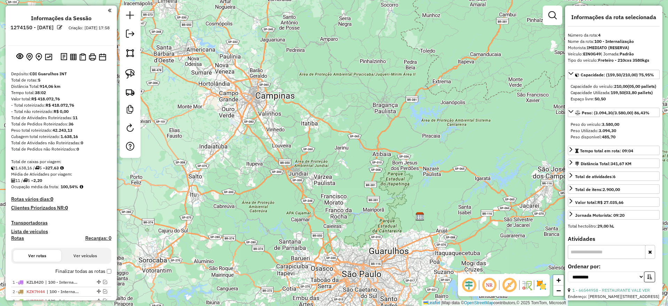
click at [129, 32] on em at bounding box center [130, 34] width 8 height 8
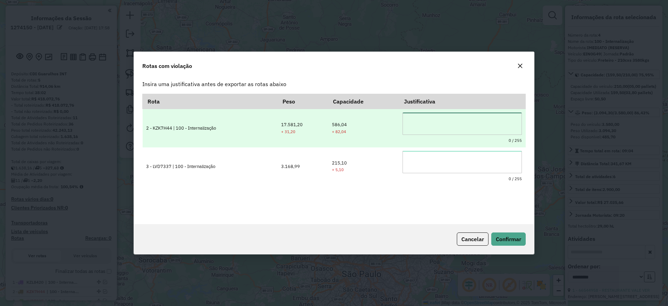
click at [438, 115] on textarea at bounding box center [462, 123] width 119 height 22
type textarea "*"
drag, startPoint x: 459, startPoint y: 118, endPoint x: 370, endPoint y: 128, distance: 89.8
click at [337, 109] on tr "**********" at bounding box center [334, 128] width 383 height 38
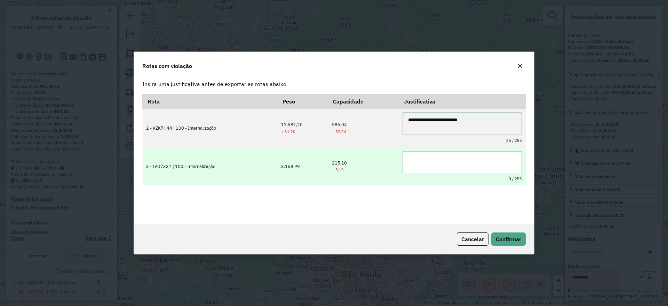
type textarea "**********"
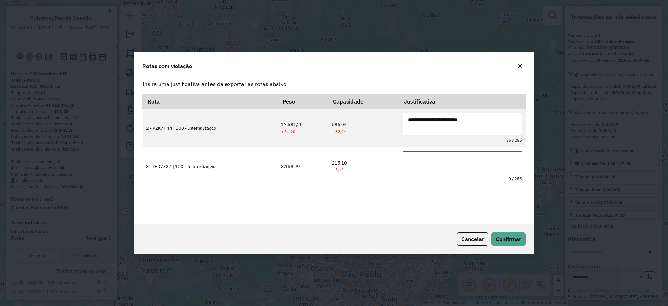
drag, startPoint x: 416, startPoint y: 153, endPoint x: 489, endPoint y: 212, distance: 94.0
click at [417, 153] on textarea at bounding box center [462, 162] width 119 height 22
paste textarea "**********"
type textarea "**********"
drag, startPoint x: 509, startPoint y: 226, endPoint x: 518, endPoint y: 241, distance: 18.2
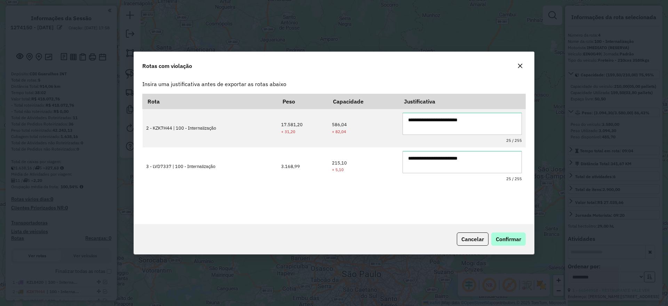
click at [512, 231] on div "Cancelar Confirmar" at bounding box center [334, 239] width 400 height 30
click at [520, 244] on button "Confirmar" at bounding box center [509, 238] width 34 height 13
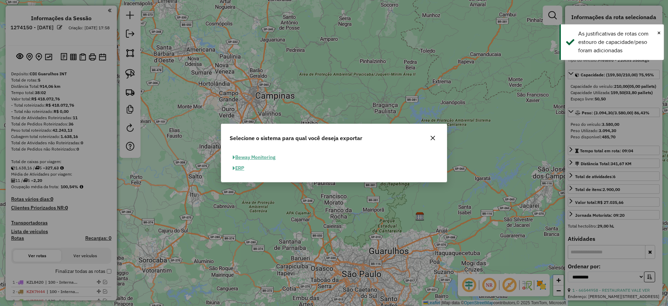
click at [239, 169] on button "ERP" at bounding box center [239, 168] width 18 height 11
select select "**"
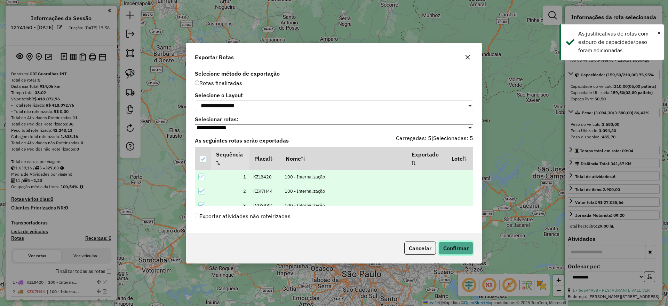
click at [457, 247] on button "Confirmar" at bounding box center [456, 247] width 34 height 13
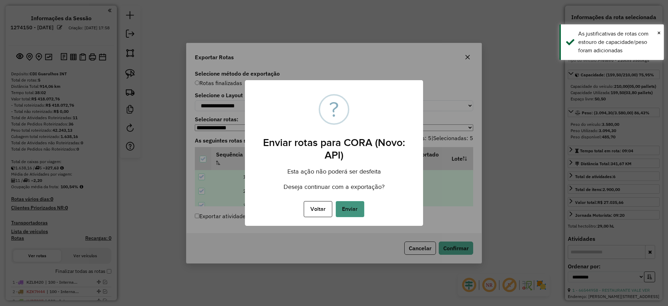
click at [359, 209] on button "Enviar" at bounding box center [350, 209] width 29 height 16
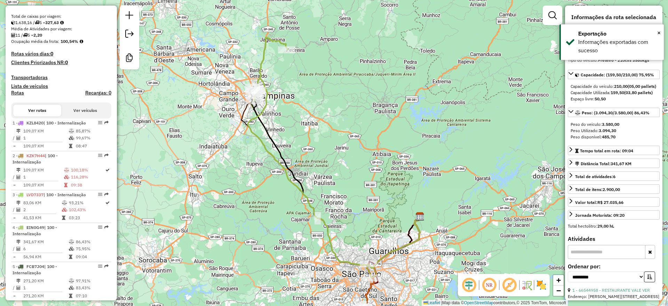
scroll to position [189, 0]
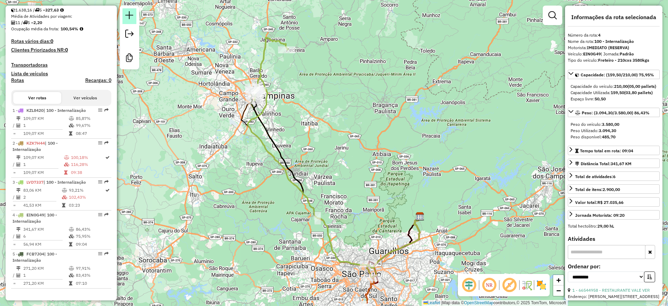
click at [133, 21] on link at bounding box center [130, 16] width 14 height 16
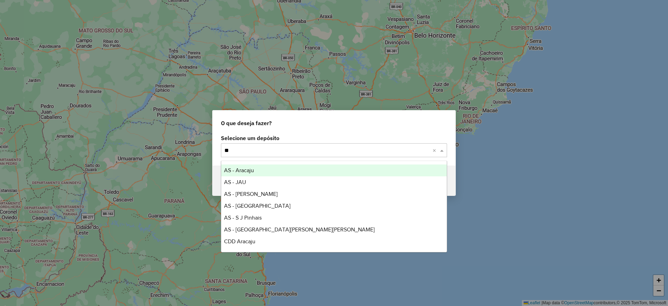
type input "***"
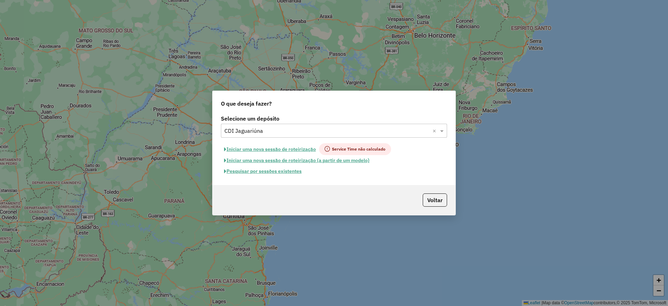
click at [258, 148] on button "Iniciar uma nova sessão de roteirização" at bounding box center [270, 149] width 98 height 12
select select "*"
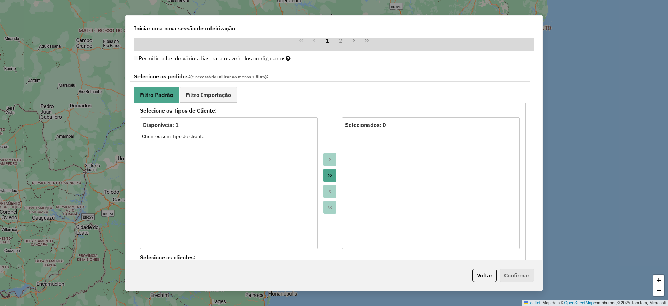
scroll to position [679, 0]
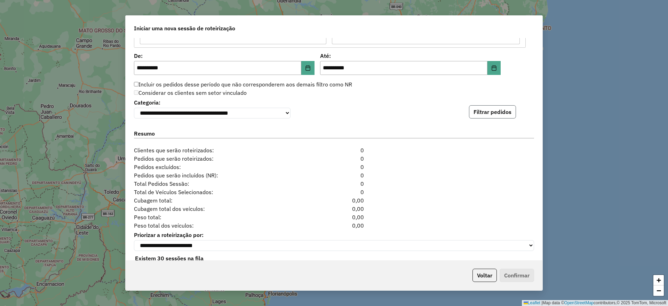
click at [481, 109] on button "Filtrar pedidos" at bounding box center [492, 111] width 47 height 13
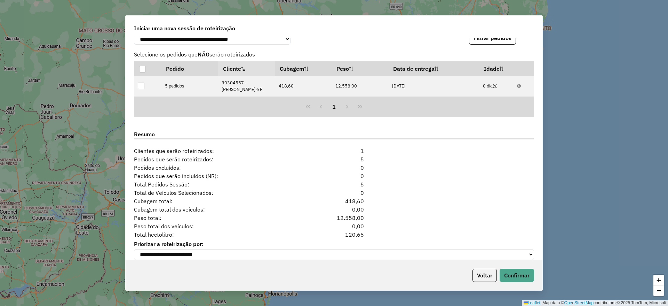
scroll to position [786, 0]
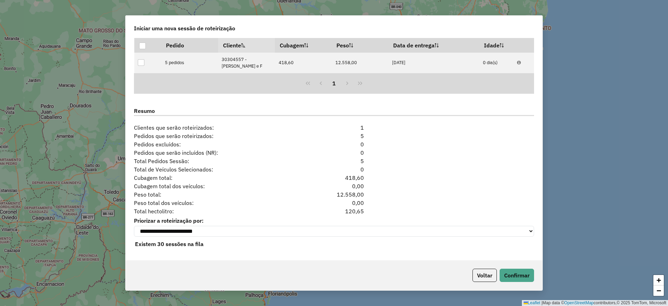
click at [504, 257] on div "**********" at bounding box center [334, 149] width 417 height 222
click at [504, 271] on button "Confirmar" at bounding box center [517, 274] width 34 height 13
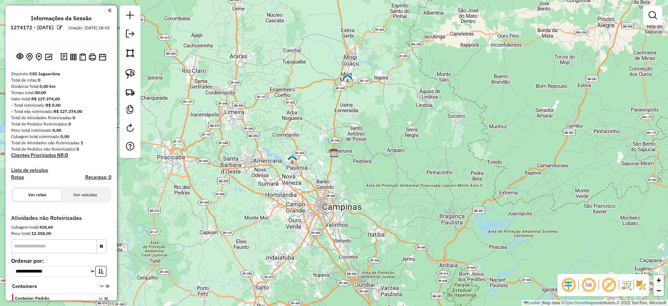
click at [388, 94] on div "Janela de atendimento Grade de atendimento Capacidade Transportadoras Veículos …" at bounding box center [334, 153] width 668 height 306
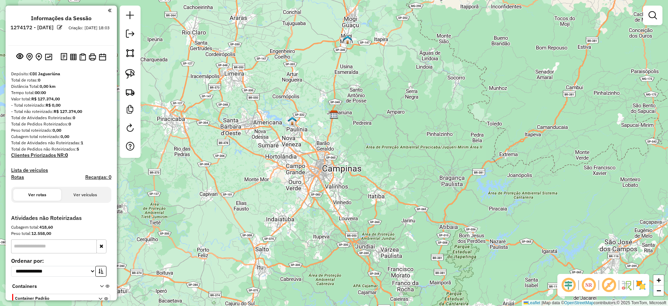
drag, startPoint x: 374, startPoint y: 182, endPoint x: 369, endPoint y: 94, distance: 87.8
click at [369, 94] on div "Janela de atendimento Grade de atendimento Capacidade Transportadoras Veículos …" at bounding box center [334, 153] width 668 height 306
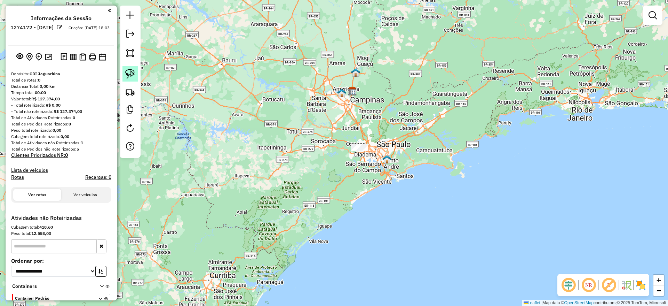
click at [125, 72] on link at bounding box center [130, 73] width 15 height 15
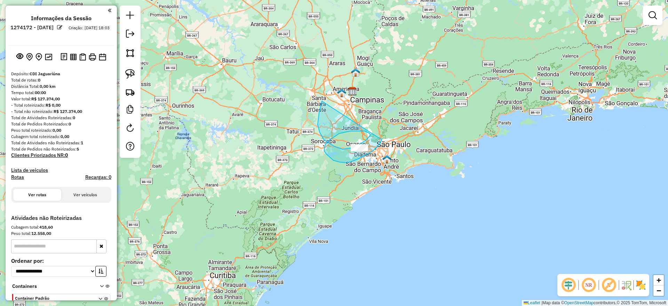
drag, startPoint x: 322, startPoint y: 101, endPoint x: 382, endPoint y: 140, distance: 71.3
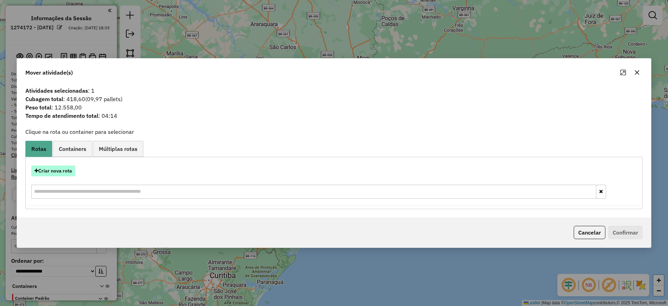
click at [63, 168] on button "Criar nova rota" at bounding box center [53, 170] width 44 height 11
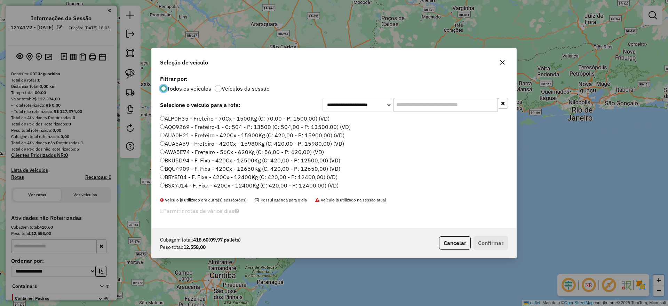
scroll to position [4, 2]
drag, startPoint x: 410, startPoint y: 109, endPoint x: 322, endPoint y: 130, distance: 89.8
click at [410, 109] on input "text" at bounding box center [446, 105] width 104 height 14
paste input "*******"
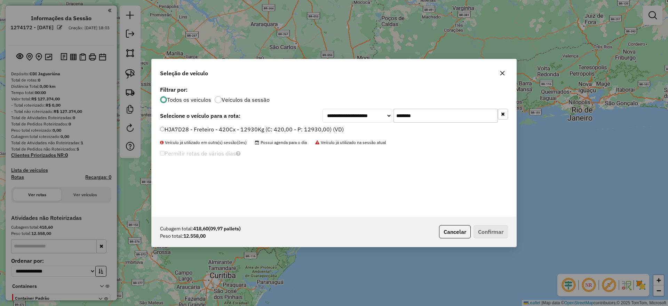
type input "*******"
click at [219, 128] on label "HJA7D28 - Freteiro - 420Cx - 12930Kg (C: 420,00 - P: 12930,00) (VD)" at bounding box center [252, 129] width 184 height 8
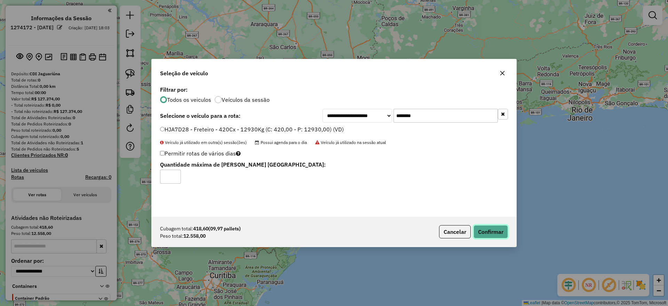
click at [478, 228] on button "Confirmar" at bounding box center [491, 231] width 34 height 13
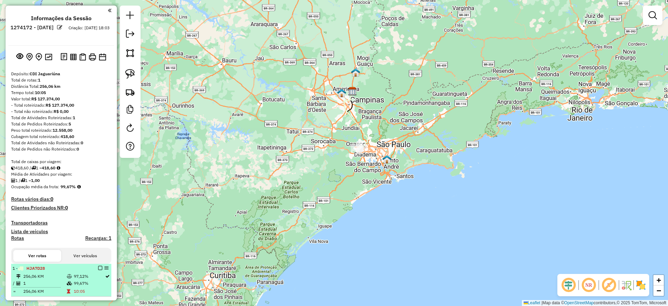
click at [98, 266] on em at bounding box center [100, 268] width 4 height 4
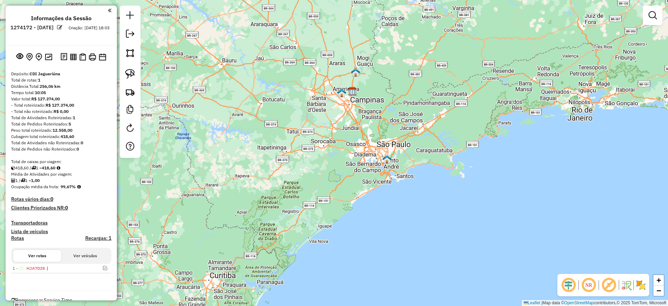
click at [137, 34] on div at bounding box center [130, 82] width 21 height 152
click at [134, 34] on link at bounding box center [130, 35] width 14 height 16
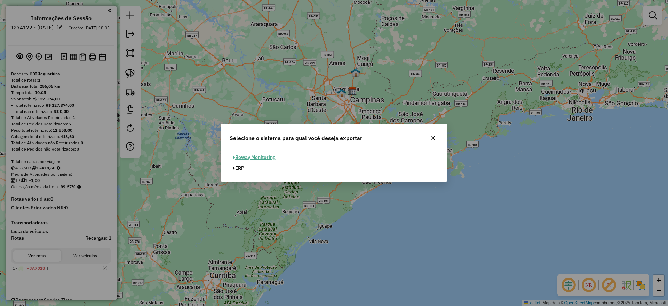
click at [239, 166] on button "ERP" at bounding box center [239, 168] width 18 height 11
select select "**"
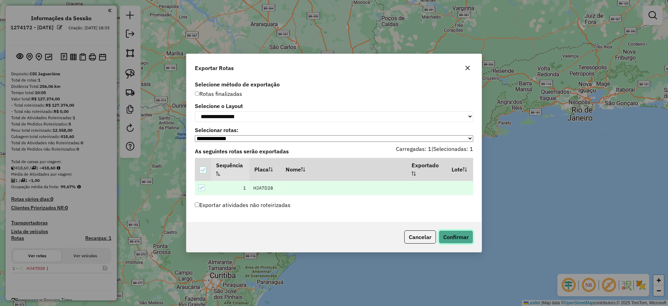
click at [463, 237] on button "Confirmar" at bounding box center [456, 236] width 34 height 13
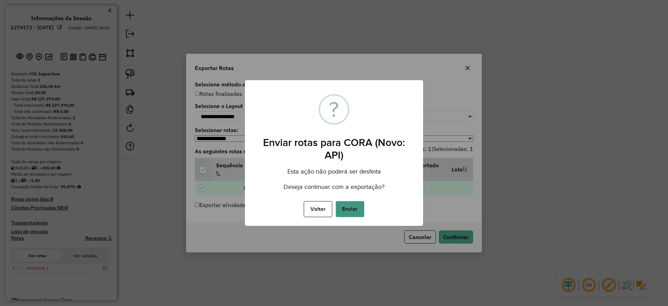
click at [354, 206] on button "Enviar" at bounding box center [350, 209] width 29 height 16
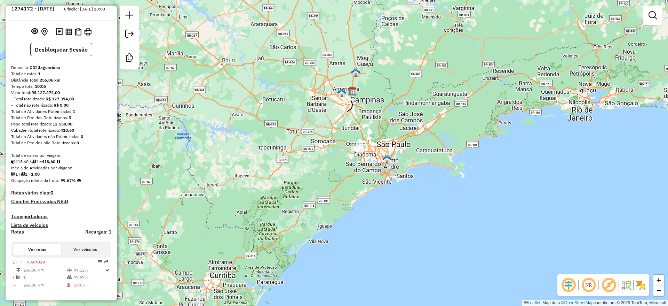
scroll to position [27, 0]
